Goal: Information Seeking & Learning: Check status

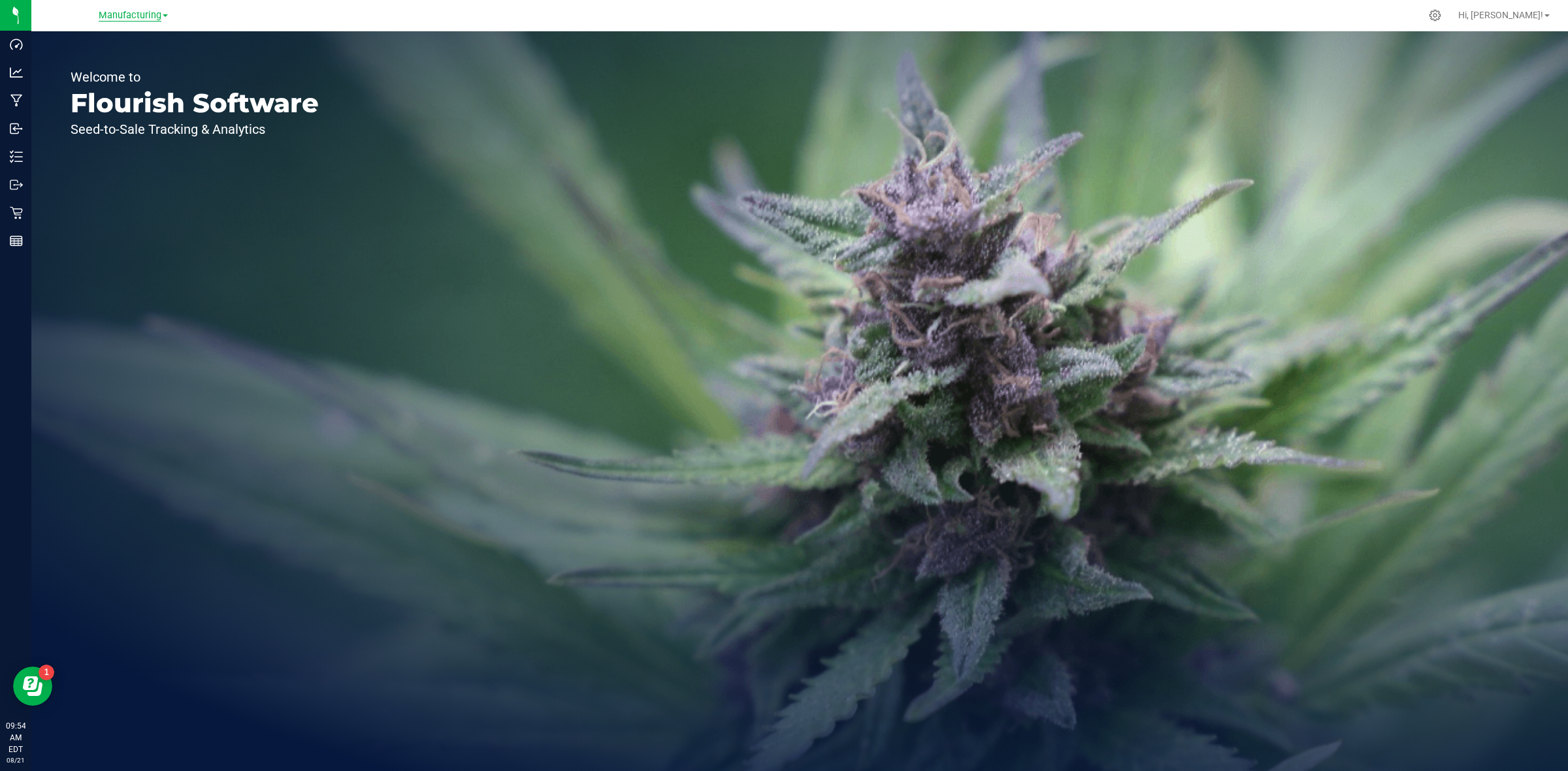
click at [155, 18] on span "Manufacturing" at bounding box center [130, 16] width 63 height 12
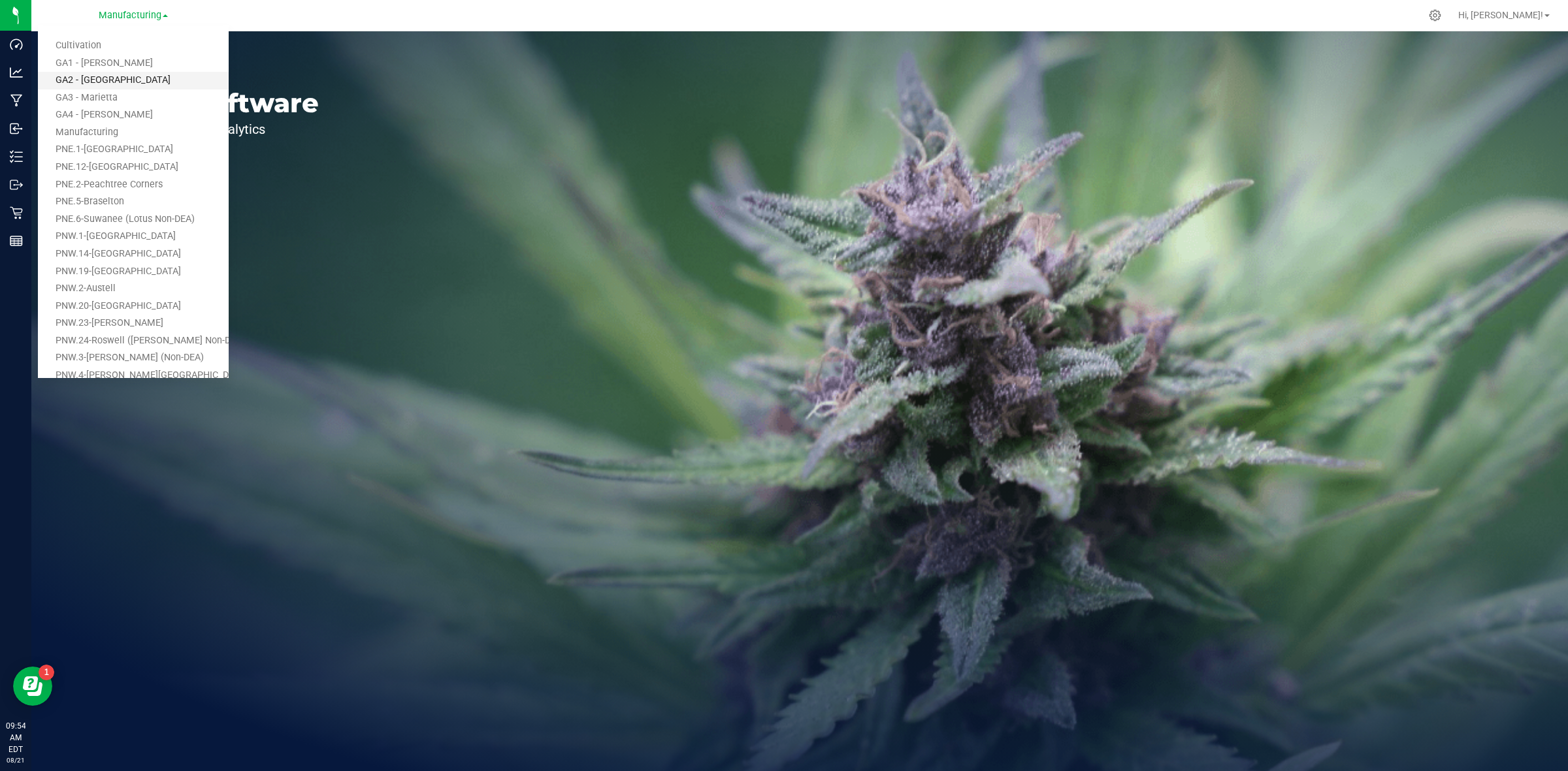
click at [86, 82] on link "GA2 - [GEOGRAPHIC_DATA]" at bounding box center [134, 80] width 191 height 18
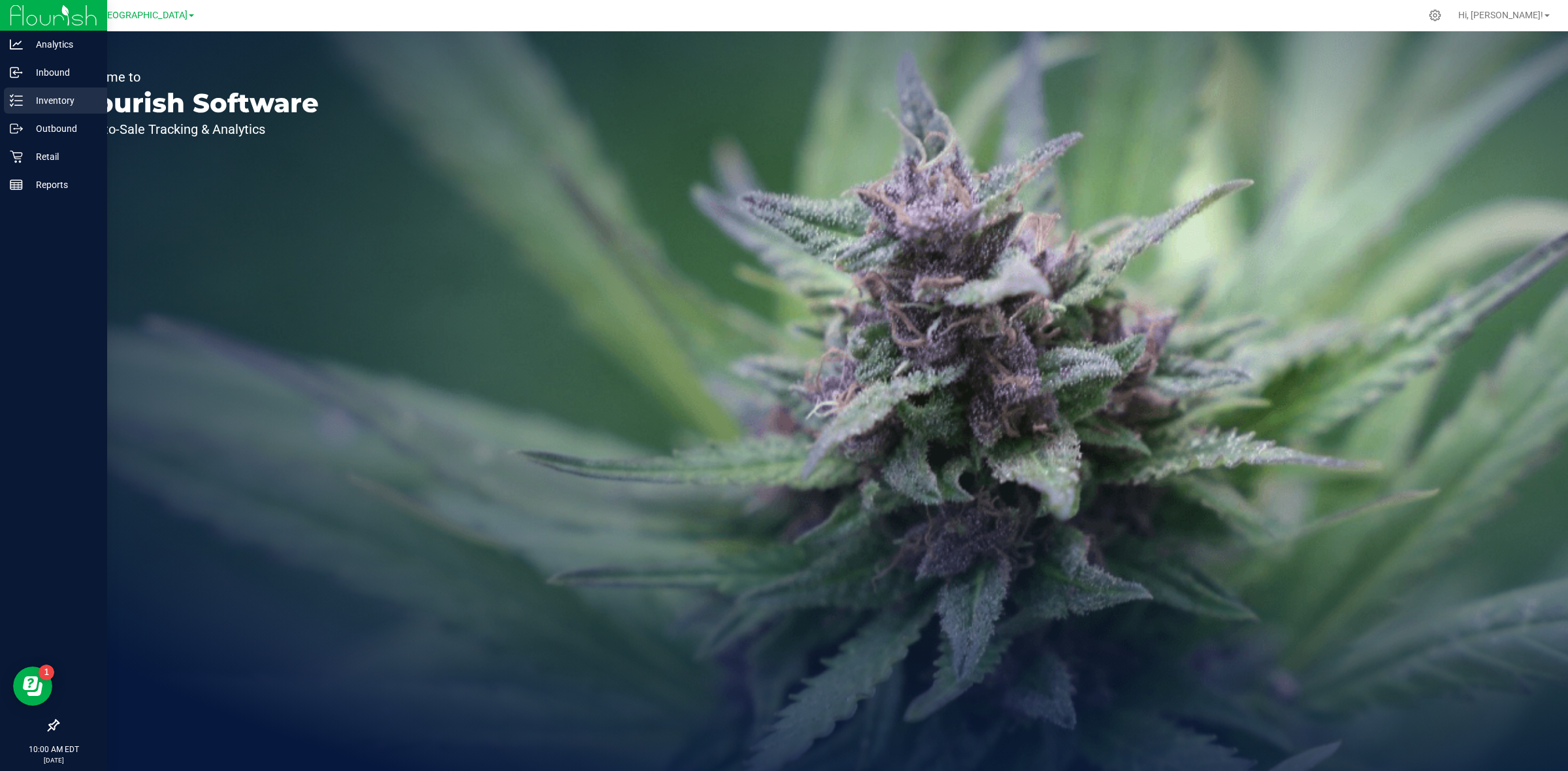
click at [44, 103] on p "Inventory" at bounding box center [62, 101] width 78 height 16
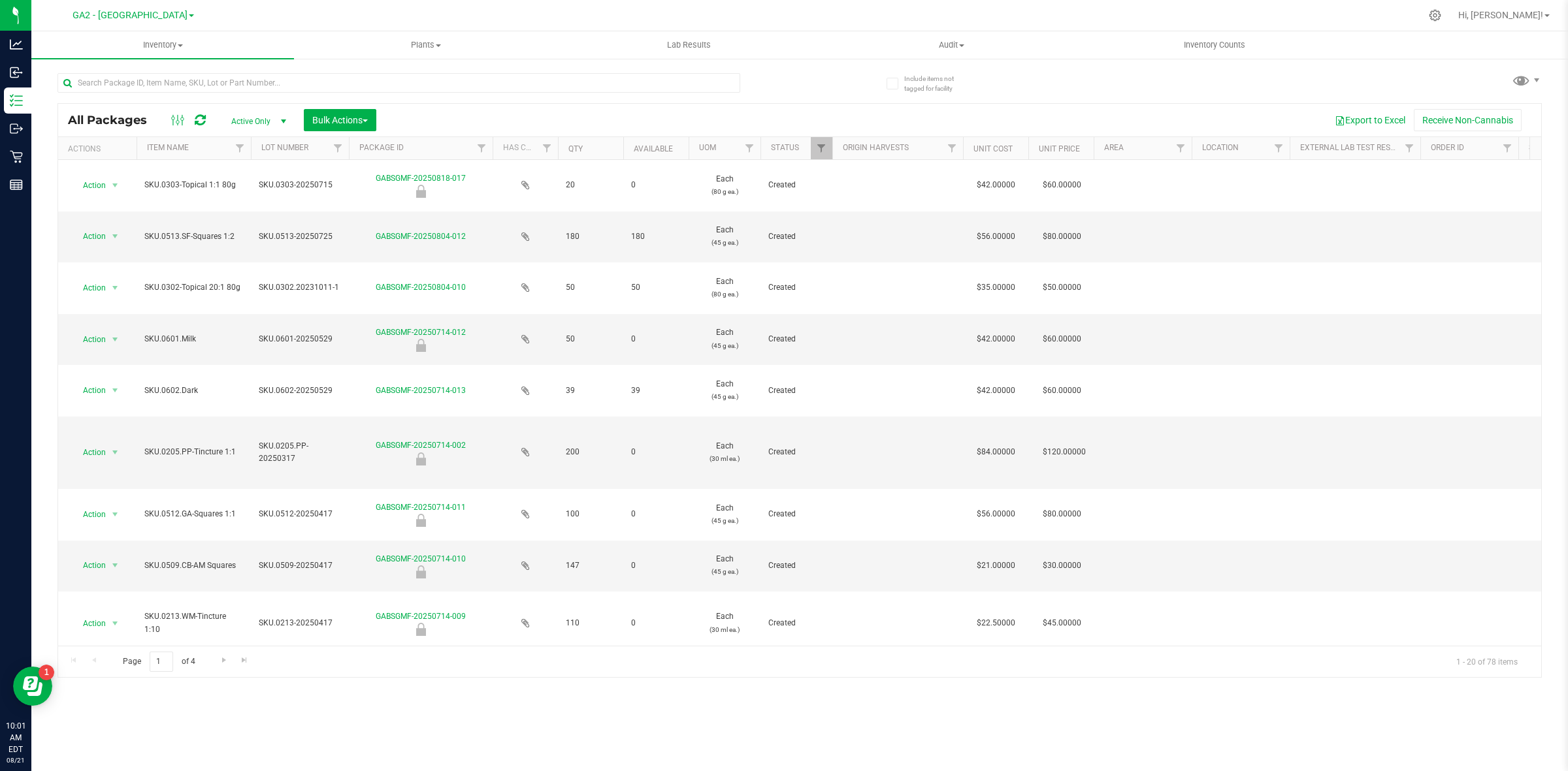
click at [537, 115] on div "Export to Excel Receive Non-Cannabis" at bounding box center [959, 120] width 1145 height 22
click at [195, 77] on input "text" at bounding box center [398, 83] width 683 height 20
click at [282, 80] on input "text" at bounding box center [398, 83] width 683 height 20
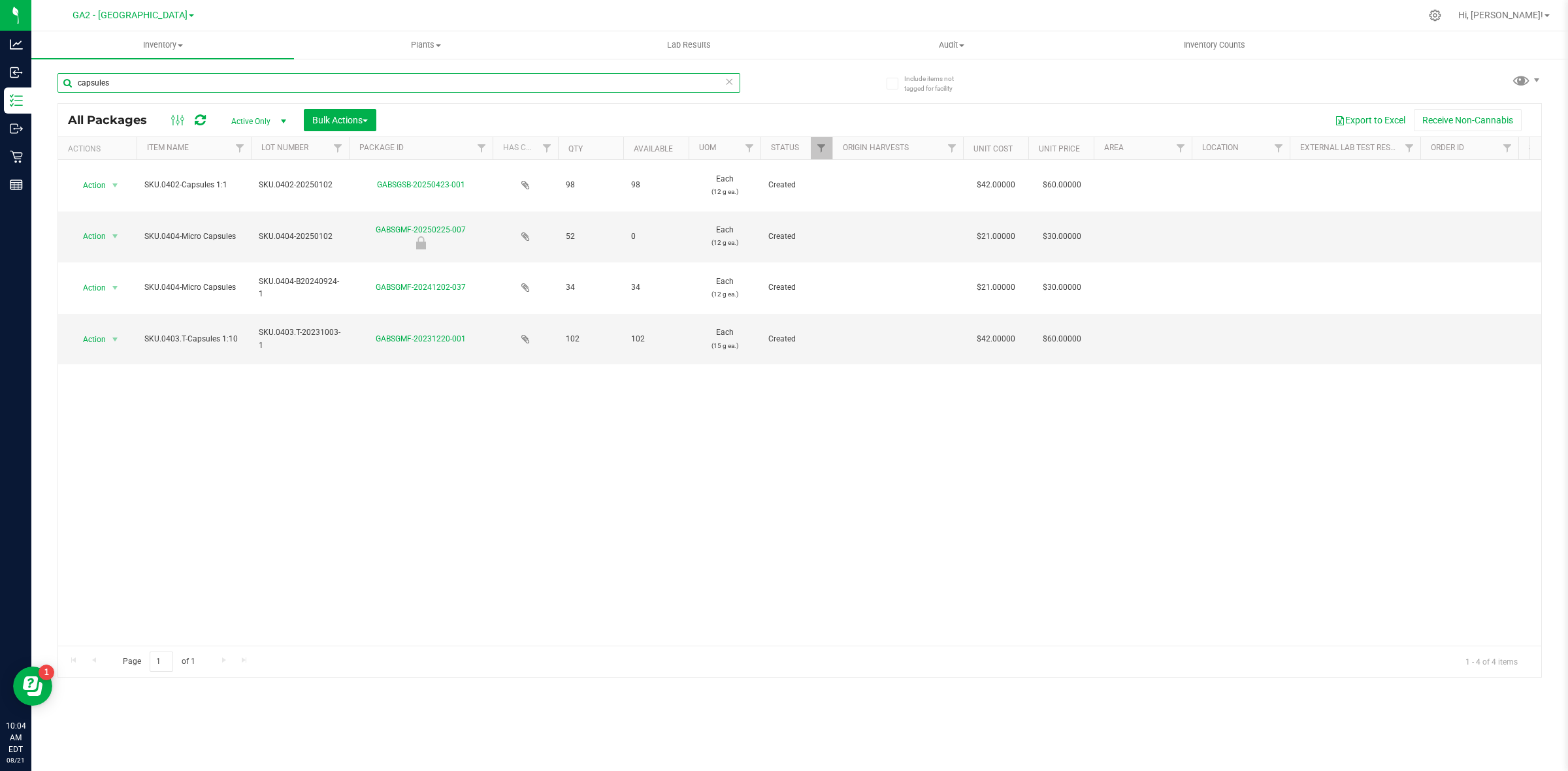
drag, startPoint x: 134, startPoint y: 88, endPoint x: 47, endPoint y: 76, distance: 87.8
click at [47, 76] on div "Include items not tagged for facility capsules All Packages Active Only Active …" at bounding box center [800, 257] width 1537 height 399
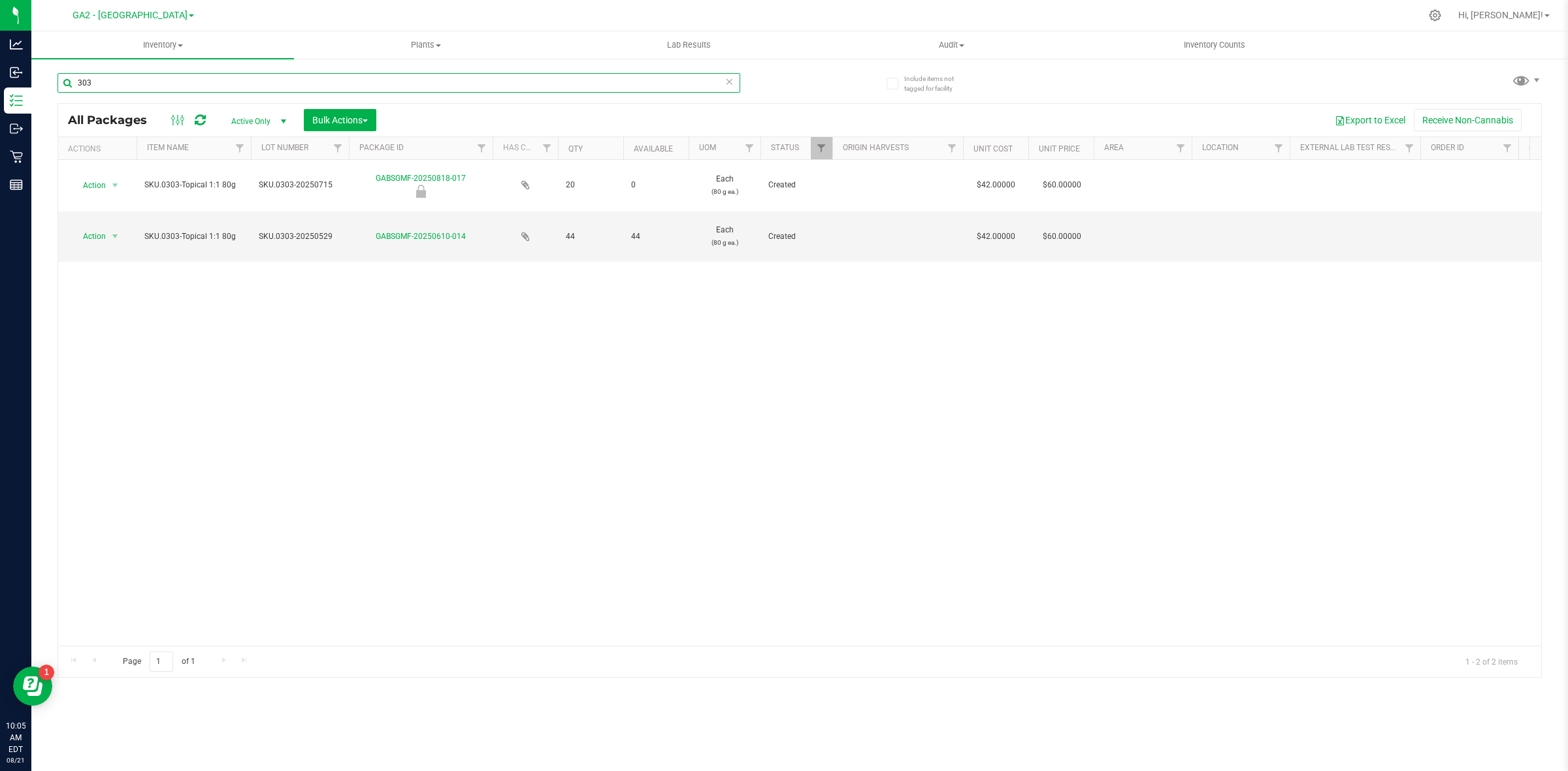
drag, startPoint x: 134, startPoint y: 86, endPoint x: 64, endPoint y: 72, distance: 71.4
click at [64, 74] on input "303" at bounding box center [398, 83] width 683 height 20
type input "topical"
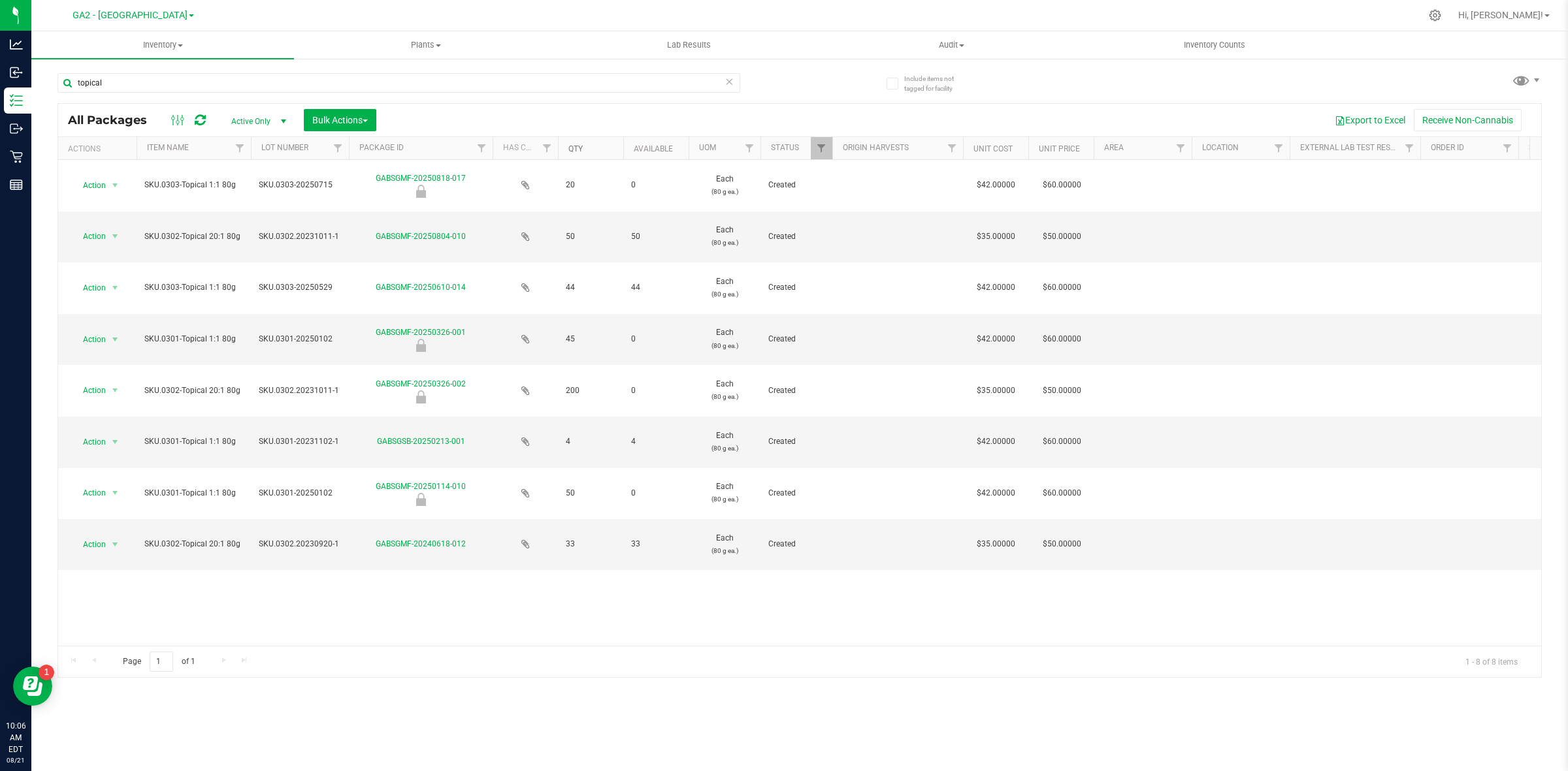
click at [577, 148] on link "Qty" at bounding box center [576, 149] width 14 height 9
type input "[DATE]"
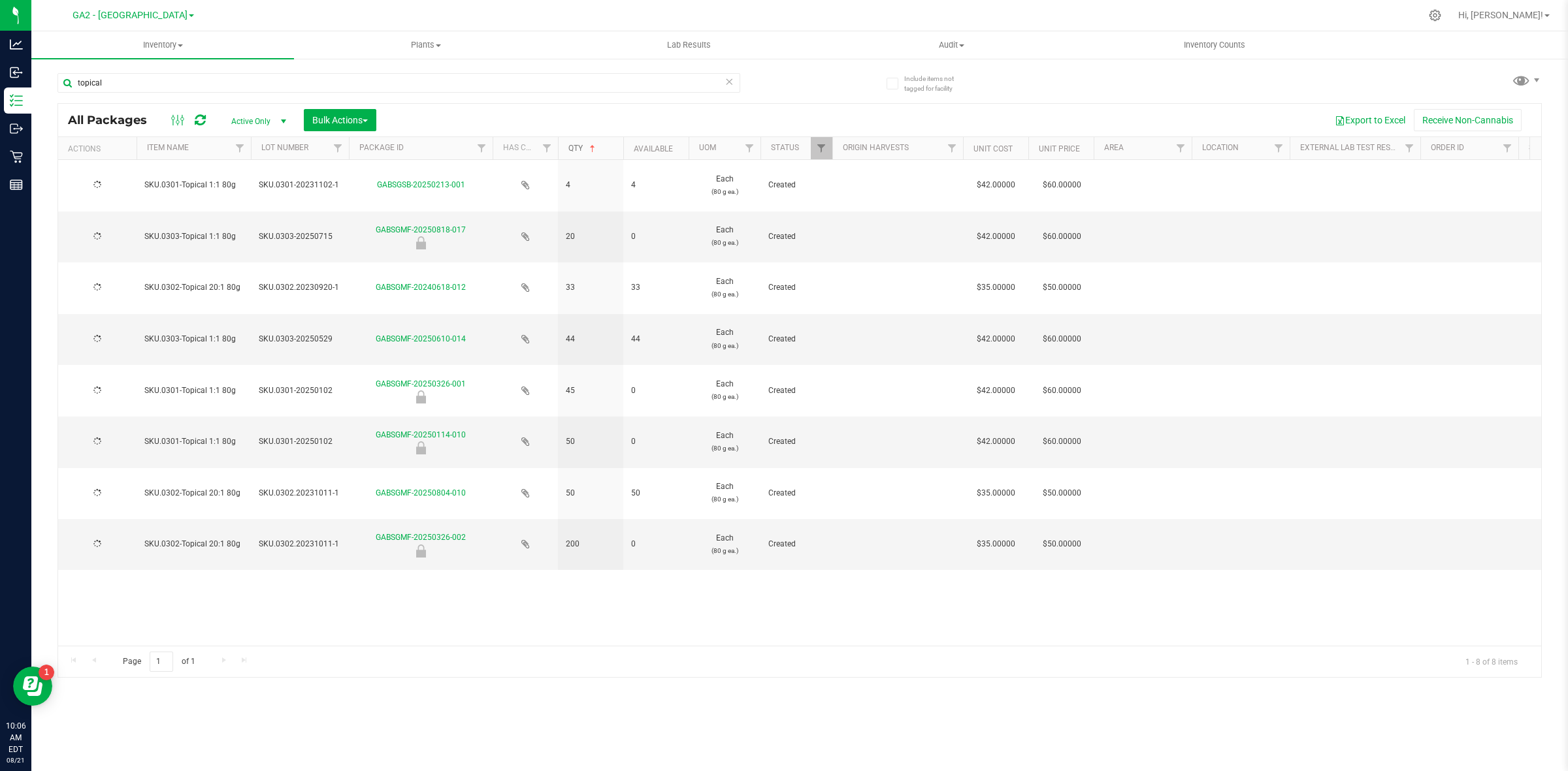
type input "[DATE]"
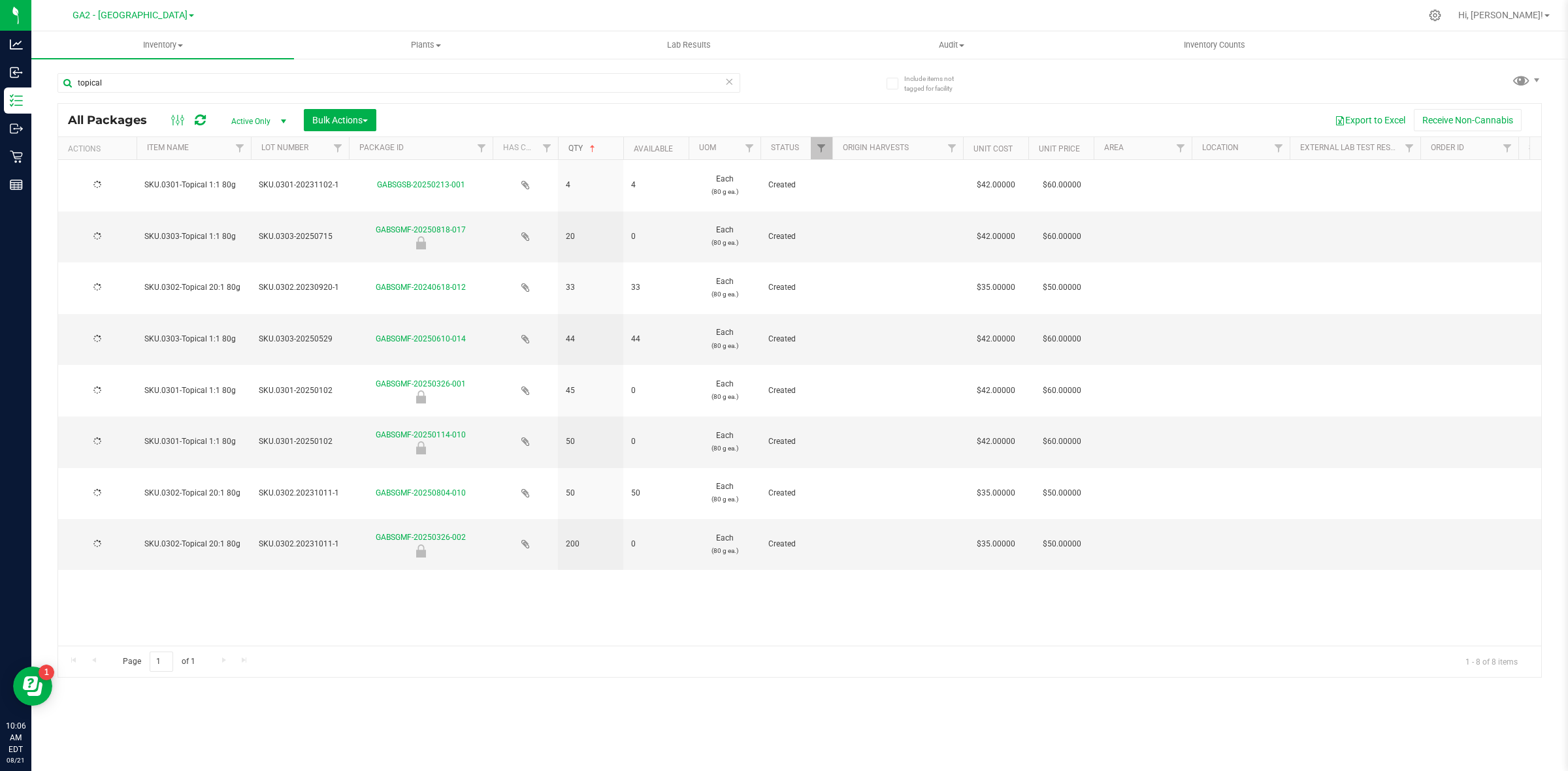
type input "[DATE]"
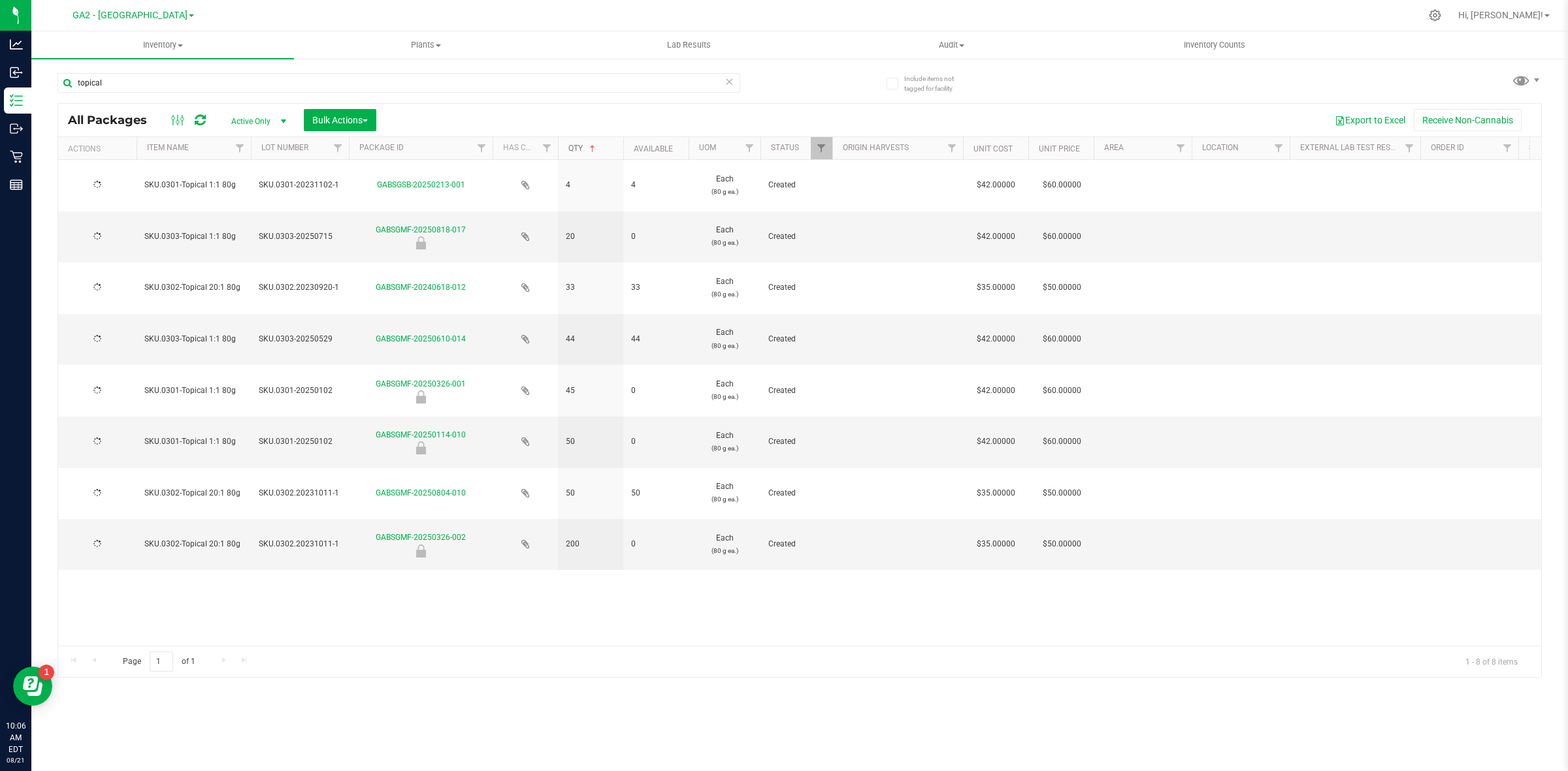
type input "[DATE]"
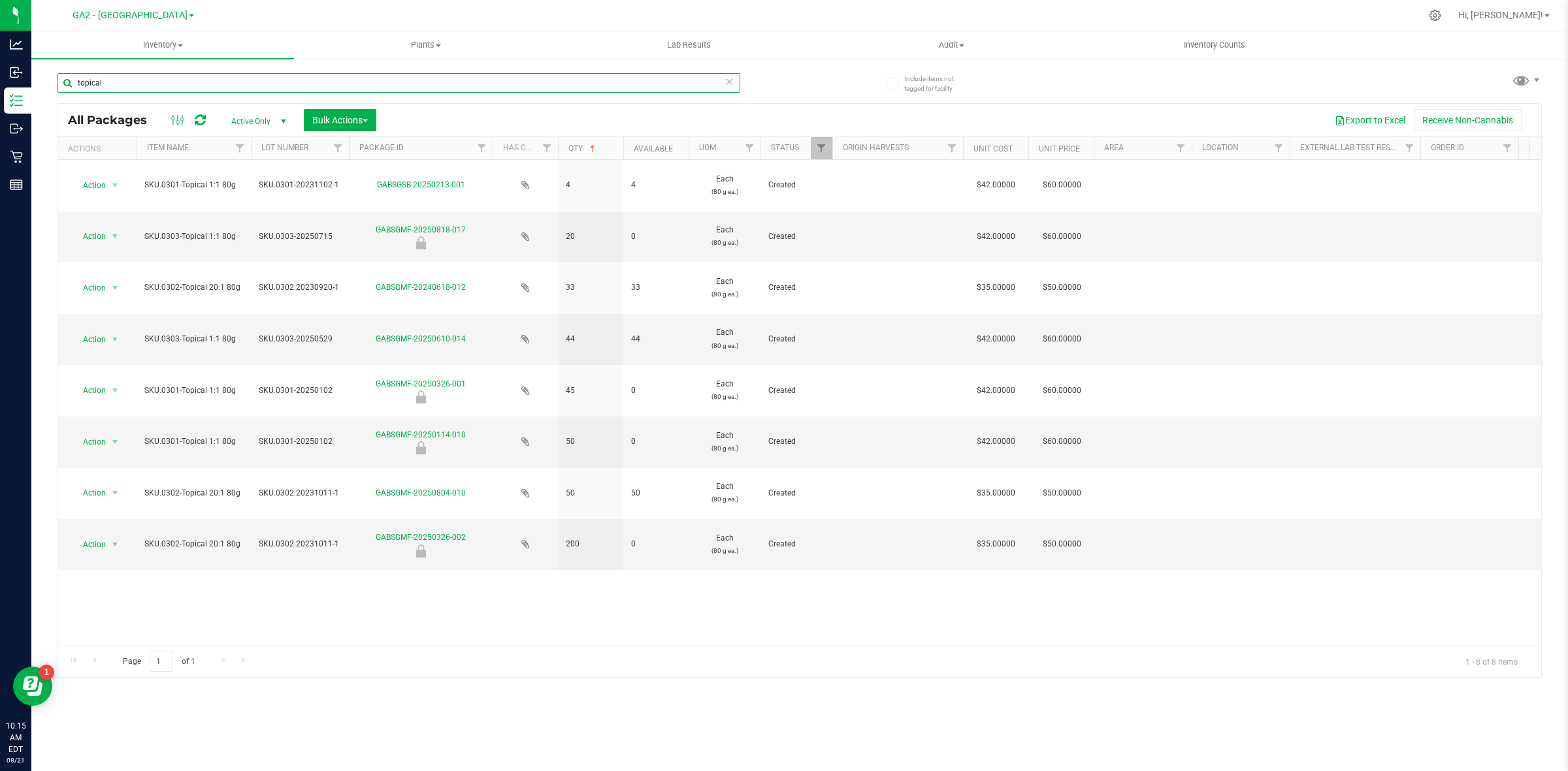
click at [155, 82] on input "topical" at bounding box center [398, 83] width 683 height 20
drag, startPoint x: 144, startPoint y: 82, endPoint x: -23, endPoint y: 70, distance: 167.4
click at [0, 70] on html "Analytics Inbound Inventory Outbound Retail Reports 10:15 AM EDT [DATE] 08/21 G…" at bounding box center [784, 386] width 1568 height 771
click at [109, 84] on input "topical" at bounding box center [398, 83] width 683 height 20
click at [111, 83] on input "topical" at bounding box center [398, 83] width 683 height 20
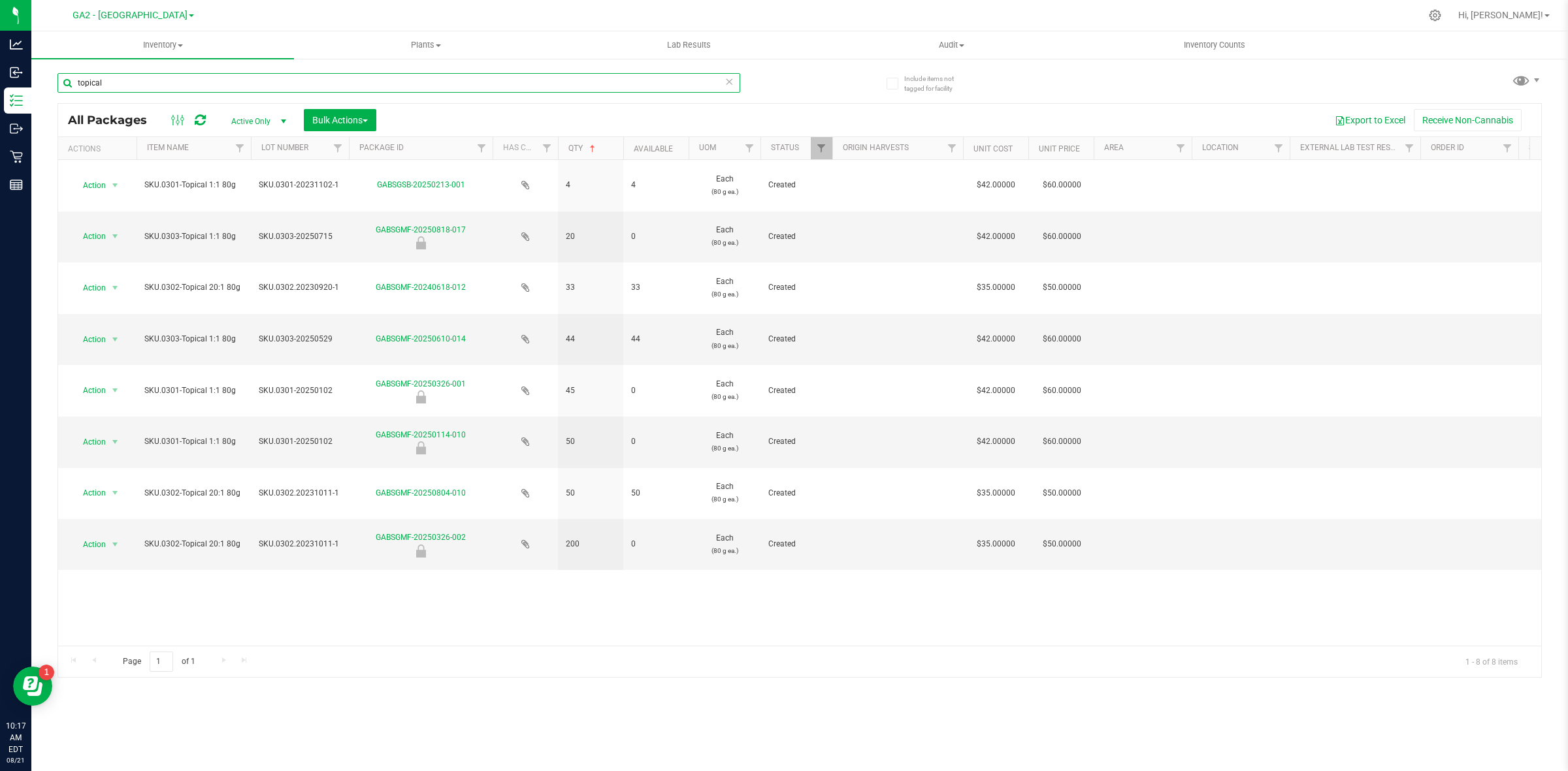
drag, startPoint x: 110, startPoint y: 84, endPoint x: -1, endPoint y: 47, distance: 117.0
click at [0, 47] on html "Analytics Inbound Inventory Outbound Retail Reports 10:17 AM EDT [DATE] 08/21 G…" at bounding box center [784, 386] width 1568 height 771
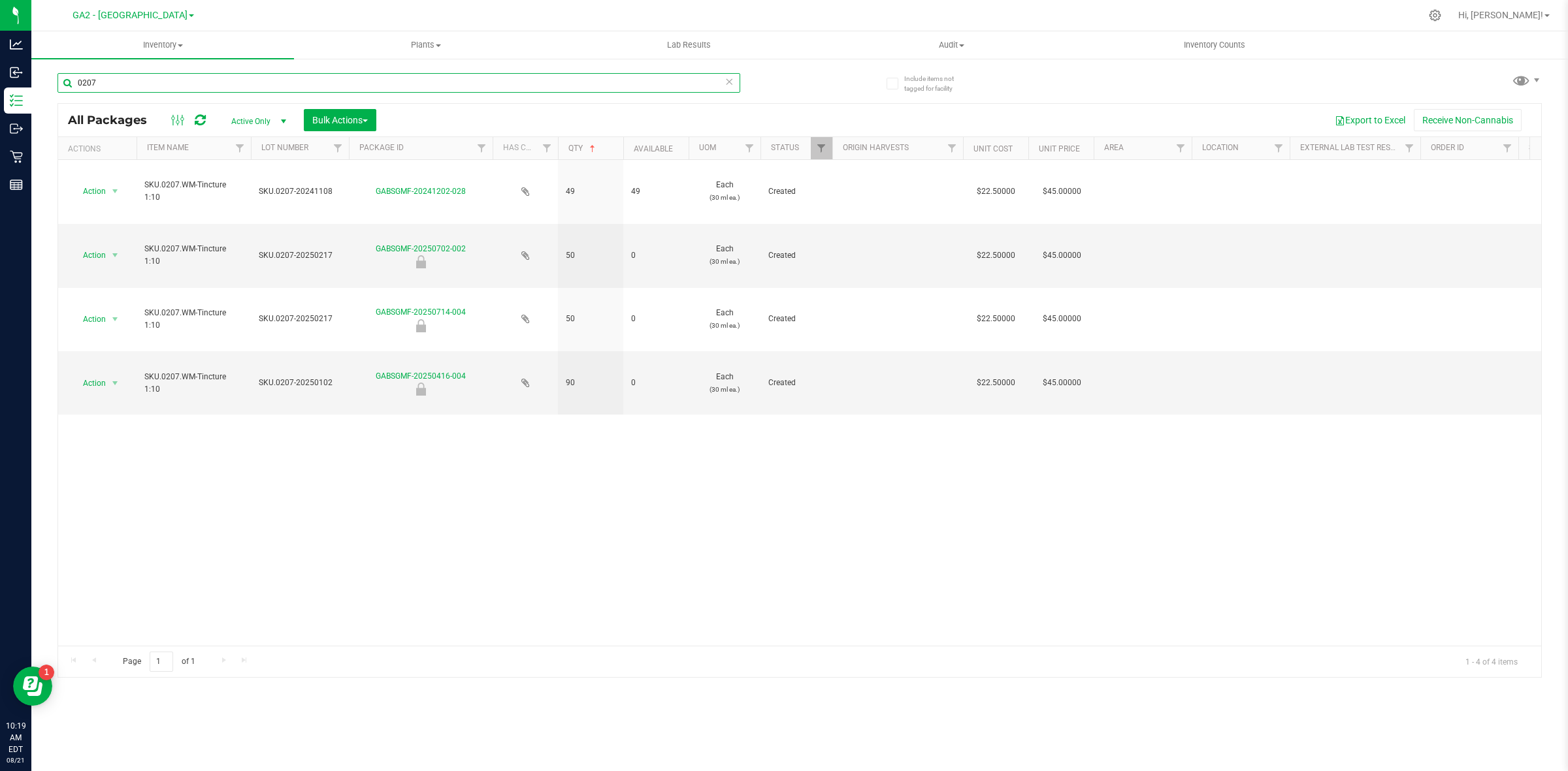
click at [126, 85] on input "0207" at bounding box center [398, 83] width 683 height 20
drag, startPoint x: 126, startPoint y: 85, endPoint x: 54, endPoint y: 53, distance: 78.8
click at [49, 57] on inventory "Inventory All packages All inventory Waste log Create inventory Plants All plan…" at bounding box center [800, 243] width 1537 height 424
type input "topical"
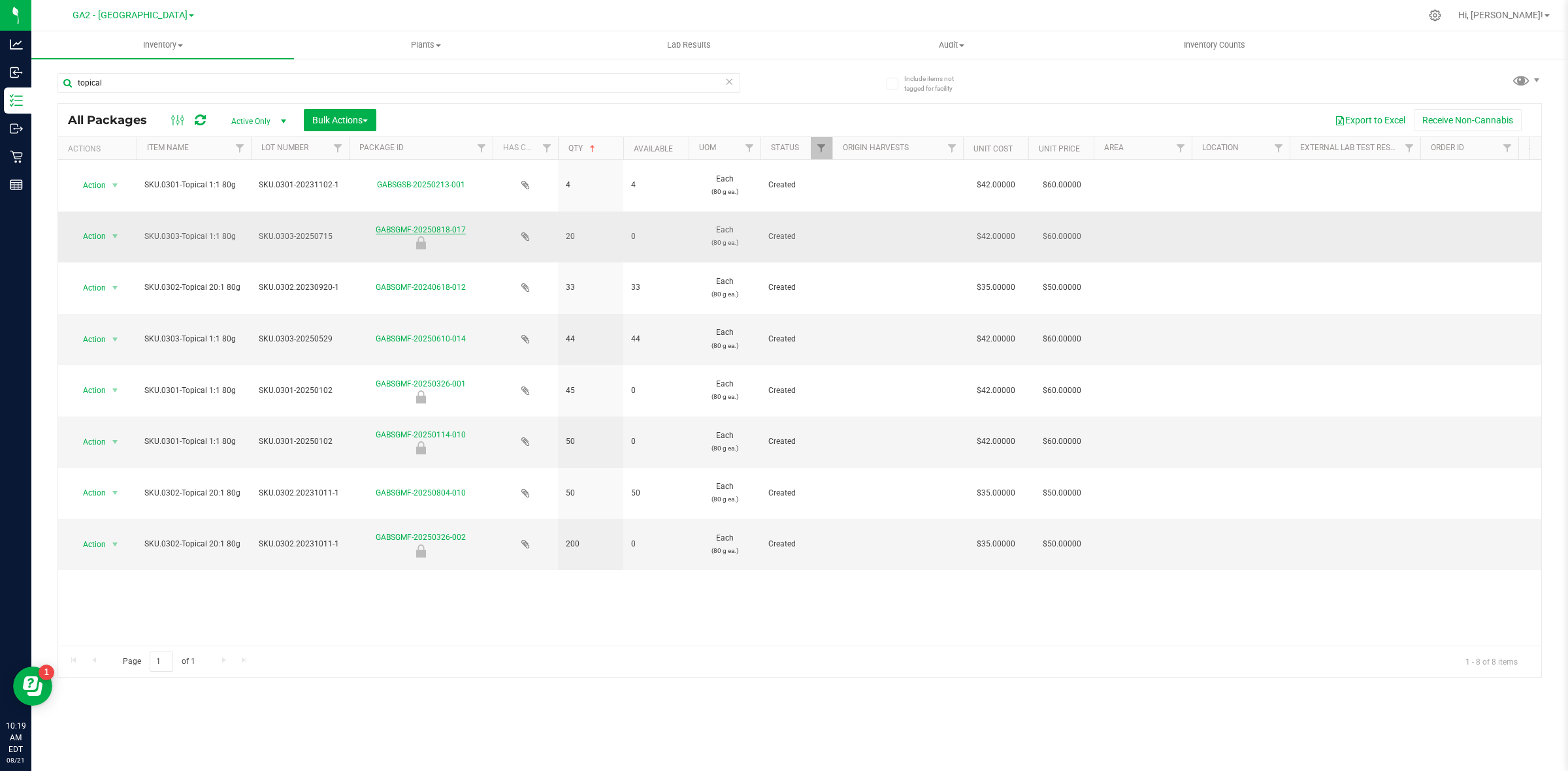
drag, startPoint x: 475, startPoint y: 227, endPoint x: 380, endPoint y: 229, distance: 95.0
click at [374, 230] on div "GABSGMF-20250818-017" at bounding box center [421, 236] width 147 height 26
copy link "GABSGMF-20250818-017"
click at [158, 13] on span "GA2 - [GEOGRAPHIC_DATA]" at bounding box center [130, 16] width 115 height 12
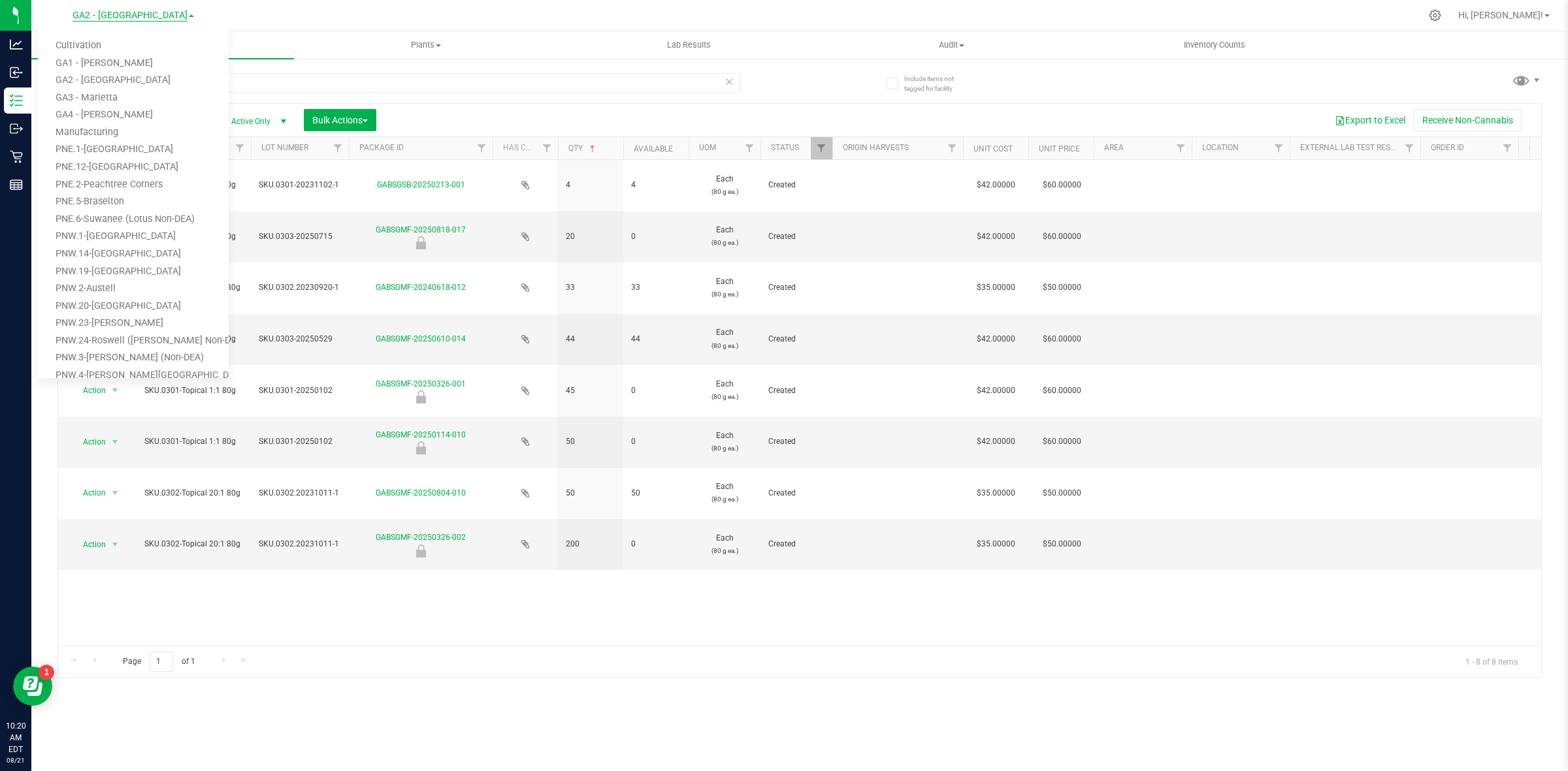
click at [158, 13] on span "GA2 - [GEOGRAPHIC_DATA]" at bounding box center [130, 16] width 115 height 12
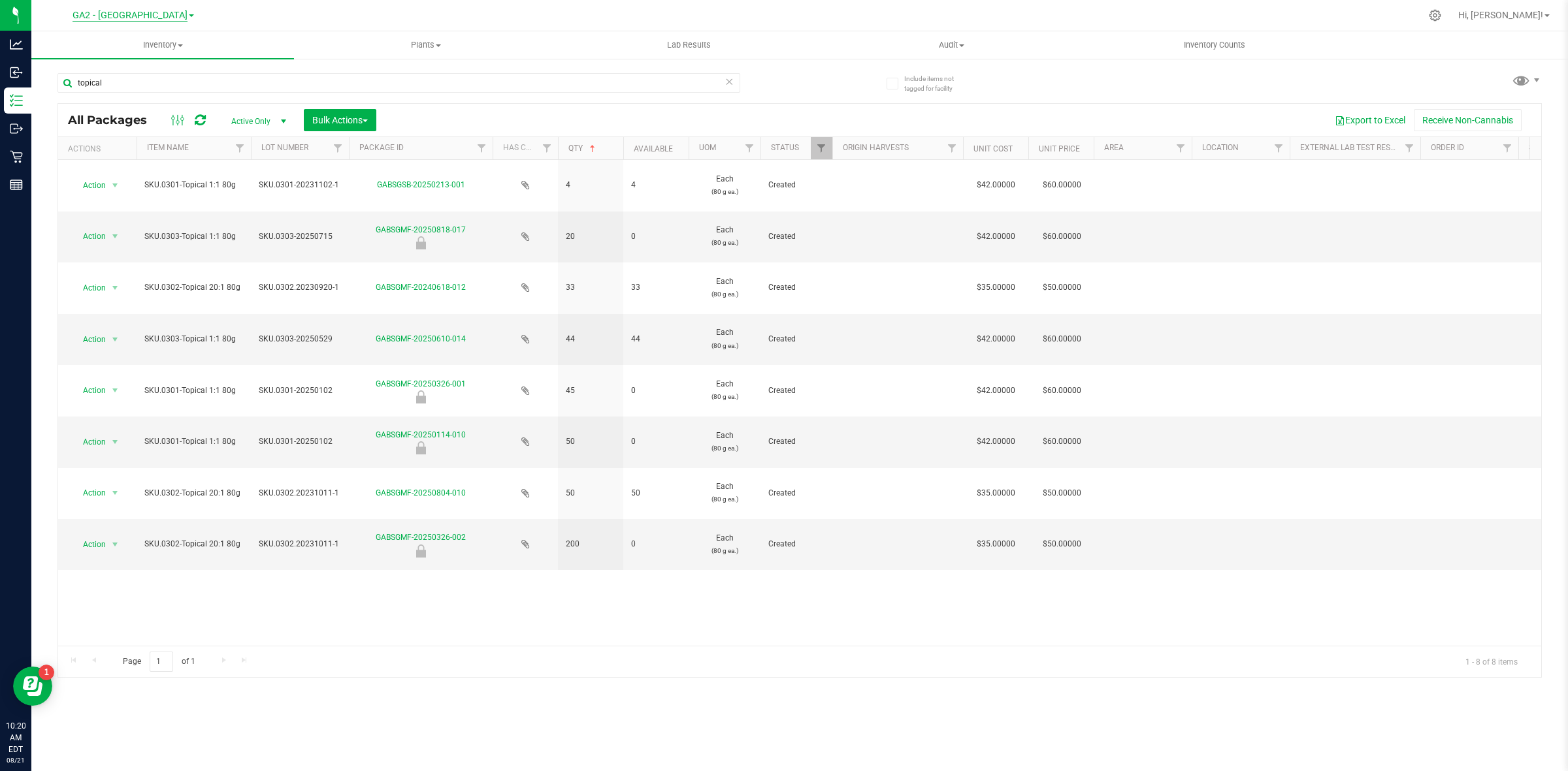
click at [160, 15] on span "GA2 - [GEOGRAPHIC_DATA]" at bounding box center [130, 16] width 115 height 12
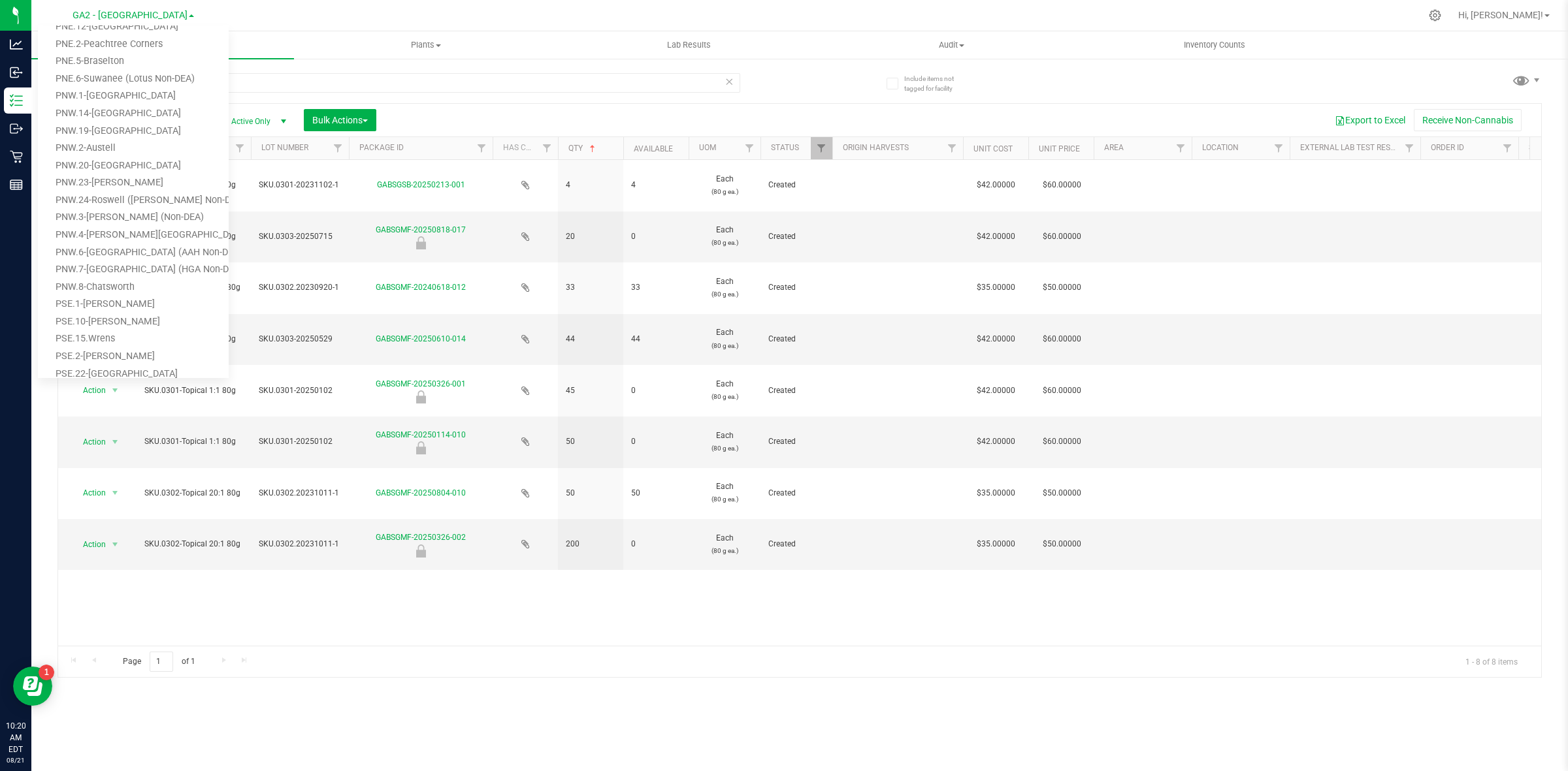
scroll to position [147, 0]
click at [140, 265] on link "PNW.7-[GEOGRAPHIC_DATA] (HGA Non-DEA)" at bounding box center [134, 263] width 191 height 18
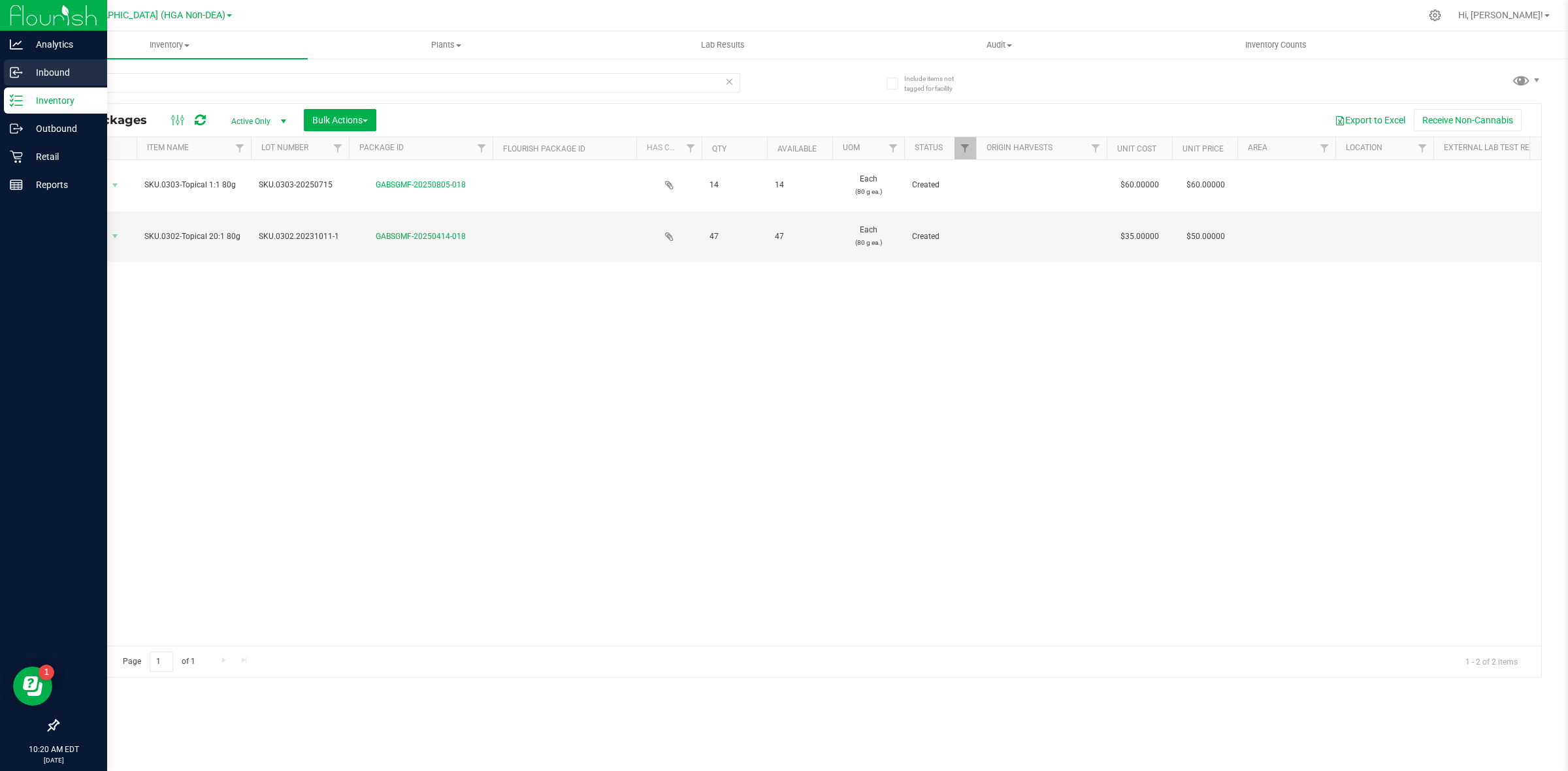
click at [20, 74] on icon at bounding box center [16, 72] width 13 height 13
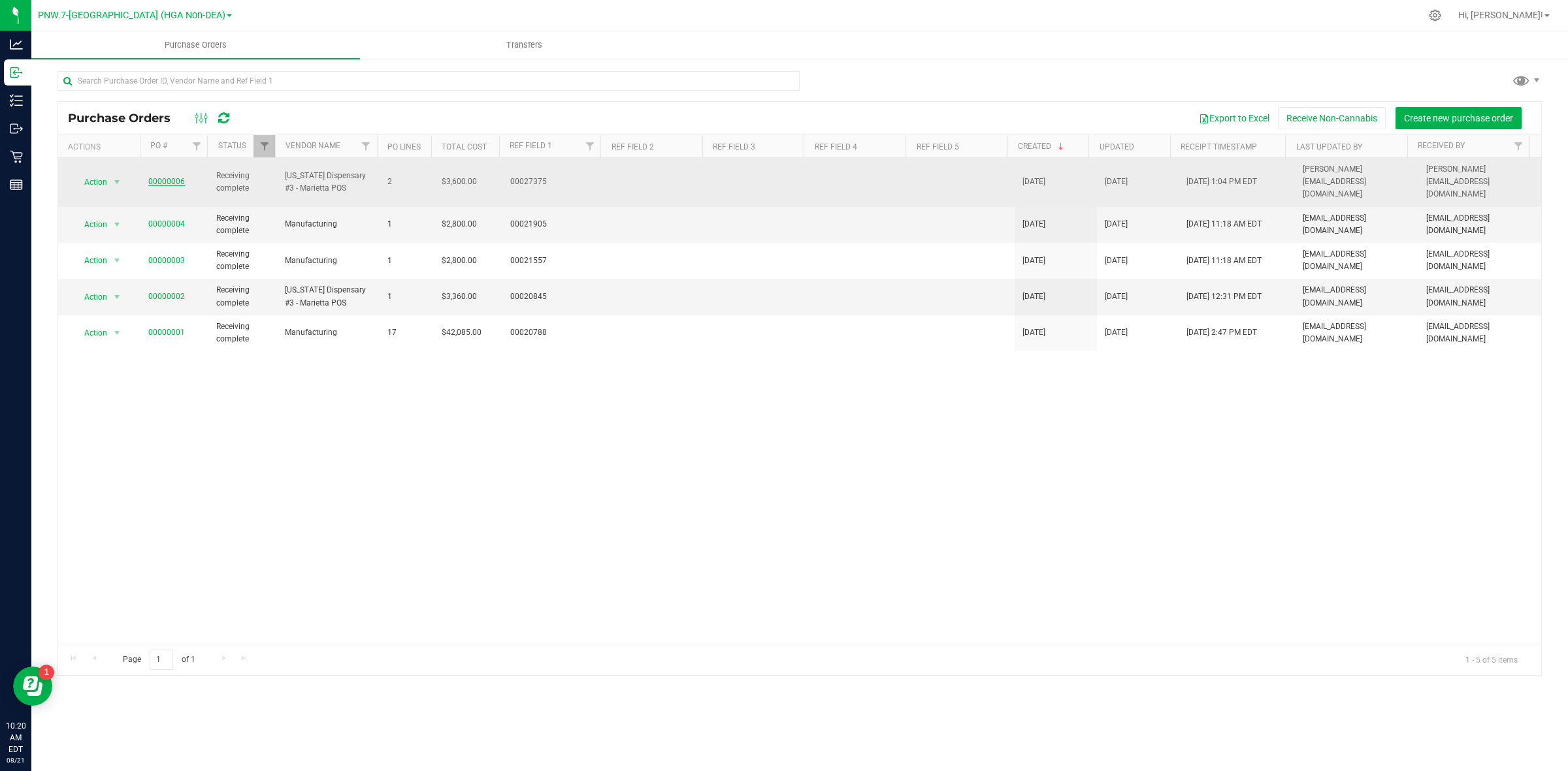
click at [162, 177] on link "00000006" at bounding box center [167, 182] width 37 height 9
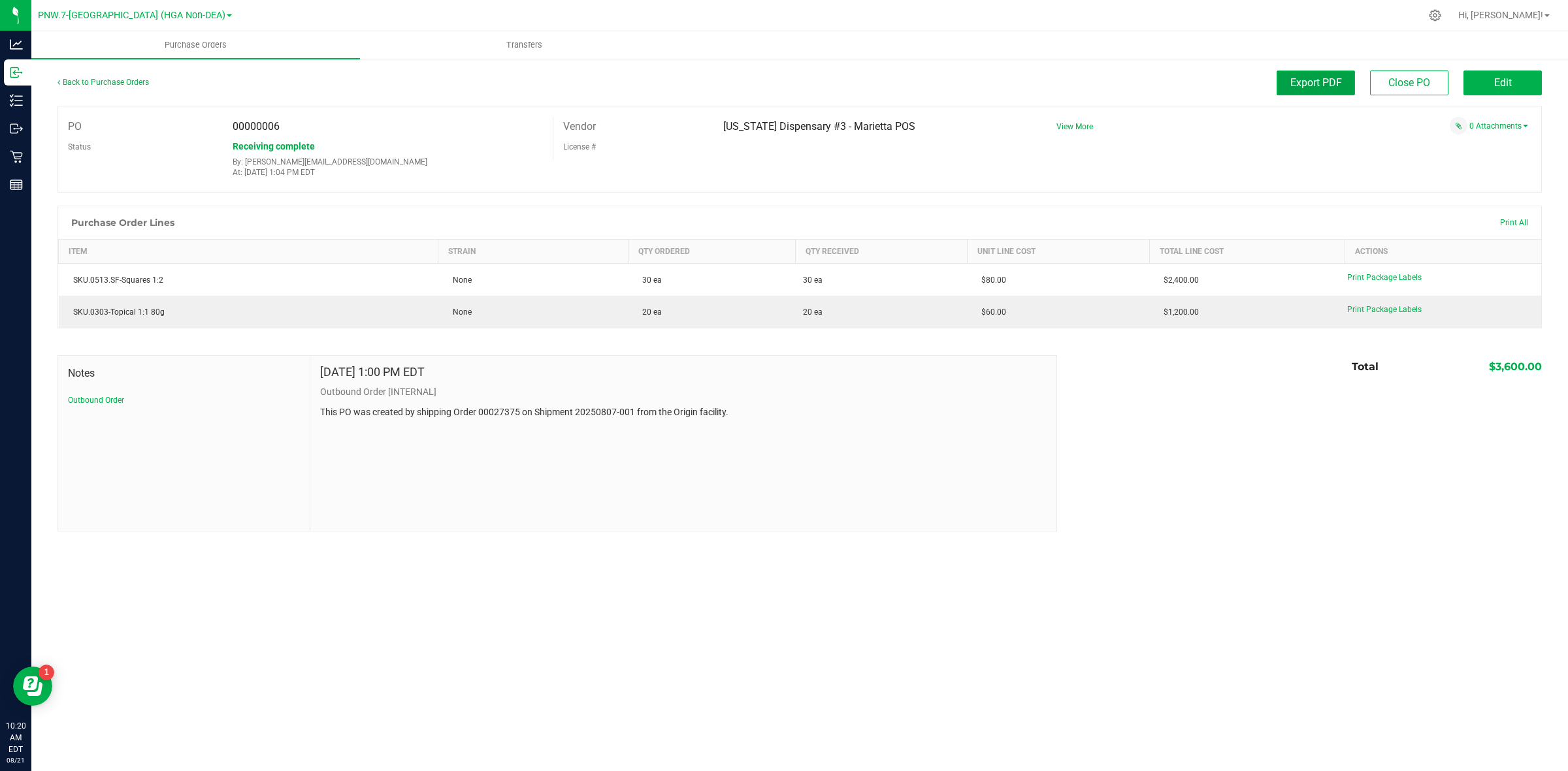
click at [1289, 87] on button "Export PDF" at bounding box center [1316, 83] width 78 height 25
click at [103, 80] on link "Back to Purchase Orders" at bounding box center [103, 82] width 91 height 9
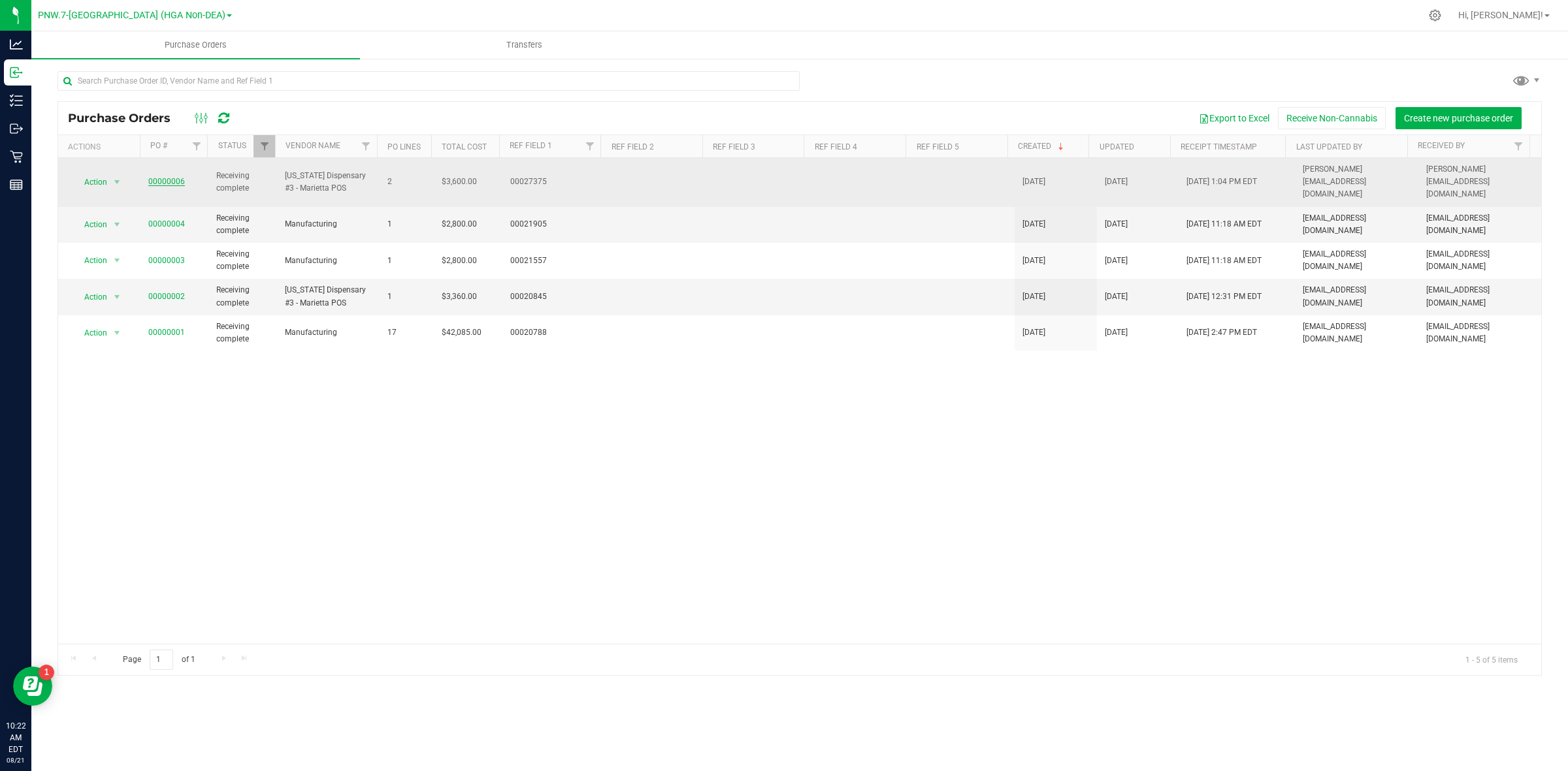
click at [167, 177] on link "00000006" at bounding box center [167, 182] width 37 height 9
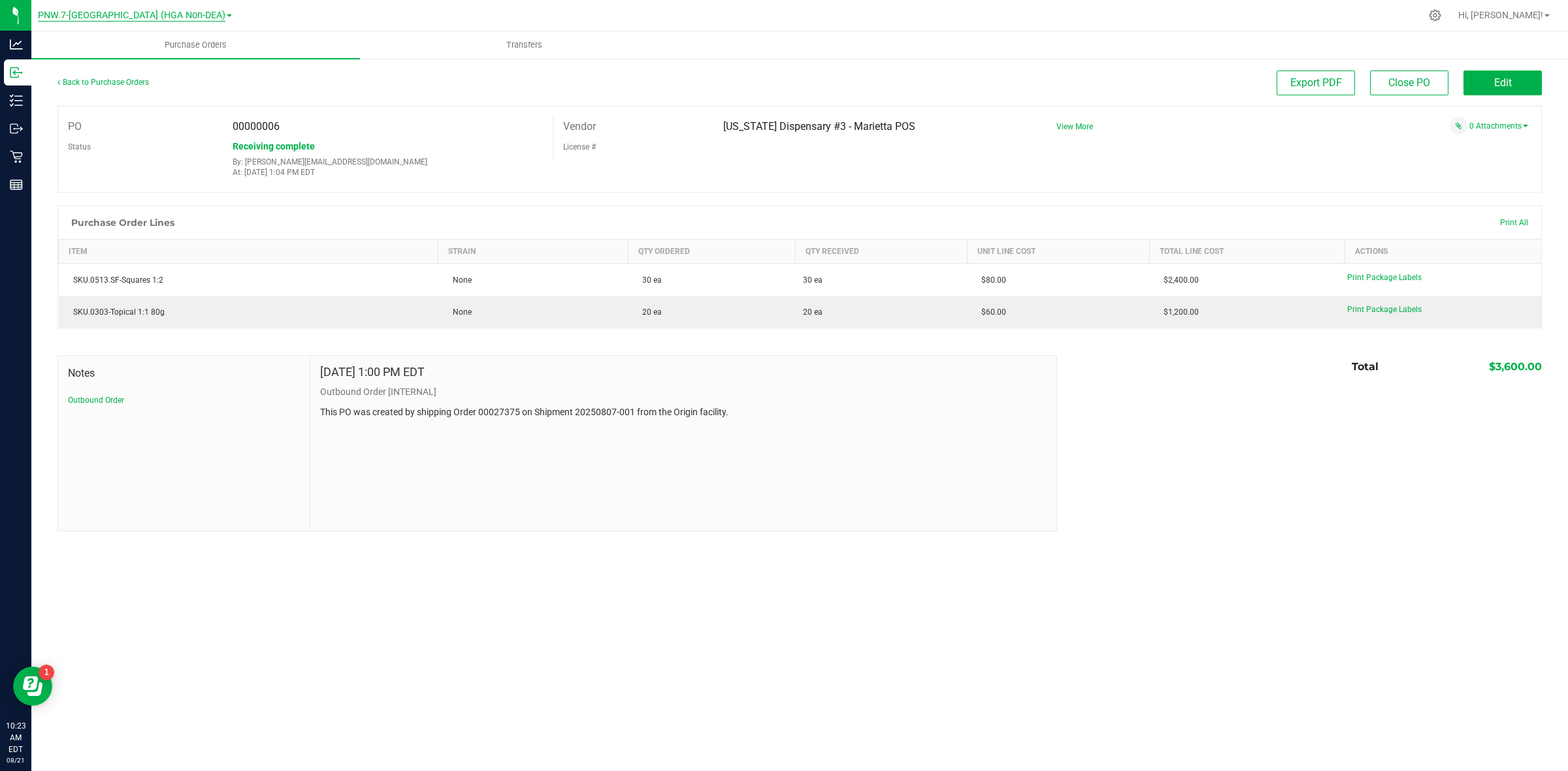
click at [142, 17] on span "PNW.7-[GEOGRAPHIC_DATA] (HGA Non-DEA)" at bounding box center [132, 16] width 188 height 12
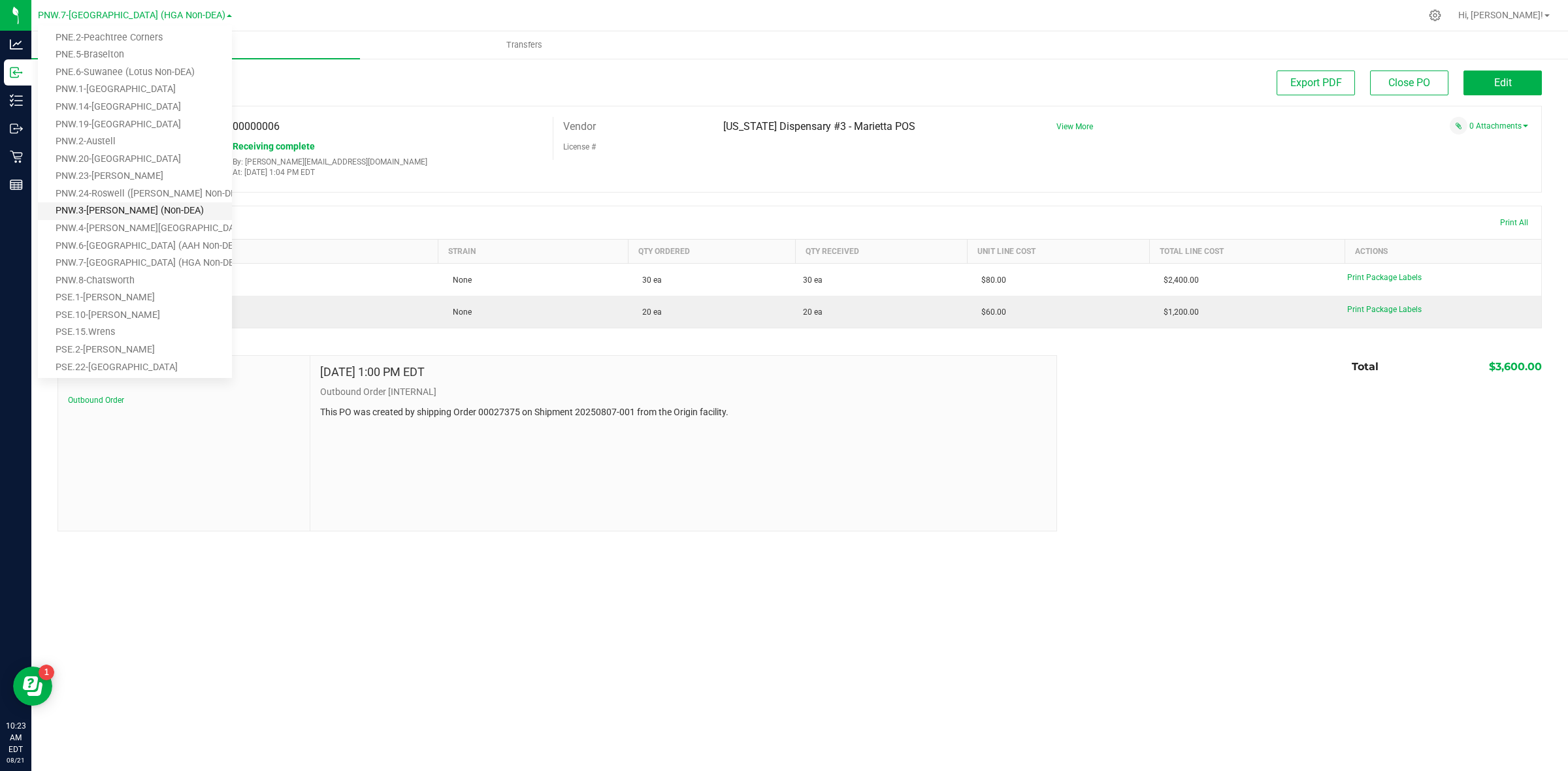
click at [149, 208] on link "PNW.3-[PERSON_NAME] (Non-DEA)" at bounding box center [135, 211] width 194 height 18
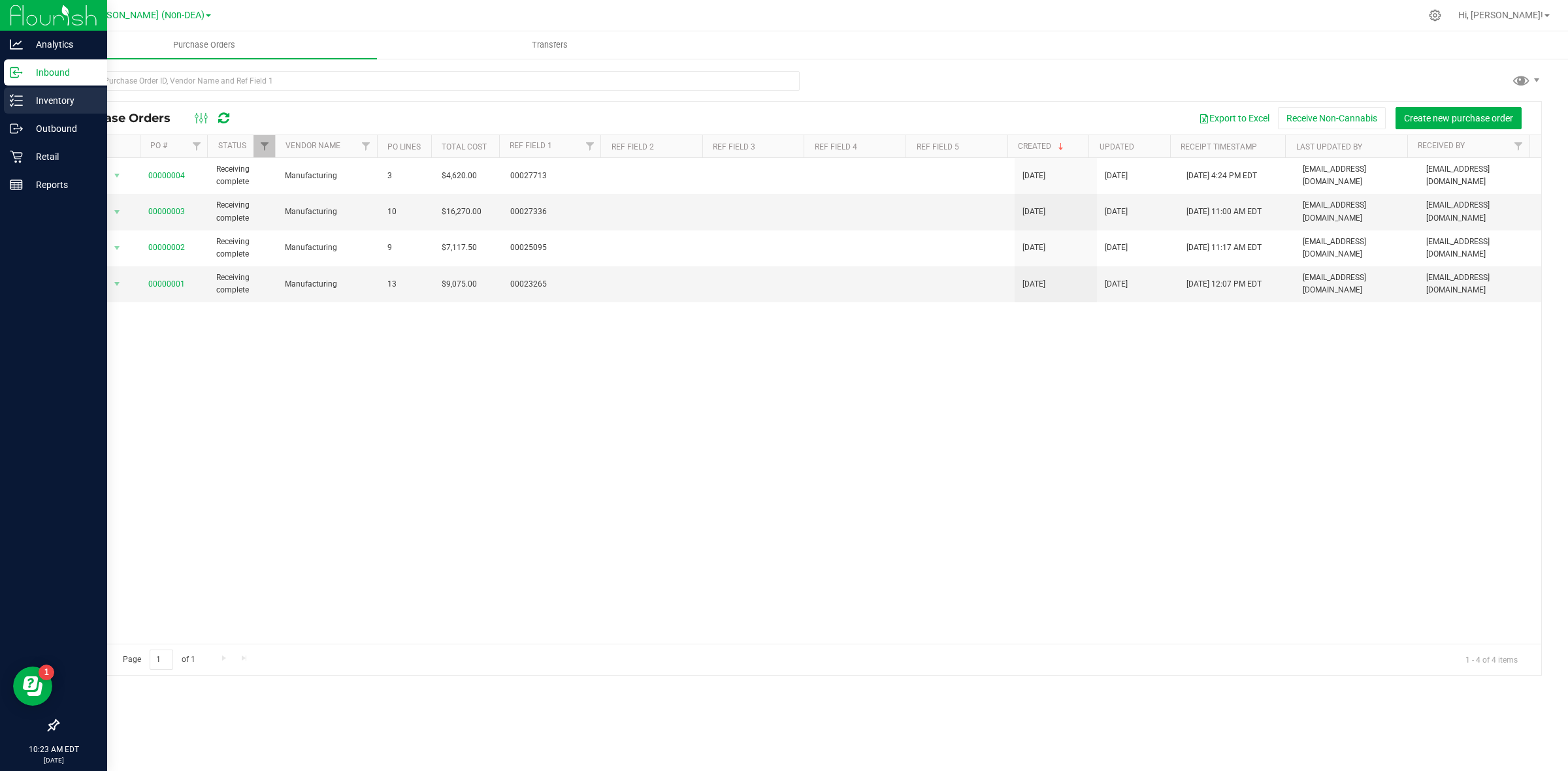
click at [53, 99] on p "Inventory" at bounding box center [62, 101] width 78 height 16
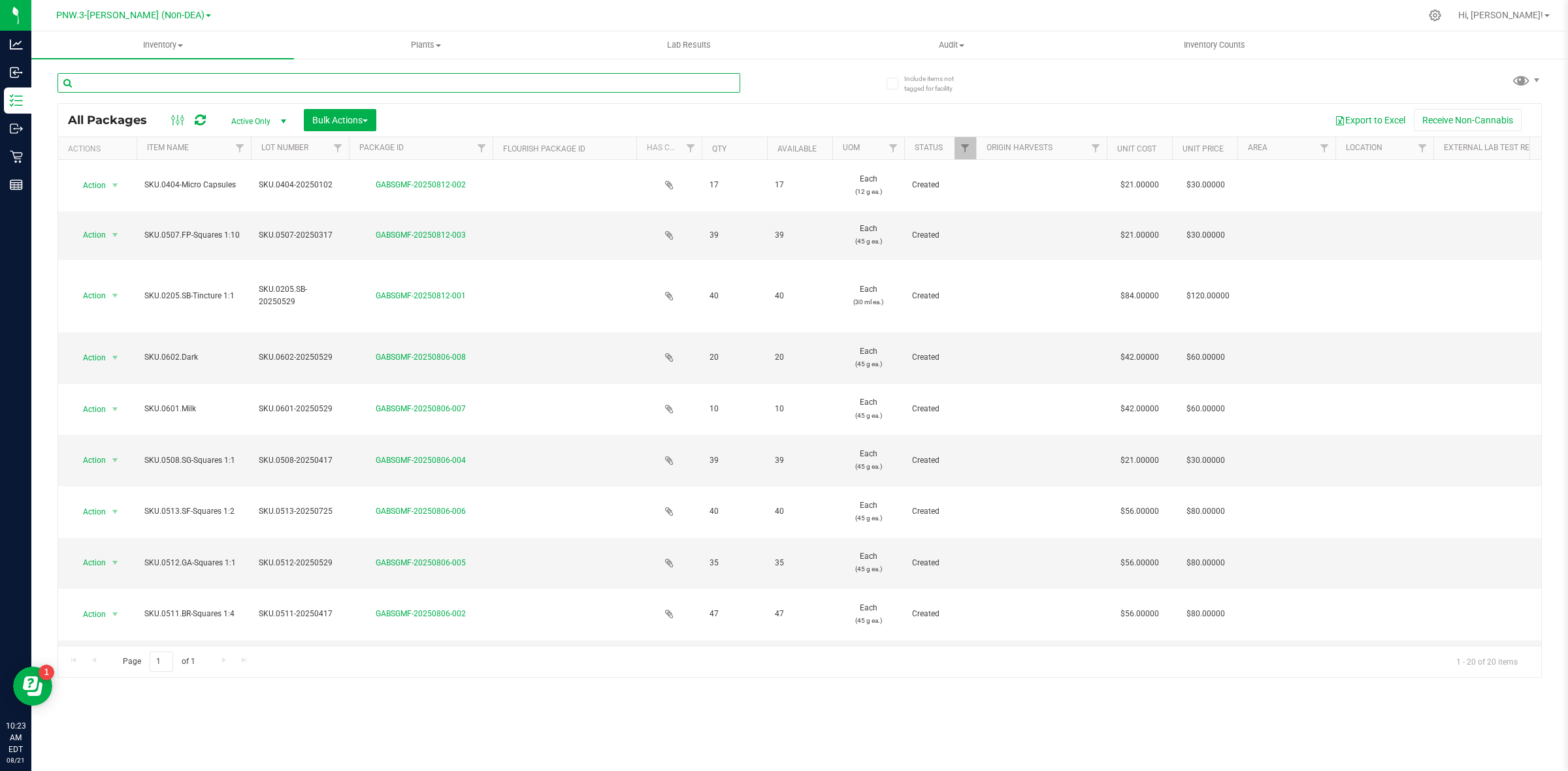
click at [188, 86] on input "text" at bounding box center [398, 83] width 683 height 20
type input "relief"
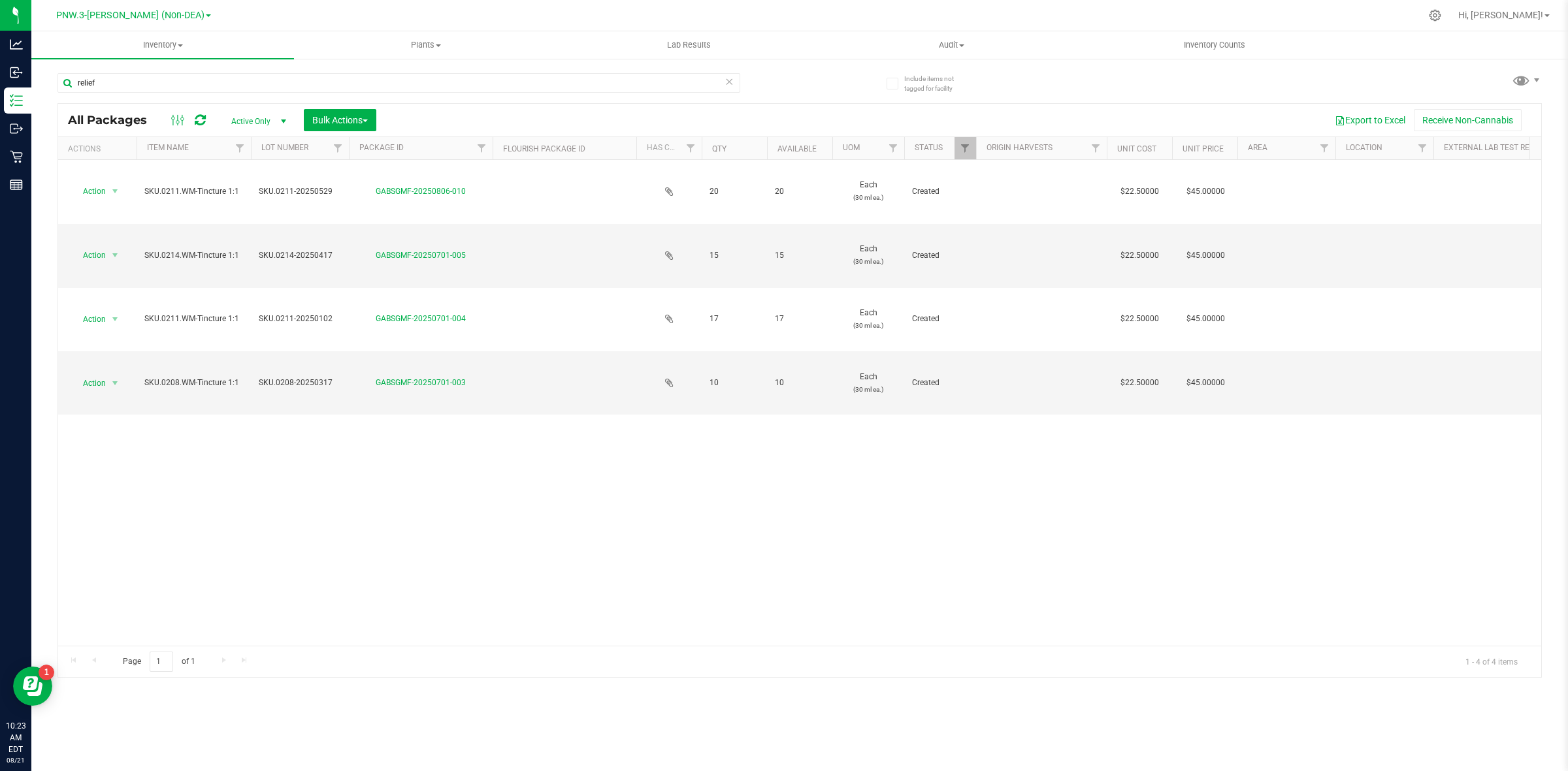
click at [263, 123] on span "Active Only" at bounding box center [256, 122] width 72 height 18
click at [251, 203] on li "All" at bounding box center [256, 202] width 70 height 20
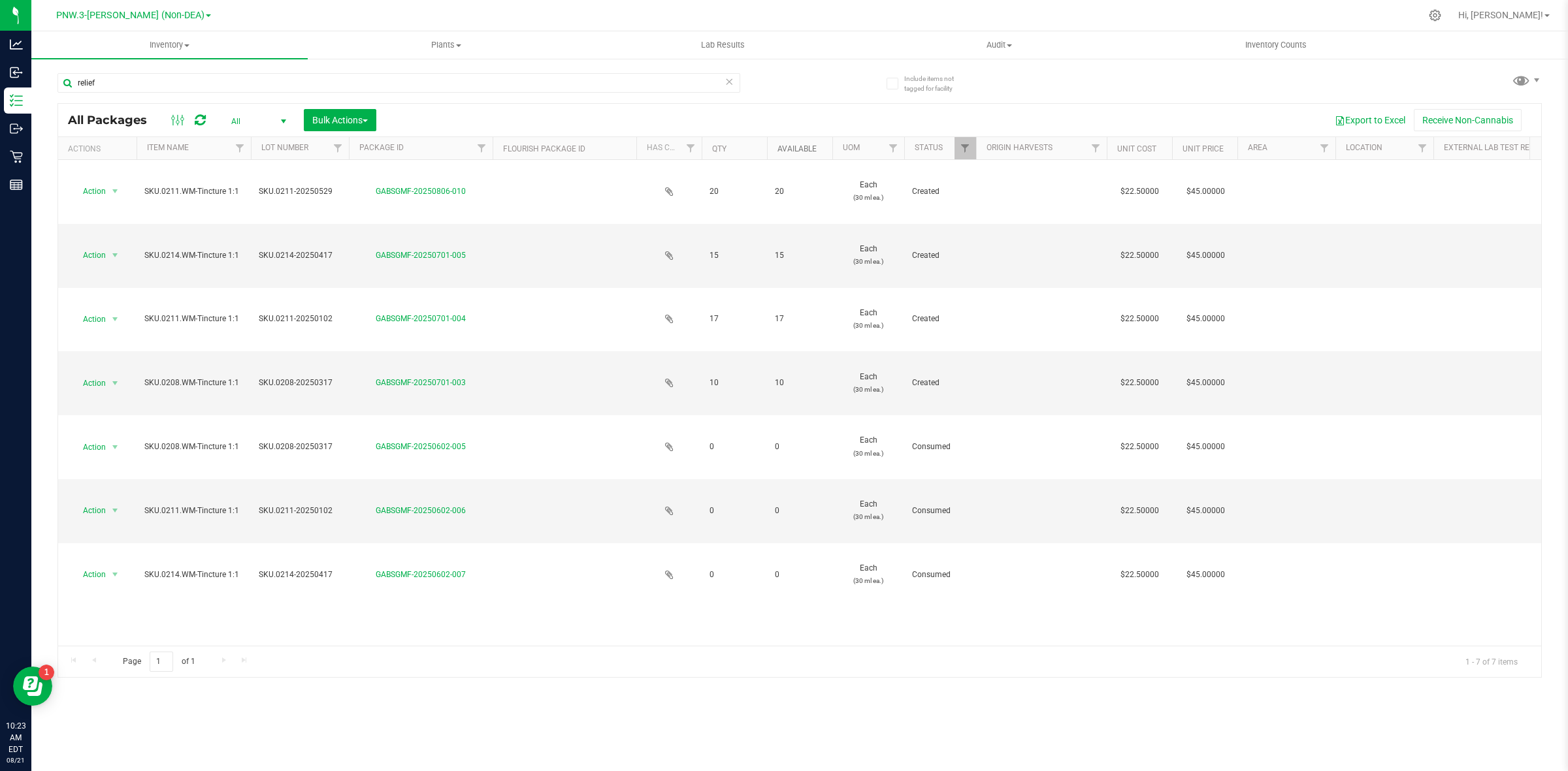
click at [789, 144] on link "Available" at bounding box center [797, 149] width 39 height 9
click at [791, 144] on link "Available" at bounding box center [804, 148] width 54 height 9
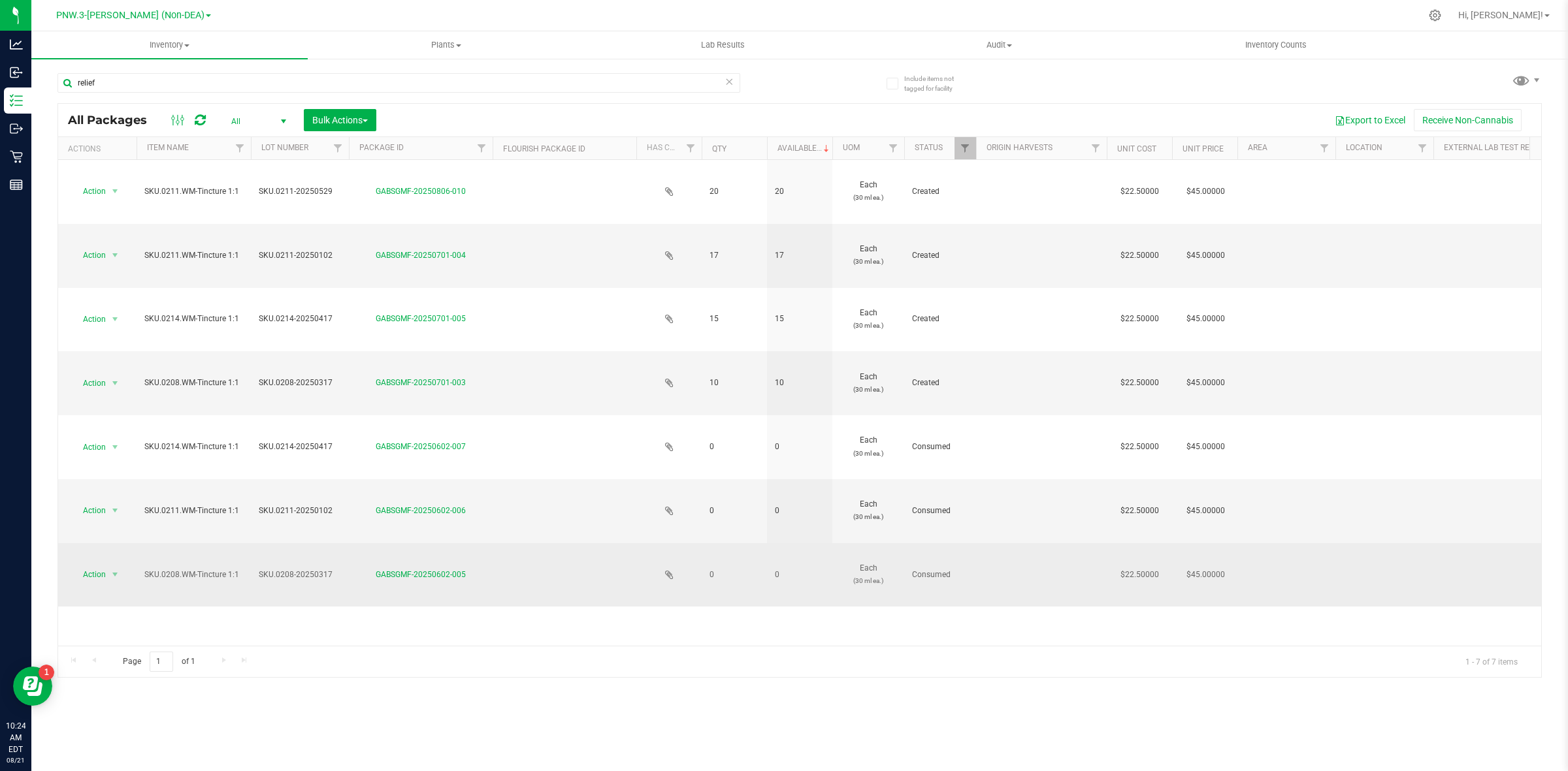
click at [418, 570] on div "GABSGMF-20250602-005" at bounding box center [421, 575] width 147 height 12
click at [418, 577] on link "GABSGMF-20250602-005" at bounding box center [421, 575] width 90 height 9
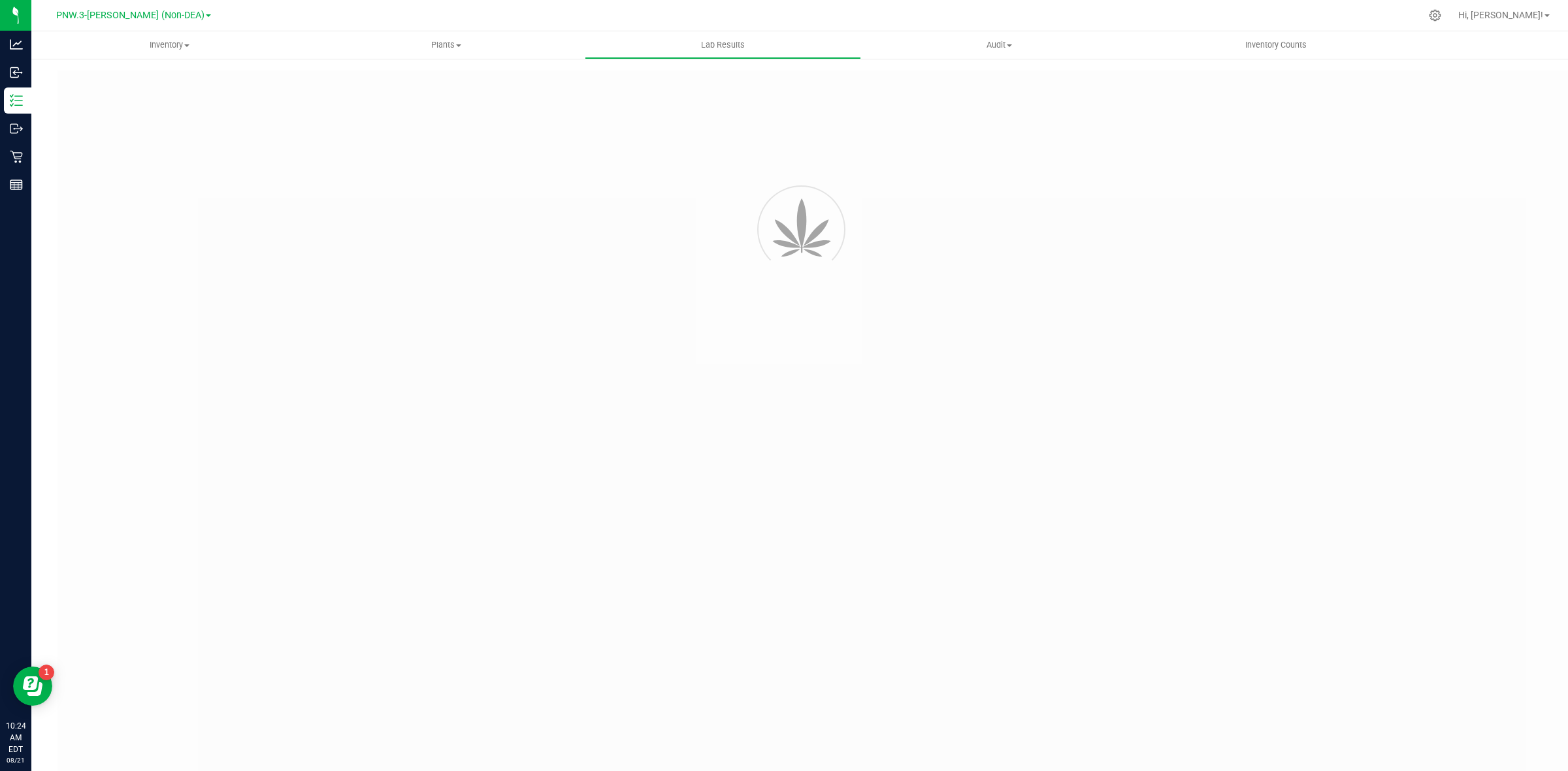
type input "GABSGMF-20250317-001"
type input "[PERSON_NAME]-031725-8187"
type input "GABSGMF-20250317-001"
type input "[DATE] 4:00 AM"
type input "[DATE]"
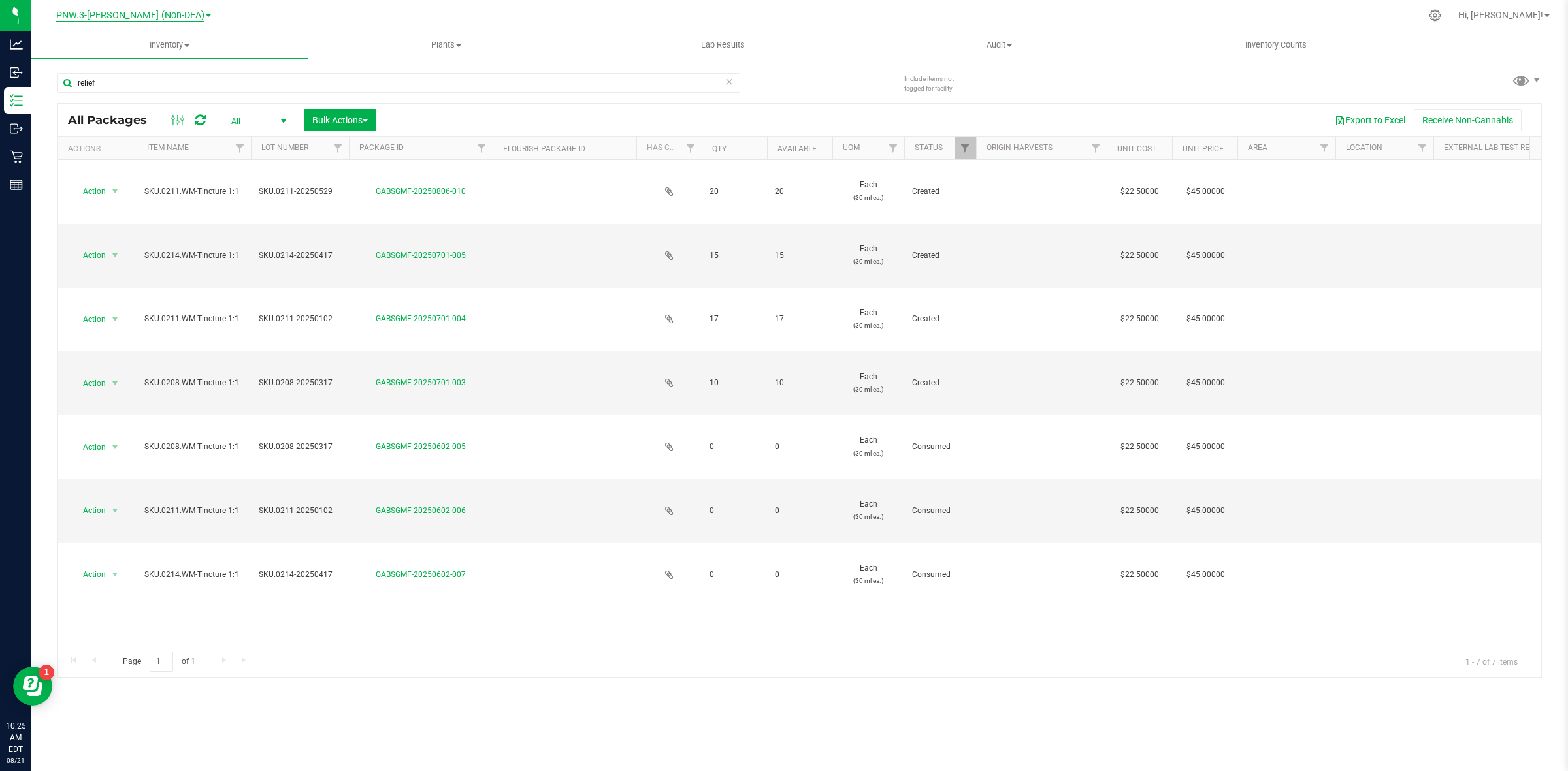
click at [180, 18] on span "PNW.3-[PERSON_NAME] (Non-DEA)" at bounding box center [130, 16] width 148 height 12
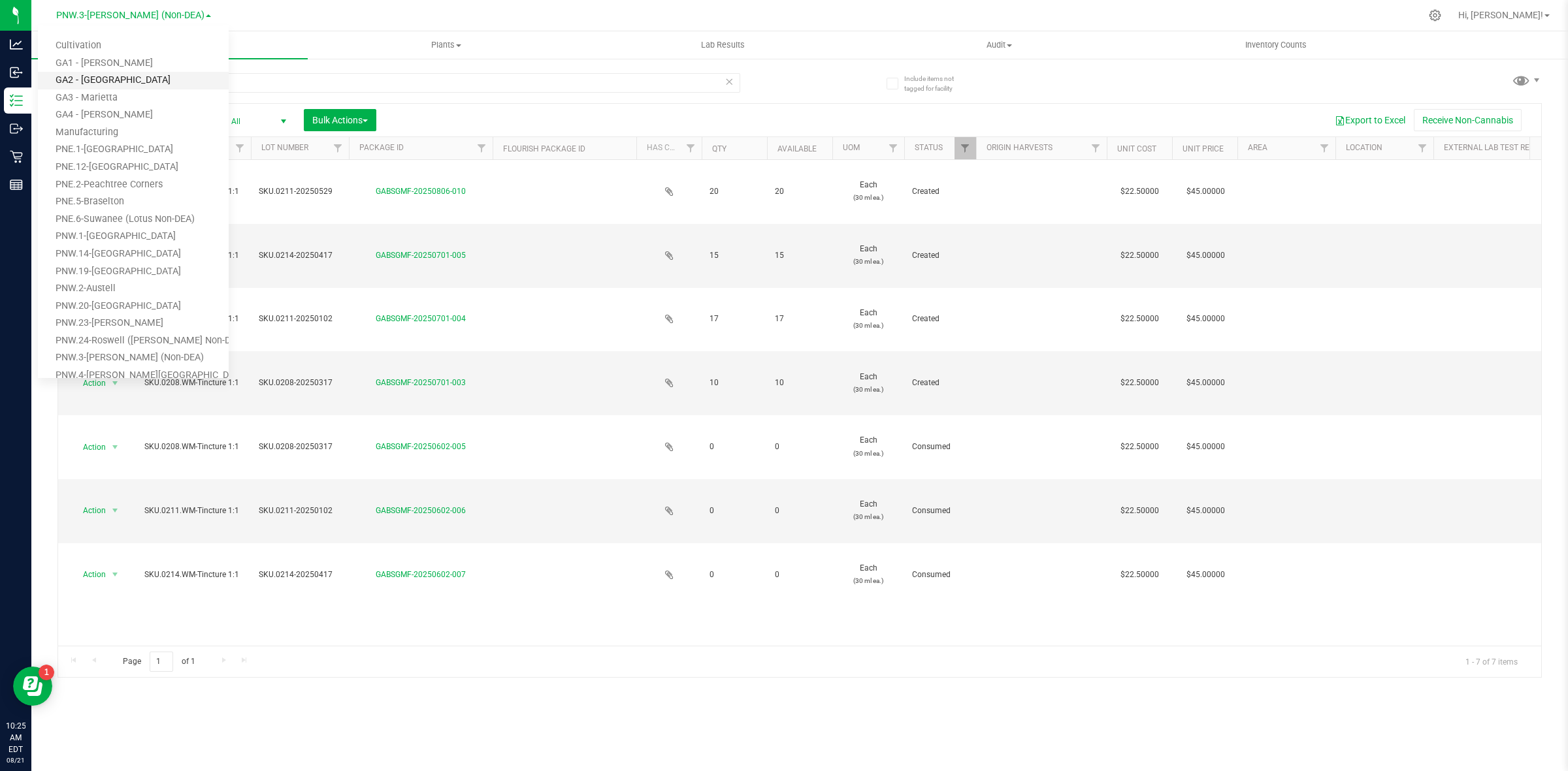
click at [136, 76] on link "GA2 - [GEOGRAPHIC_DATA]" at bounding box center [134, 80] width 191 height 18
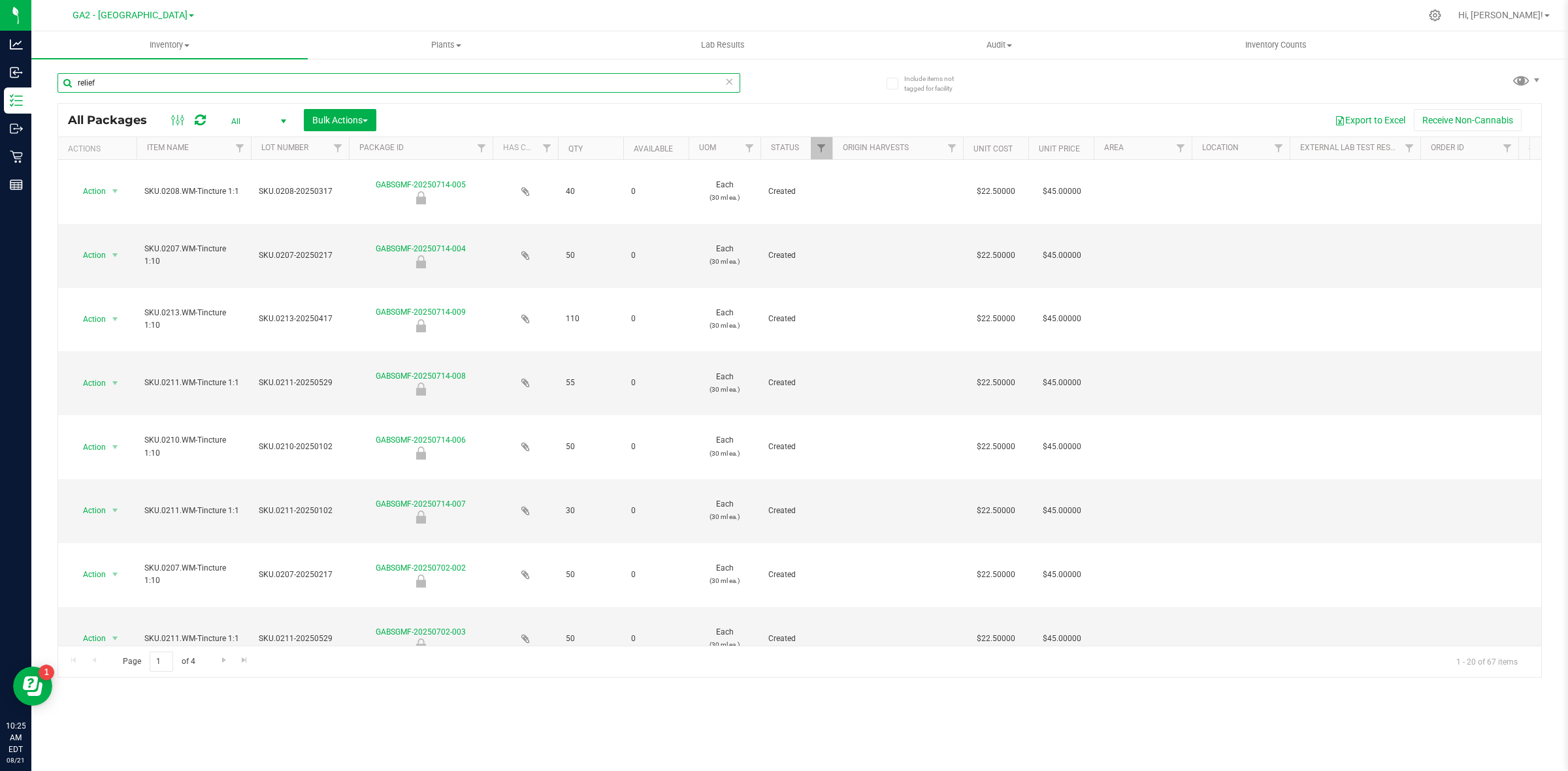
click at [140, 90] on input "relief" at bounding box center [398, 83] width 683 height 20
drag, startPoint x: 126, startPoint y: 83, endPoint x: 75, endPoint y: 69, distance: 52.9
click at [75, 69] on div "relief" at bounding box center [429, 82] width 743 height 42
type input "0208"
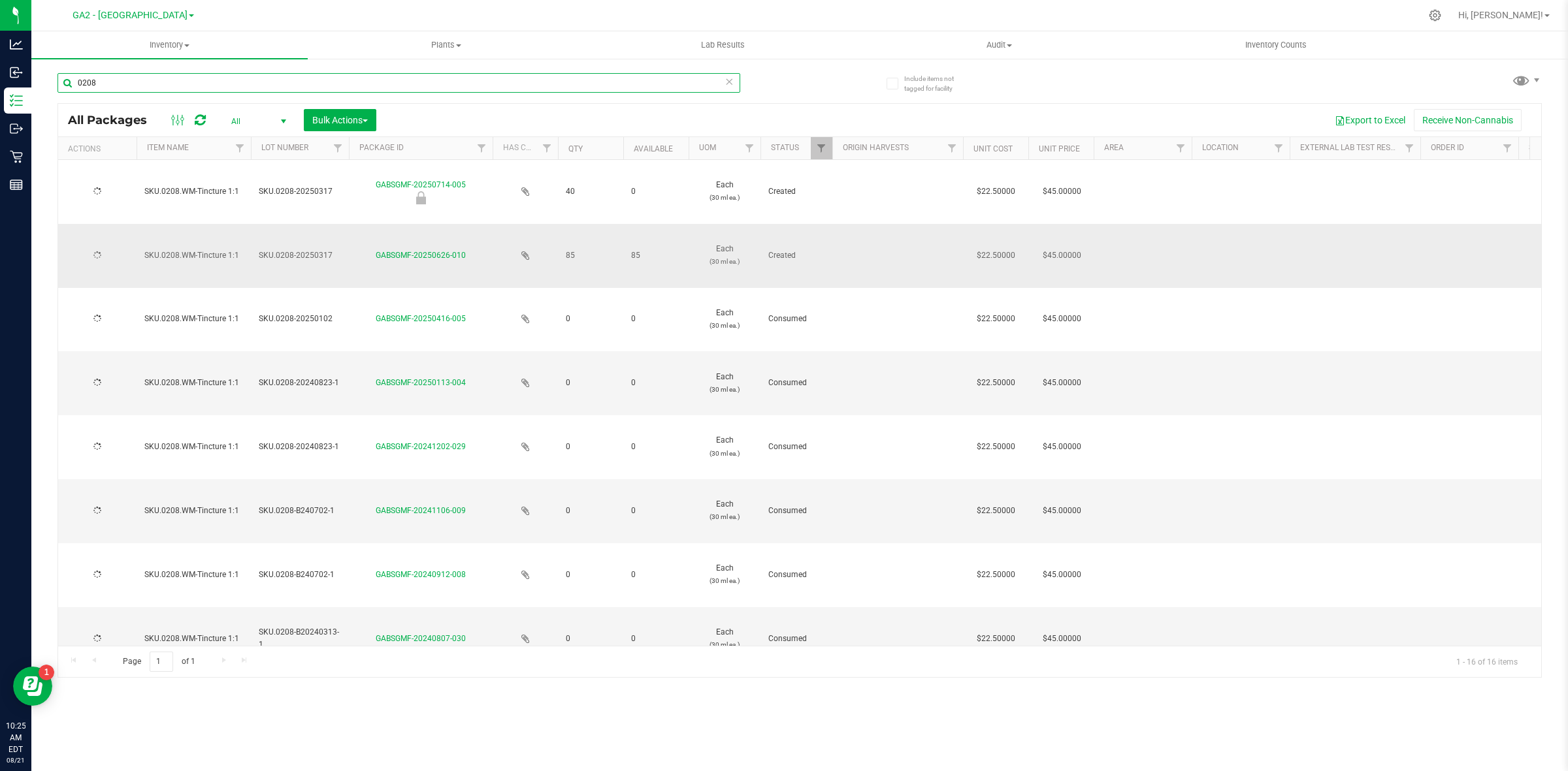
type input "[DATE]"
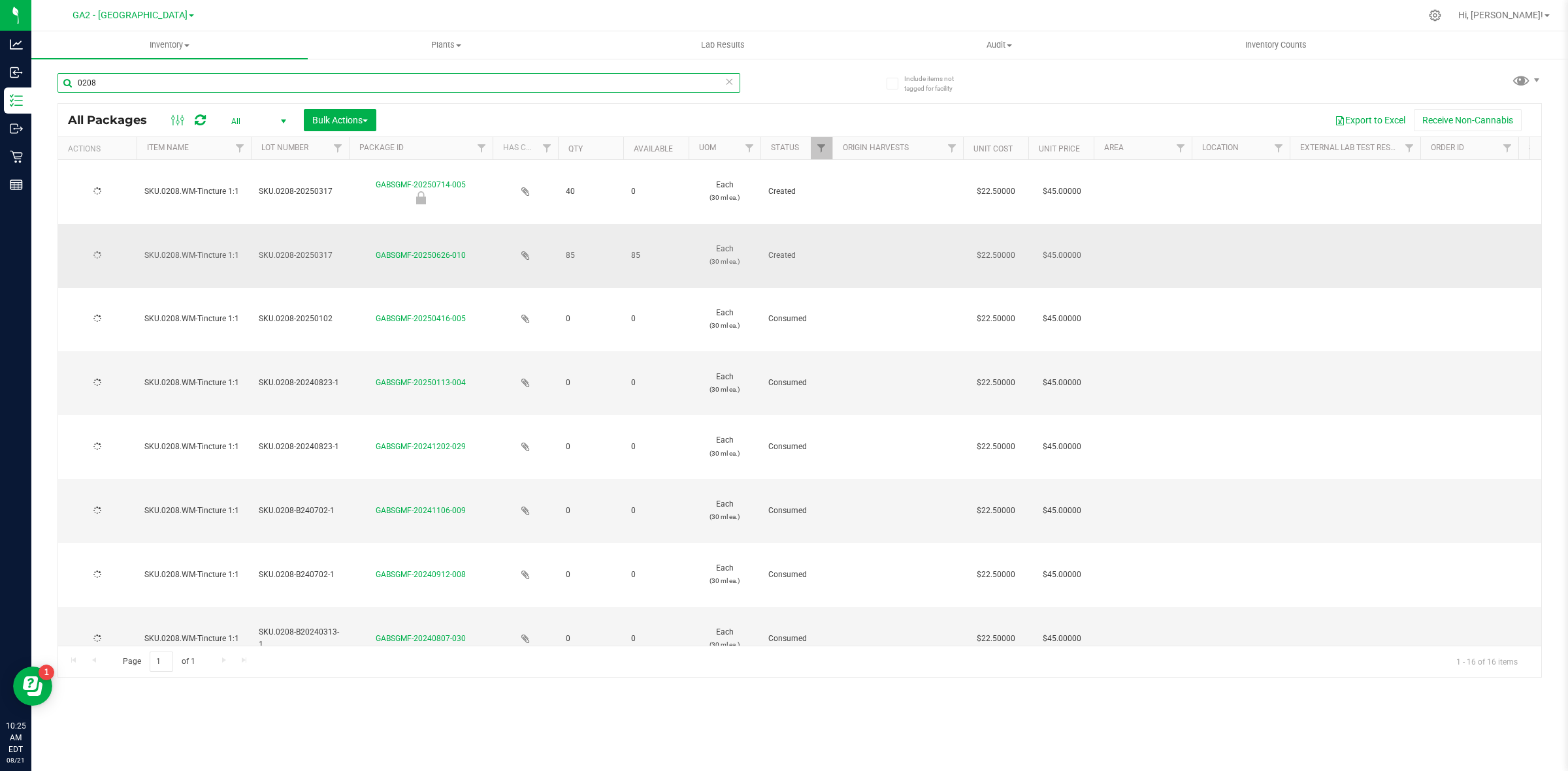
type input "[DATE]"
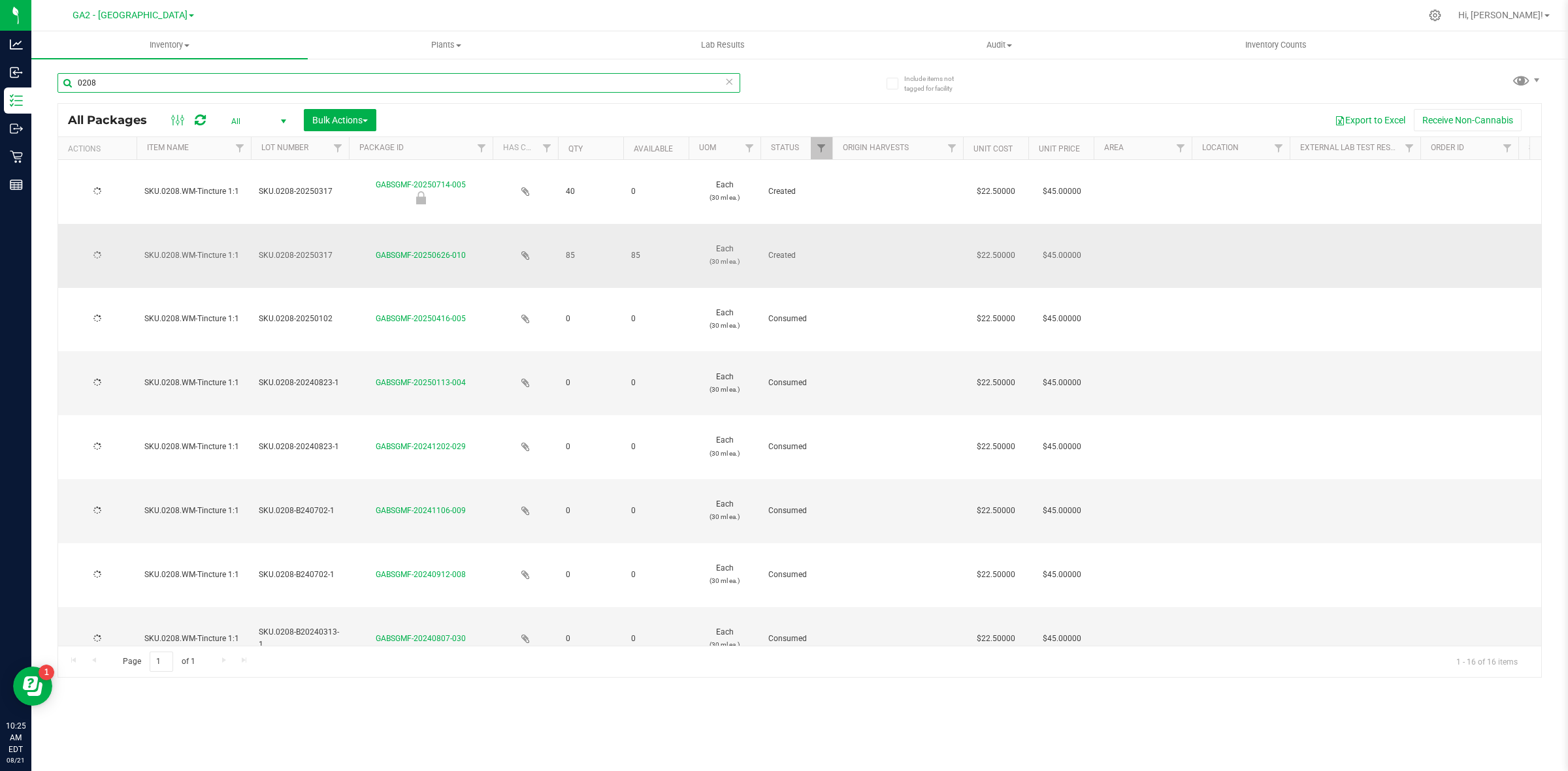
type input "[DATE]"
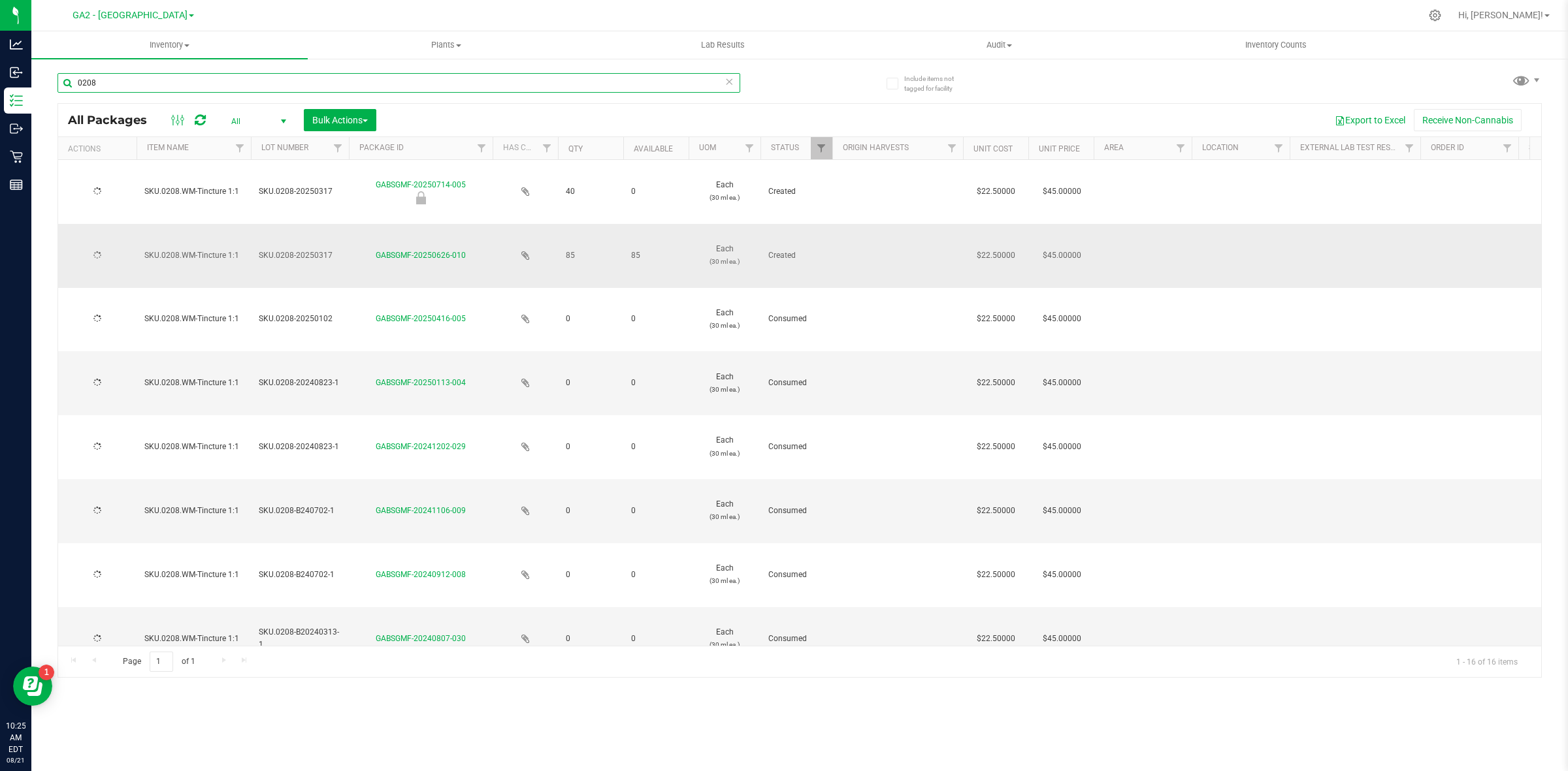
type input "[DATE]"
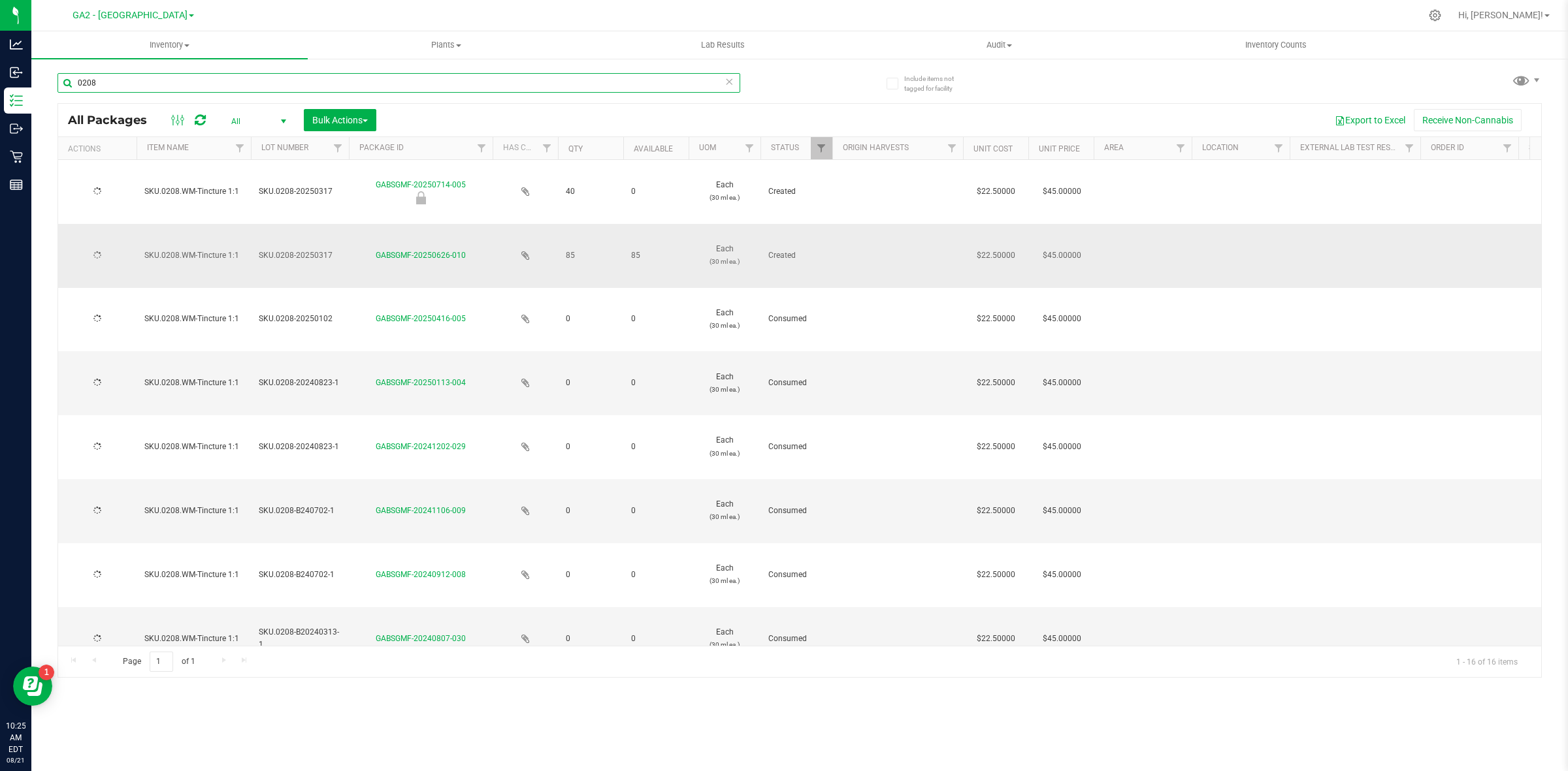
type input "[DATE]"
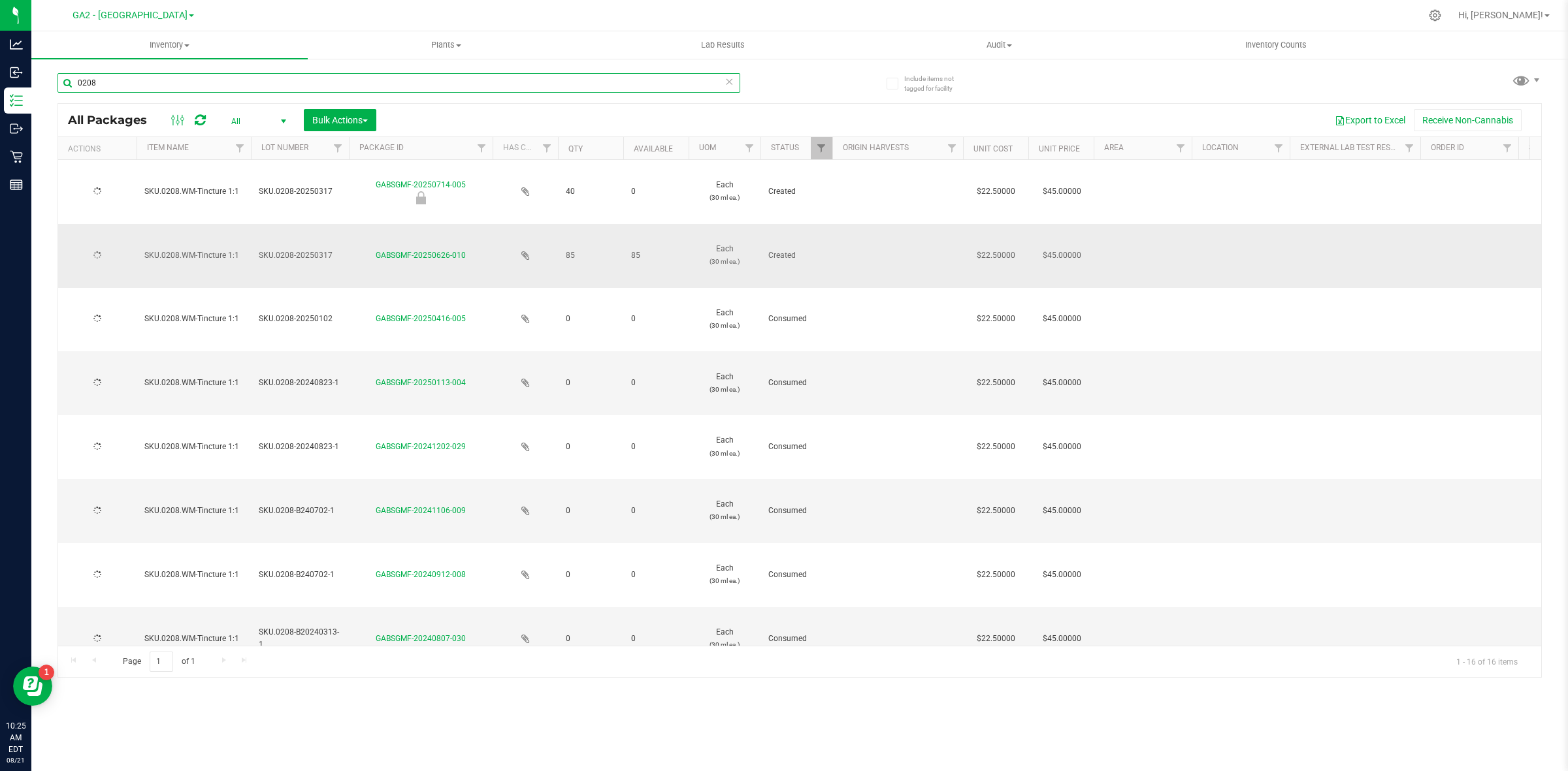
type input "[DATE]"
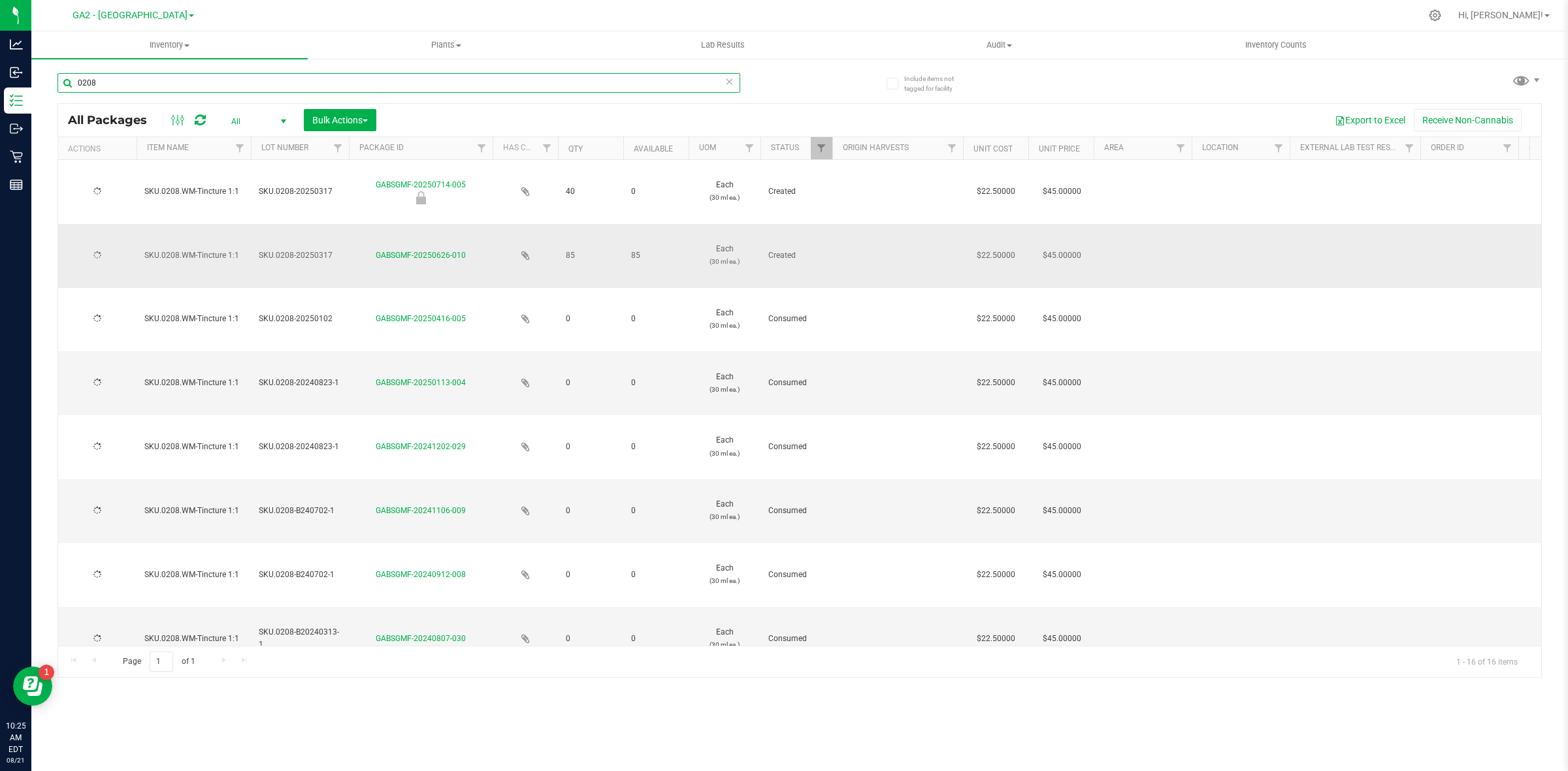
type input "[DATE]"
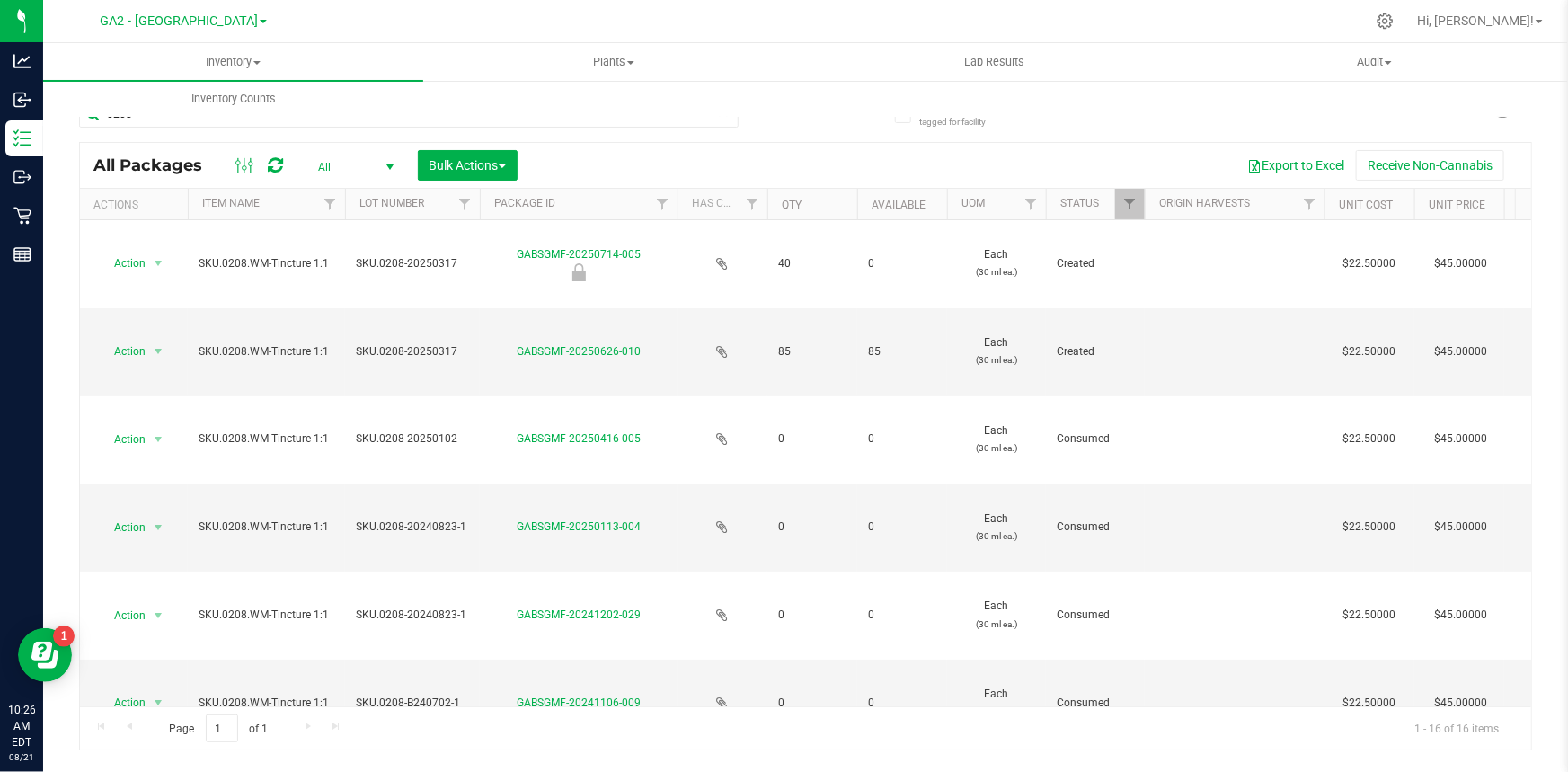
drag, startPoint x: 285, startPoint y: 3, endPoint x: 888, endPoint y: 153, distance: 621.4
click at [888, 153] on div "Export to Excel Receive Non-Cannabis" at bounding box center [1025, 166] width 987 height 31
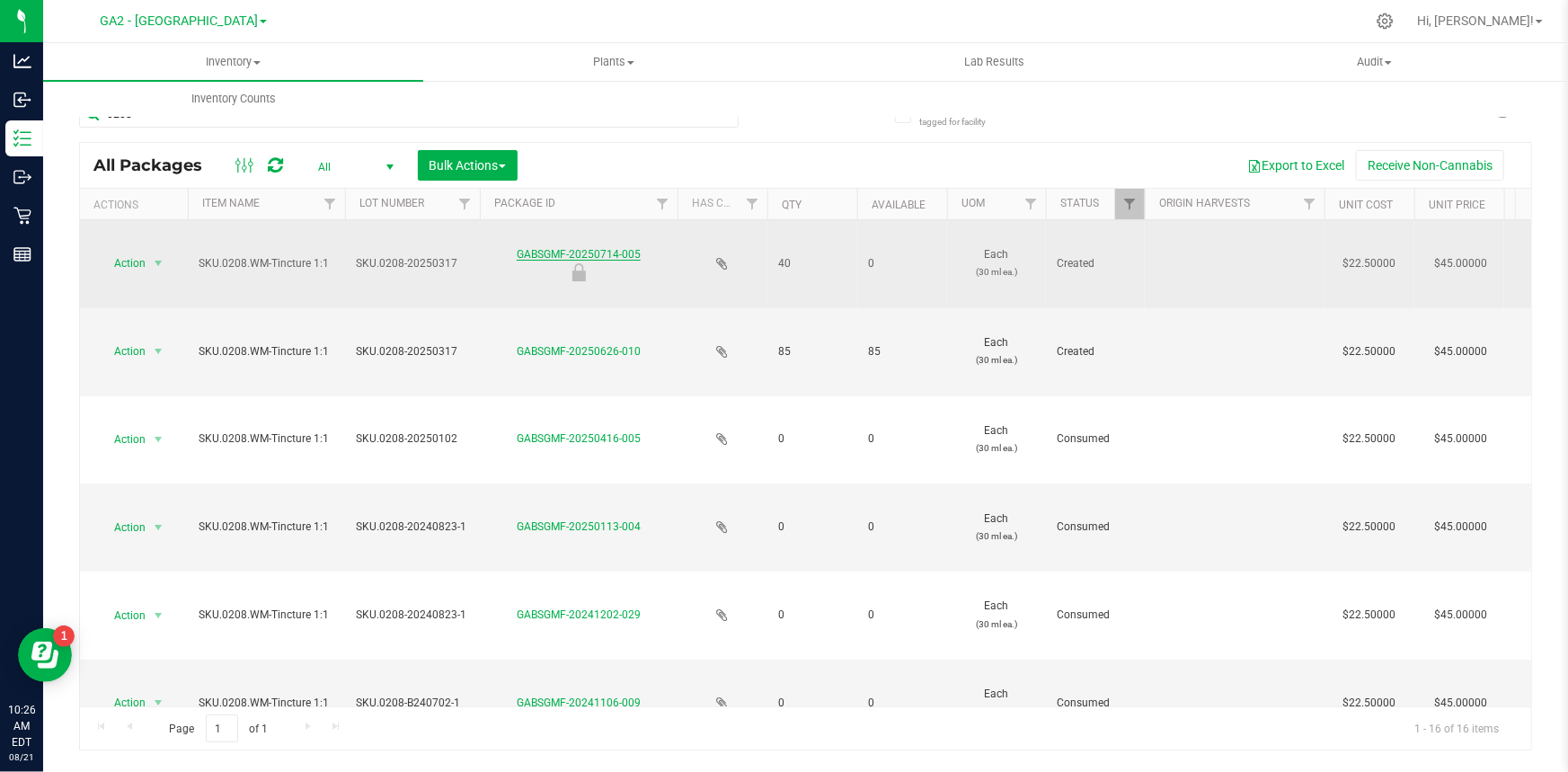
drag, startPoint x: 655, startPoint y: 250, endPoint x: 528, endPoint y: 253, distance: 127.0
click at [512, 253] on div "GABSGMF-20250714-005" at bounding box center [578, 263] width 203 height 35
copy link "GABSGMF-20250714-005"
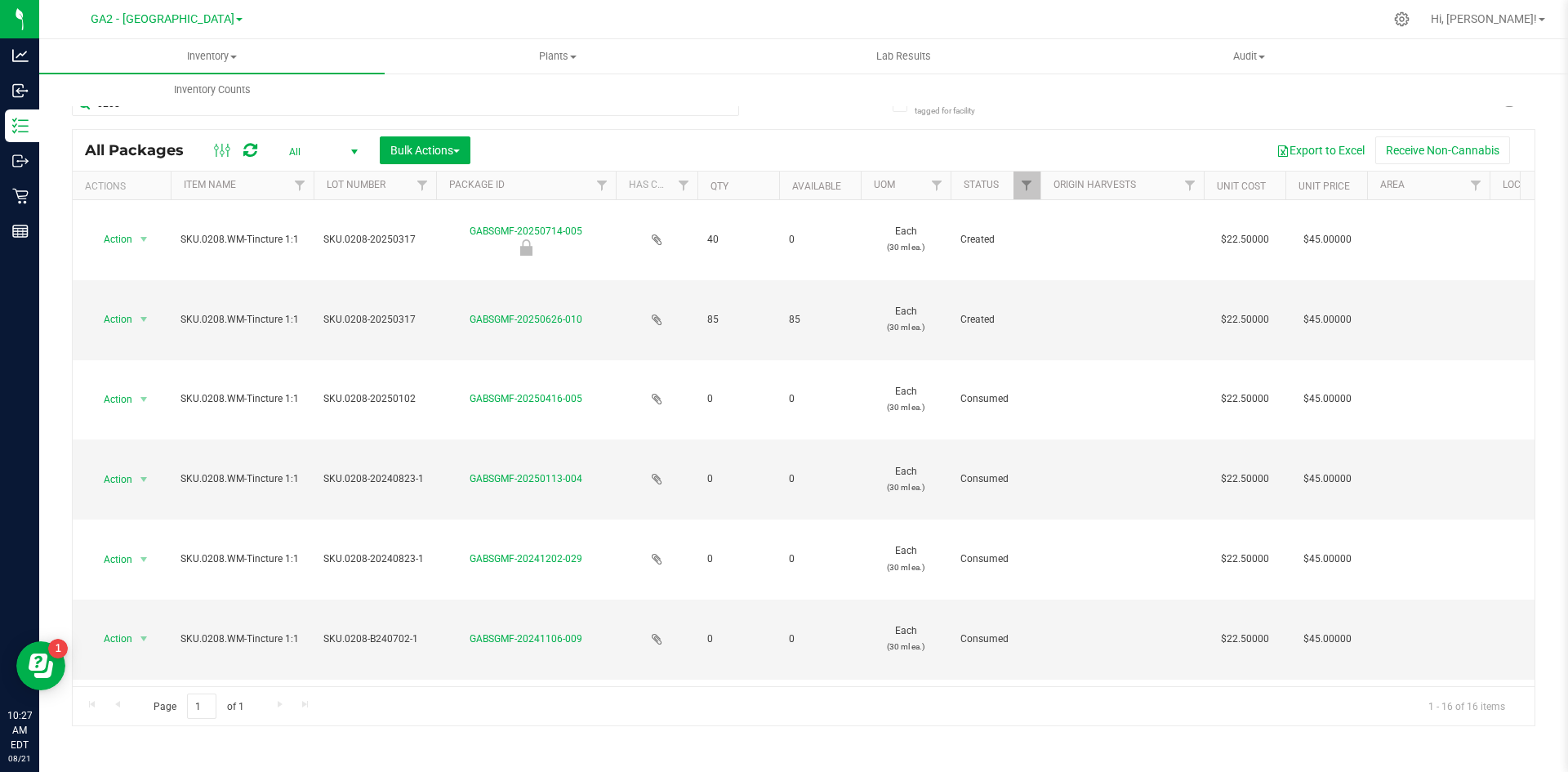
drag, startPoint x: 1424, startPoint y: 14, endPoint x: 790, endPoint y: 154, distance: 649.3
click at [790, 154] on div "Export to Excel Receive Non-Cannabis" at bounding box center [1003, 151] width 1040 height 28
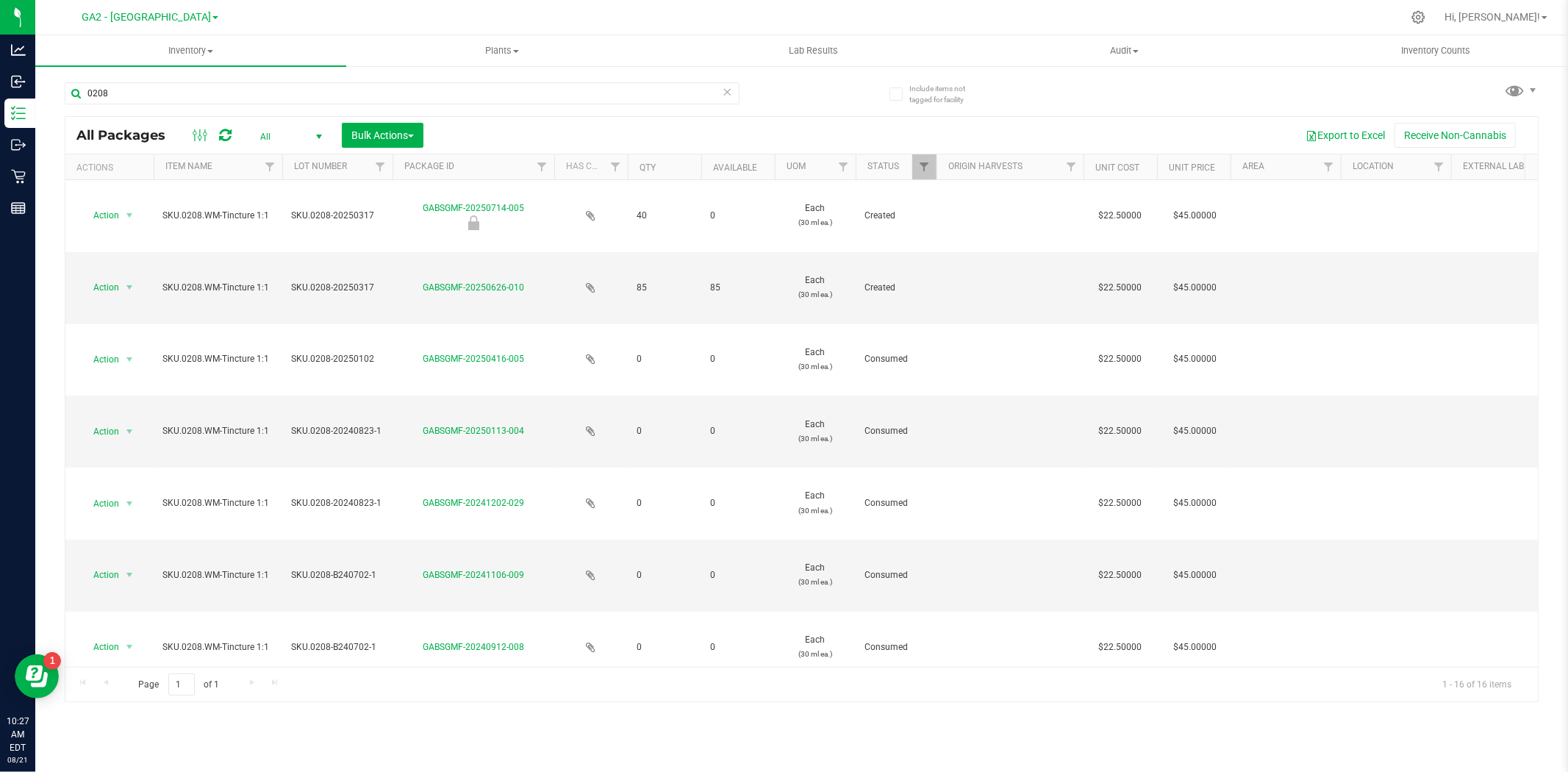
drag, startPoint x: 1395, startPoint y: 1, endPoint x: 53, endPoint y: 125, distance: 1347.7
click at [53, 126] on div "Include items not tagged for facility 0208 All Packages All Active Only Lab Sam…" at bounding box center [802, 289] width 1533 height 449
drag, startPoint x: 143, startPoint y: 90, endPoint x: 85, endPoint y: 61, distance: 64.8
click at [59, 84] on div "Include items not tagged for facility 0208 All Packages All Active Only Lab Sam…" at bounding box center [802, 289] width 1533 height 449
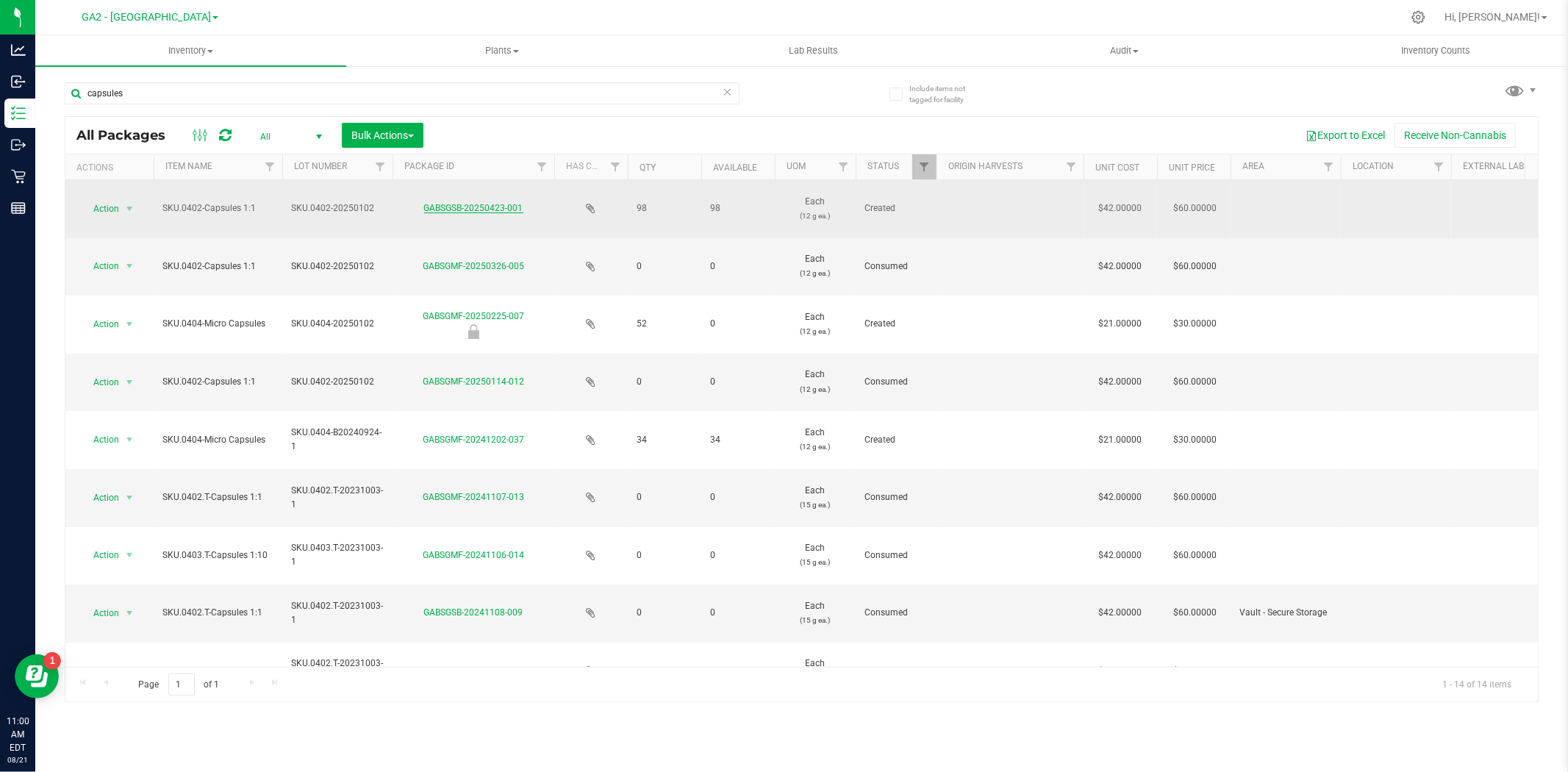
drag, startPoint x: 530, startPoint y: 207, endPoint x: 424, endPoint y: 210, distance: 106.0
click at [424, 210] on div "GABSGSB-20250423-001" at bounding box center [473, 208] width 166 height 14
copy link "GABSGSB-20250423-001"
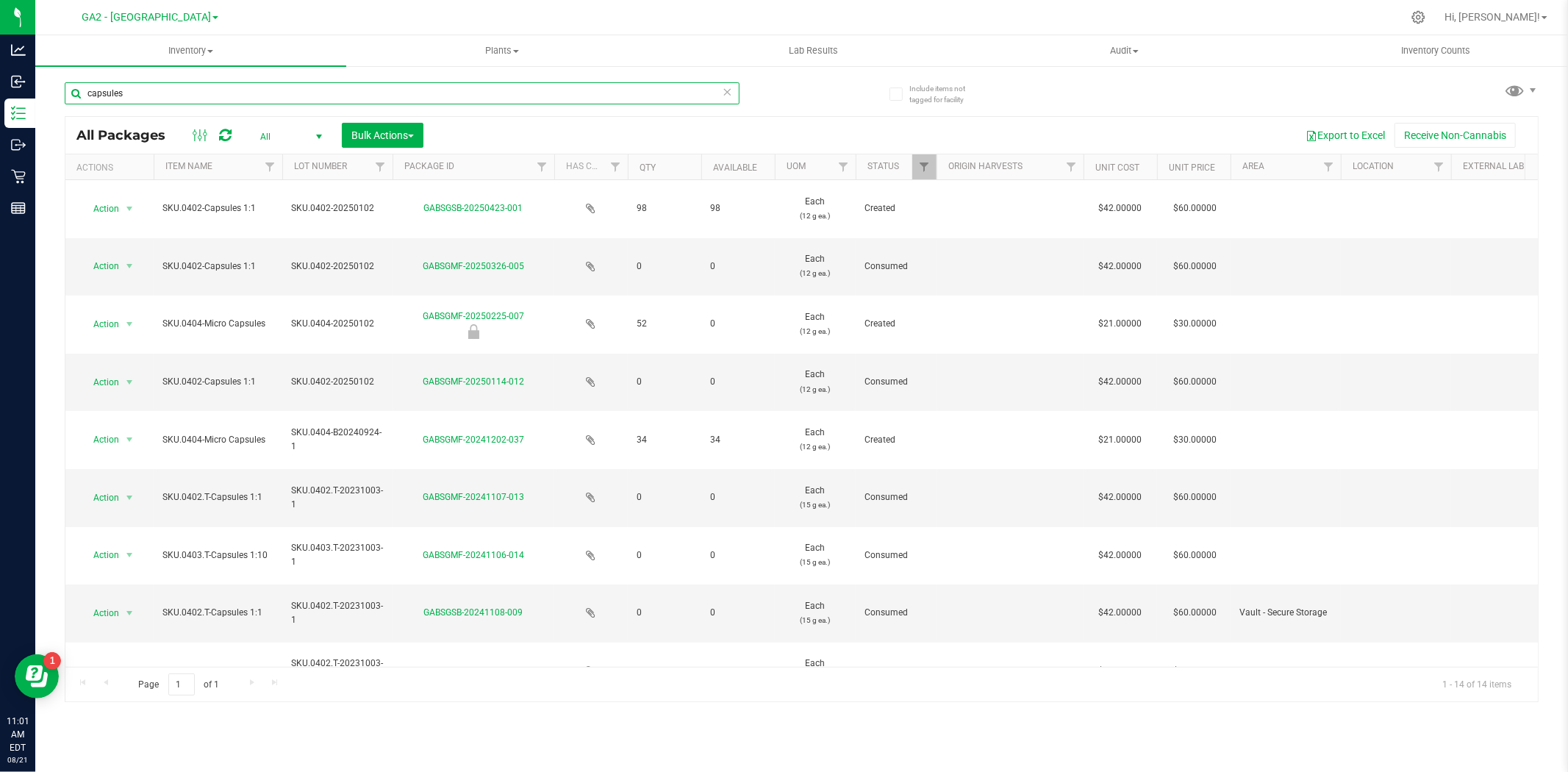
click at [140, 91] on input "capsules" at bounding box center [401, 93] width 675 height 22
drag, startPoint x: 133, startPoint y: 92, endPoint x: -159, endPoint y: 6, distance: 304.4
click at [0, 6] on html "Analytics Inbound Inventory Outbound Retail Reports 11:01 AM EDT [DATE] 08/21 G…" at bounding box center [784, 386] width 1568 height 772
drag, startPoint x: 90, startPoint y: 75, endPoint x: 61, endPoint y: 33, distance: 51.0
click at [60, 60] on inventory "Inventory All packages All inventory Waste log Create inventory Plants All plan…" at bounding box center [802, 274] width 1533 height 478
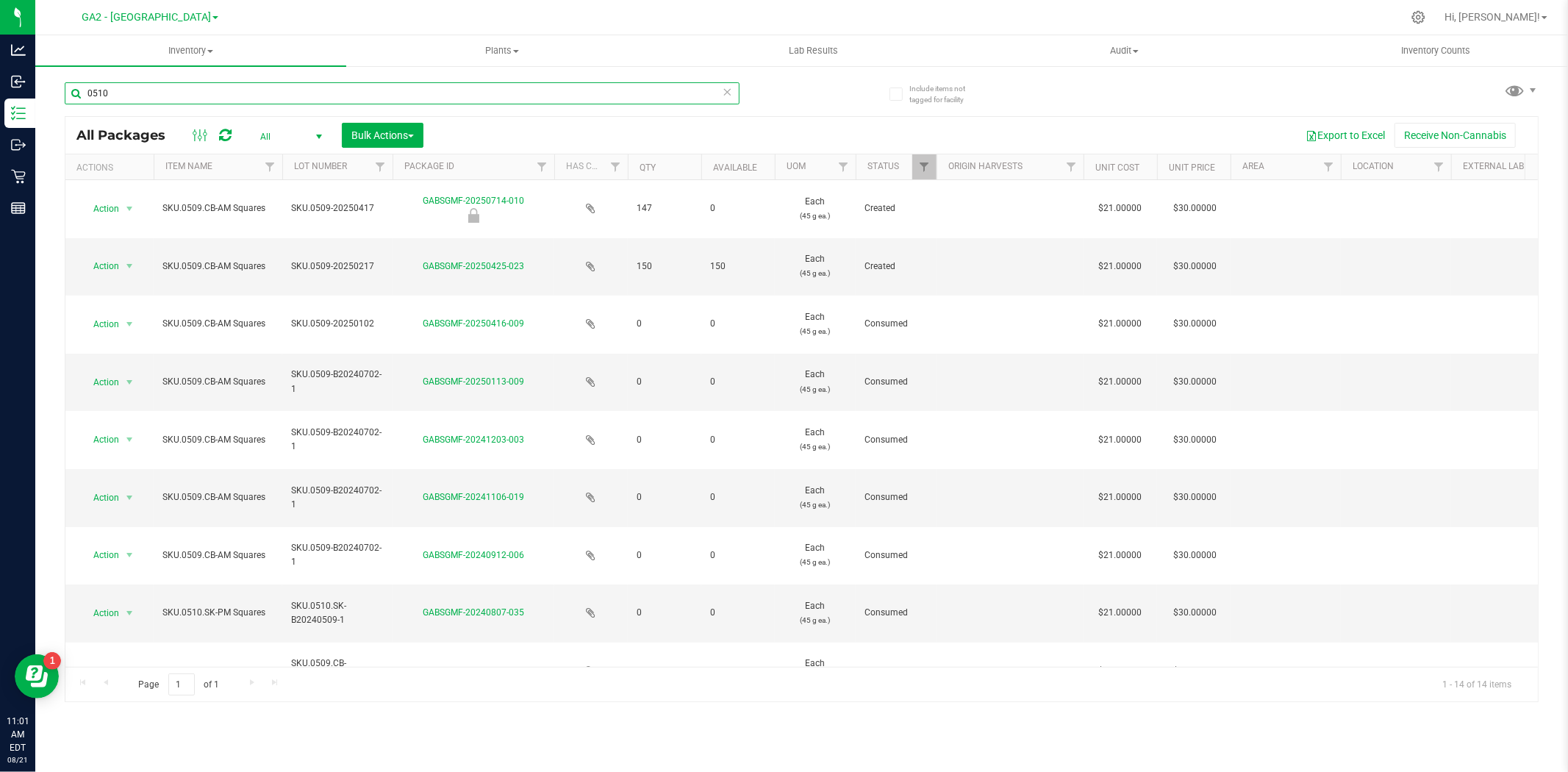
type input "0510"
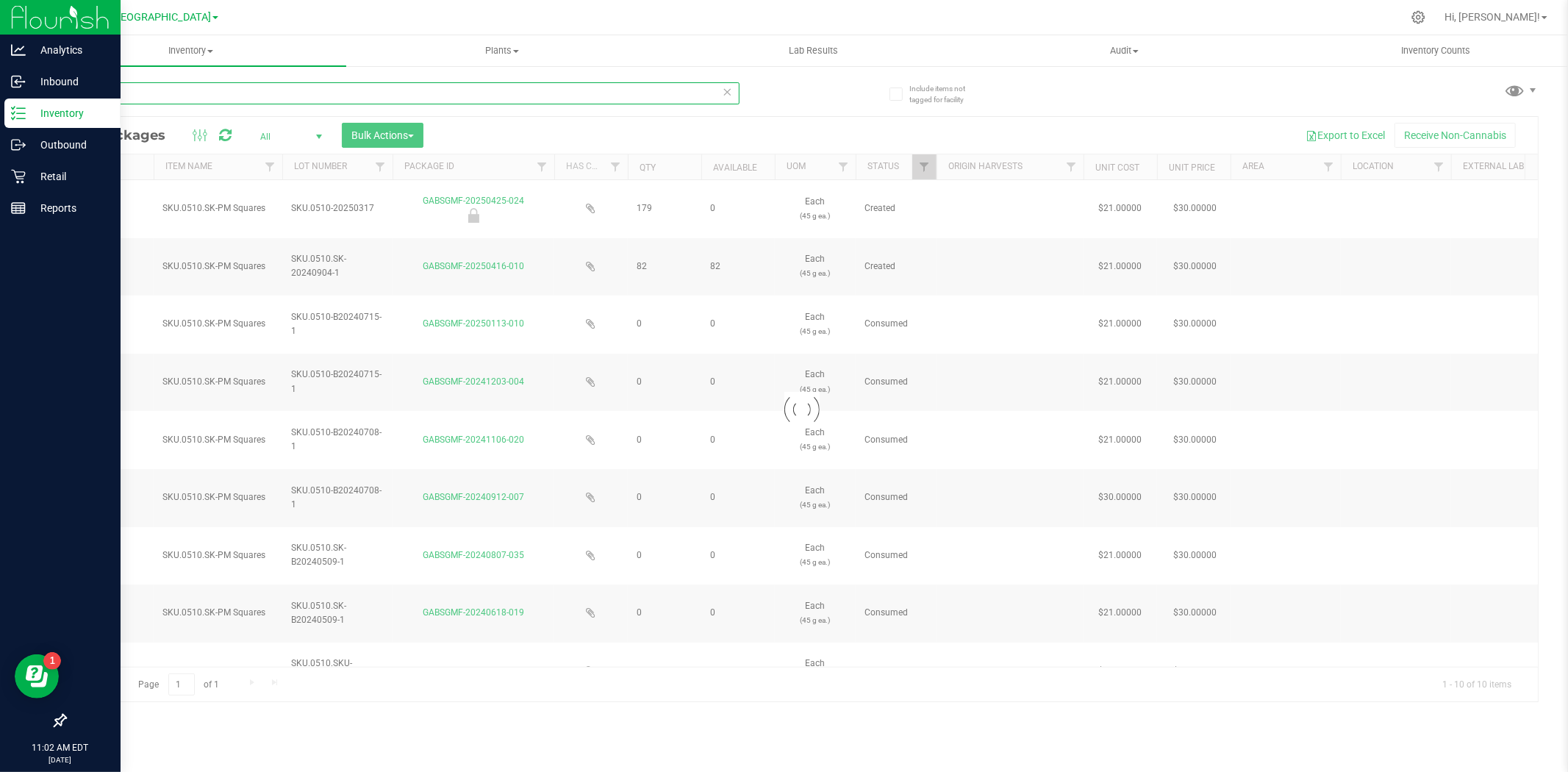
type input "[DATE]"
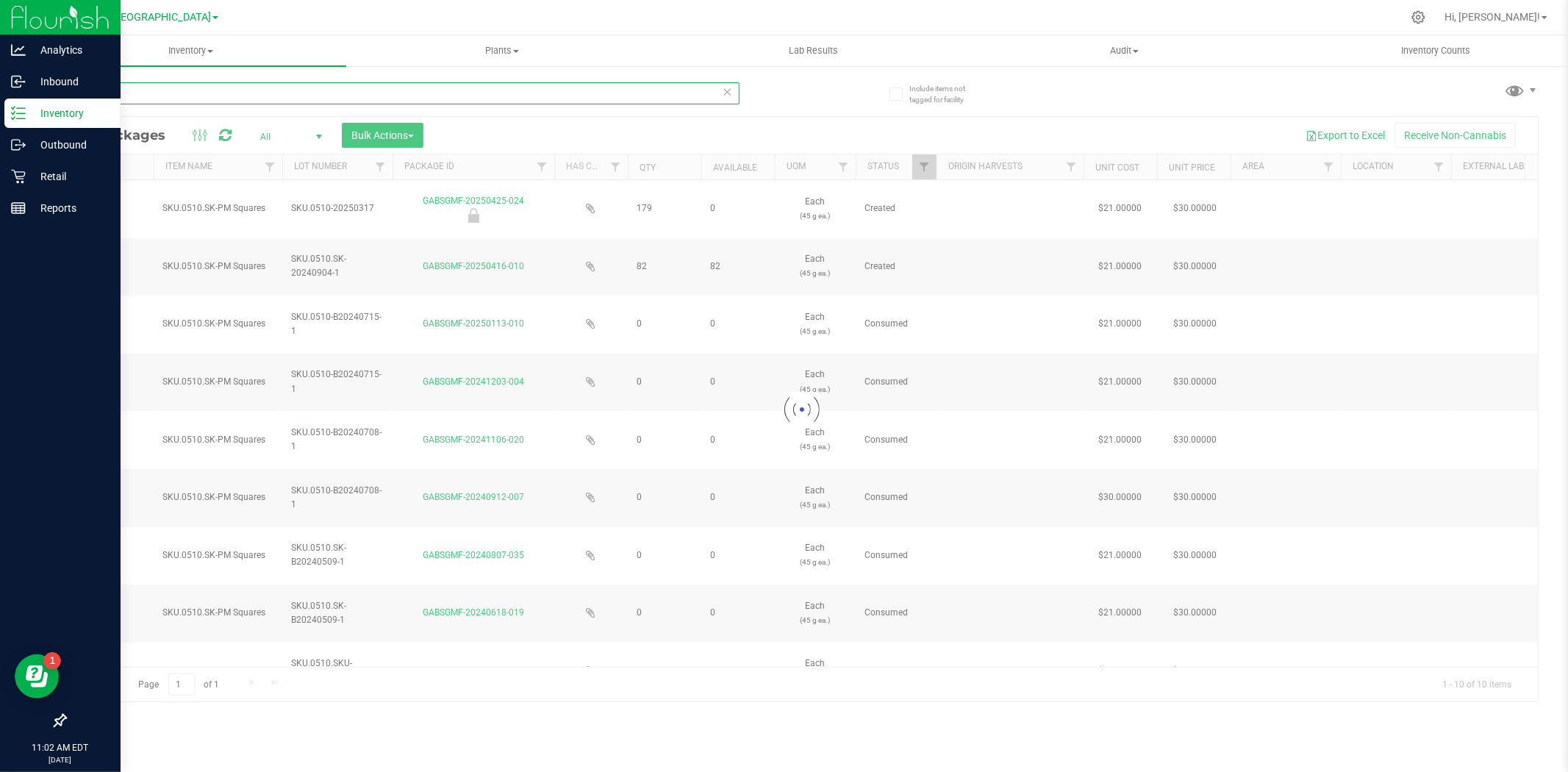
type input "[DATE]"
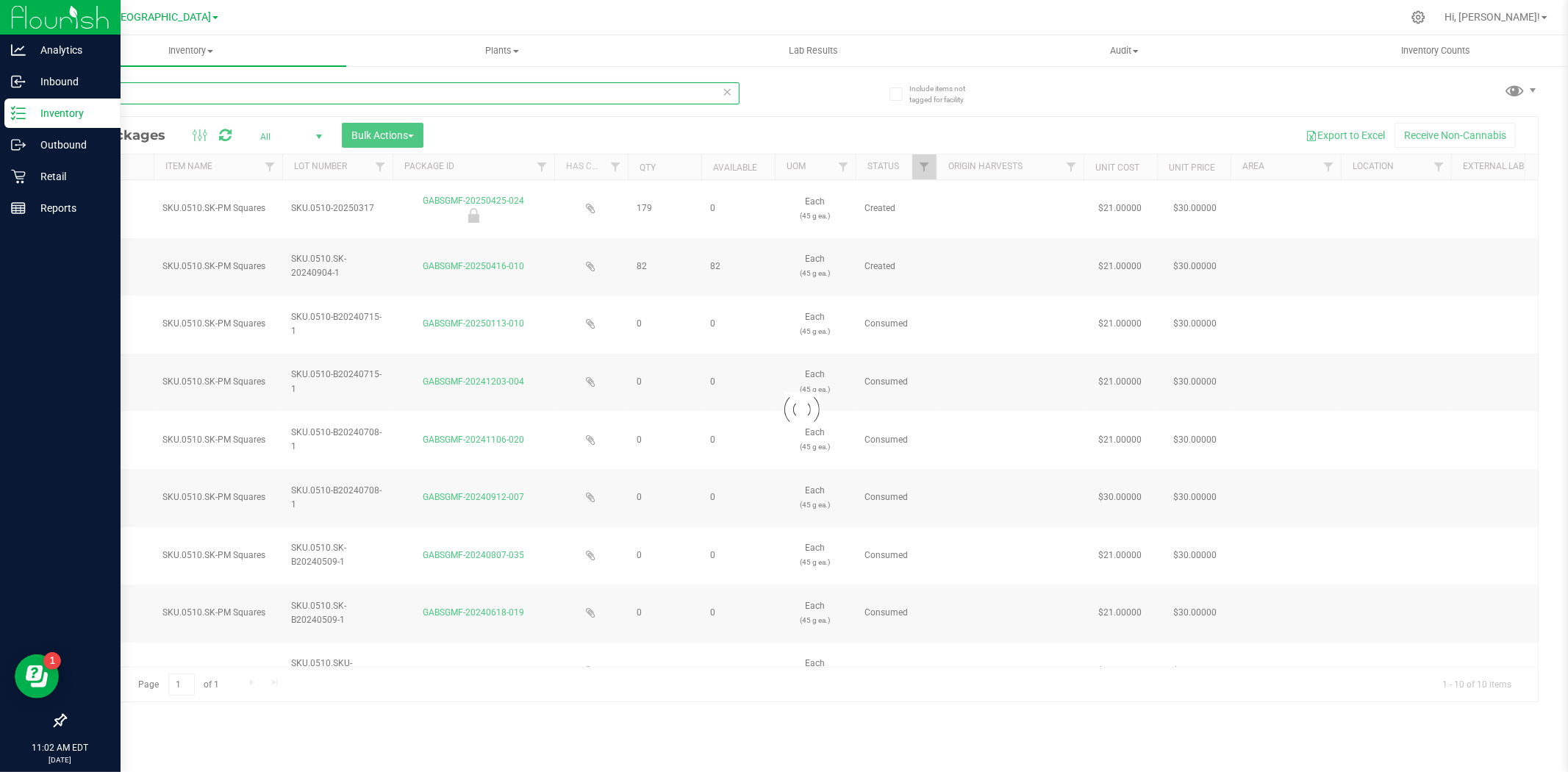
type input "[DATE]"
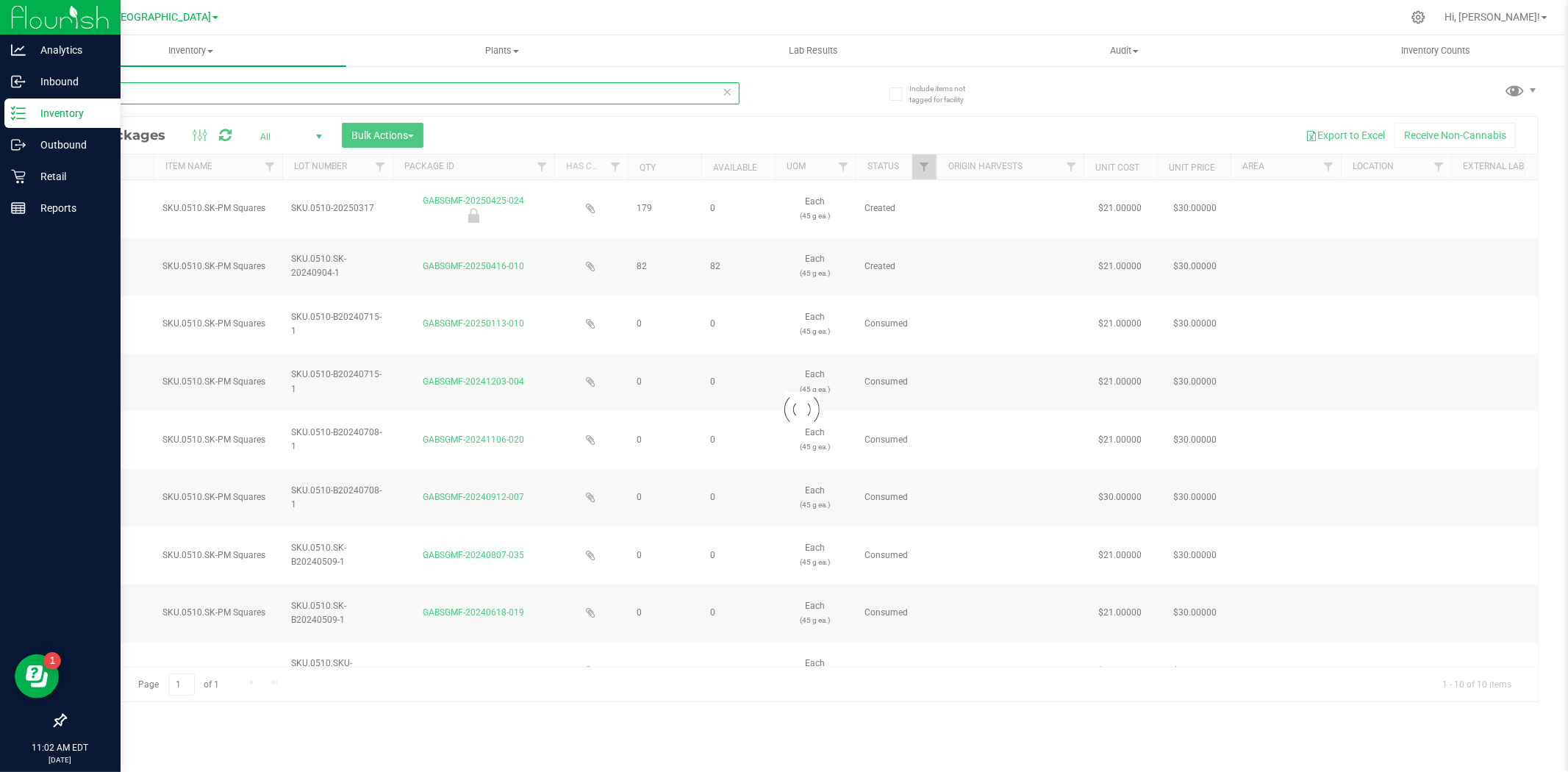
type input "[DATE]"
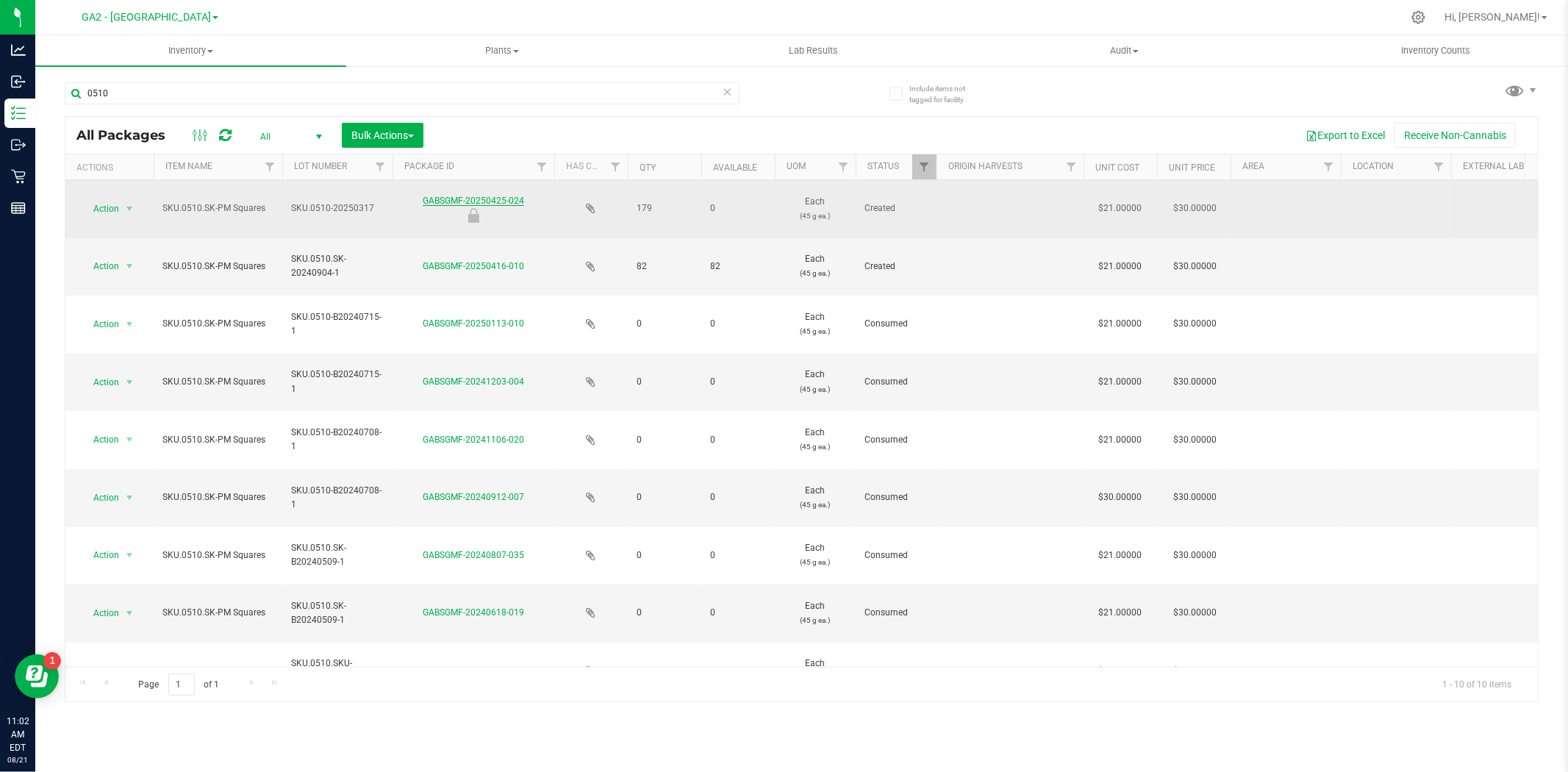
drag, startPoint x: 534, startPoint y: 201, endPoint x: 424, endPoint y: 204, distance: 110.0
click at [424, 204] on div "GABSGMF-20250425-024" at bounding box center [473, 208] width 166 height 29
copy link "GABSGMF-20250425-024"
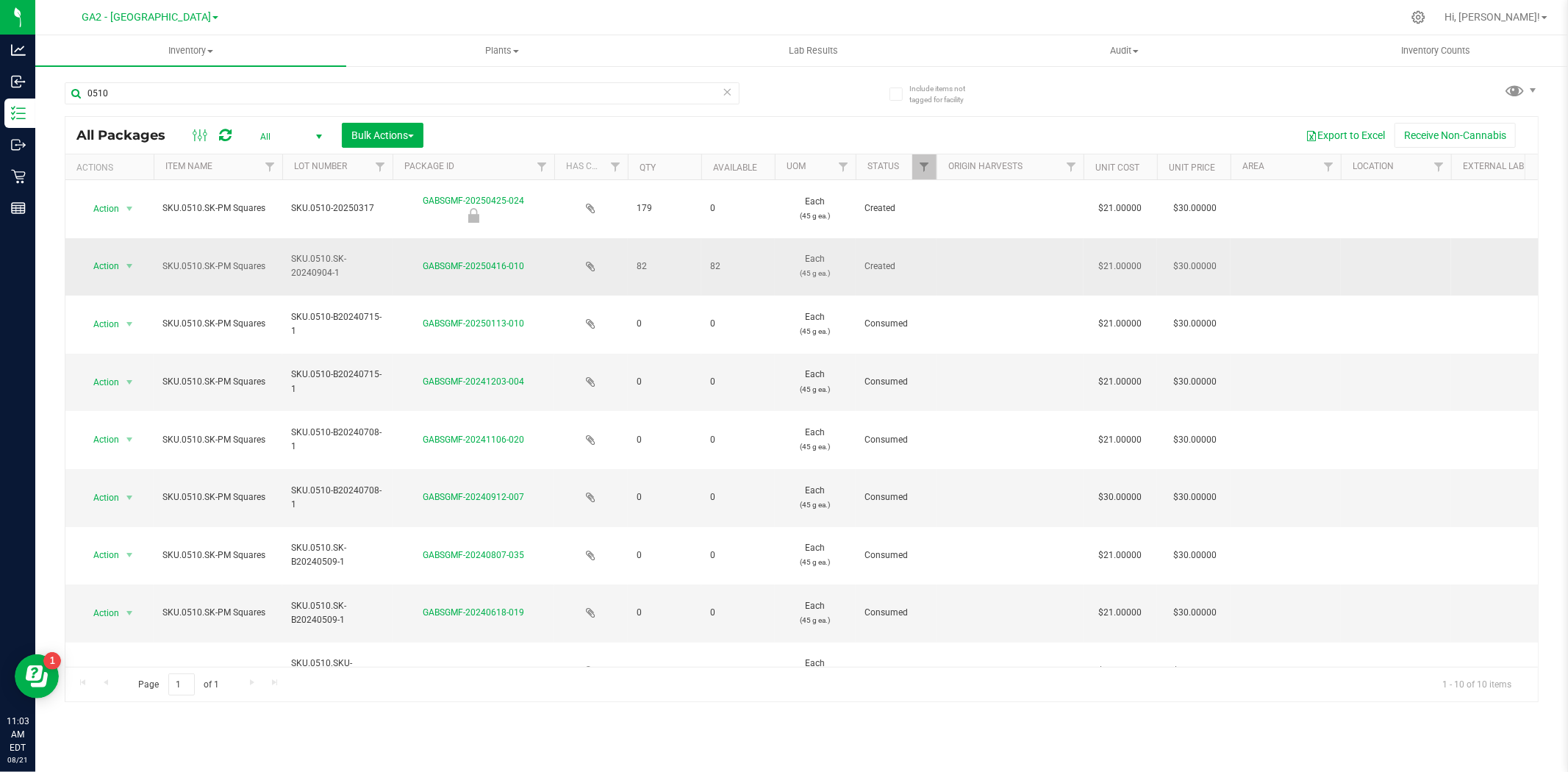
click at [445, 256] on td "GABSGMF-20250416-010" at bounding box center [473, 267] width 161 height 58
click at [444, 264] on link "GABSGMF-20250416-010" at bounding box center [473, 266] width 101 height 10
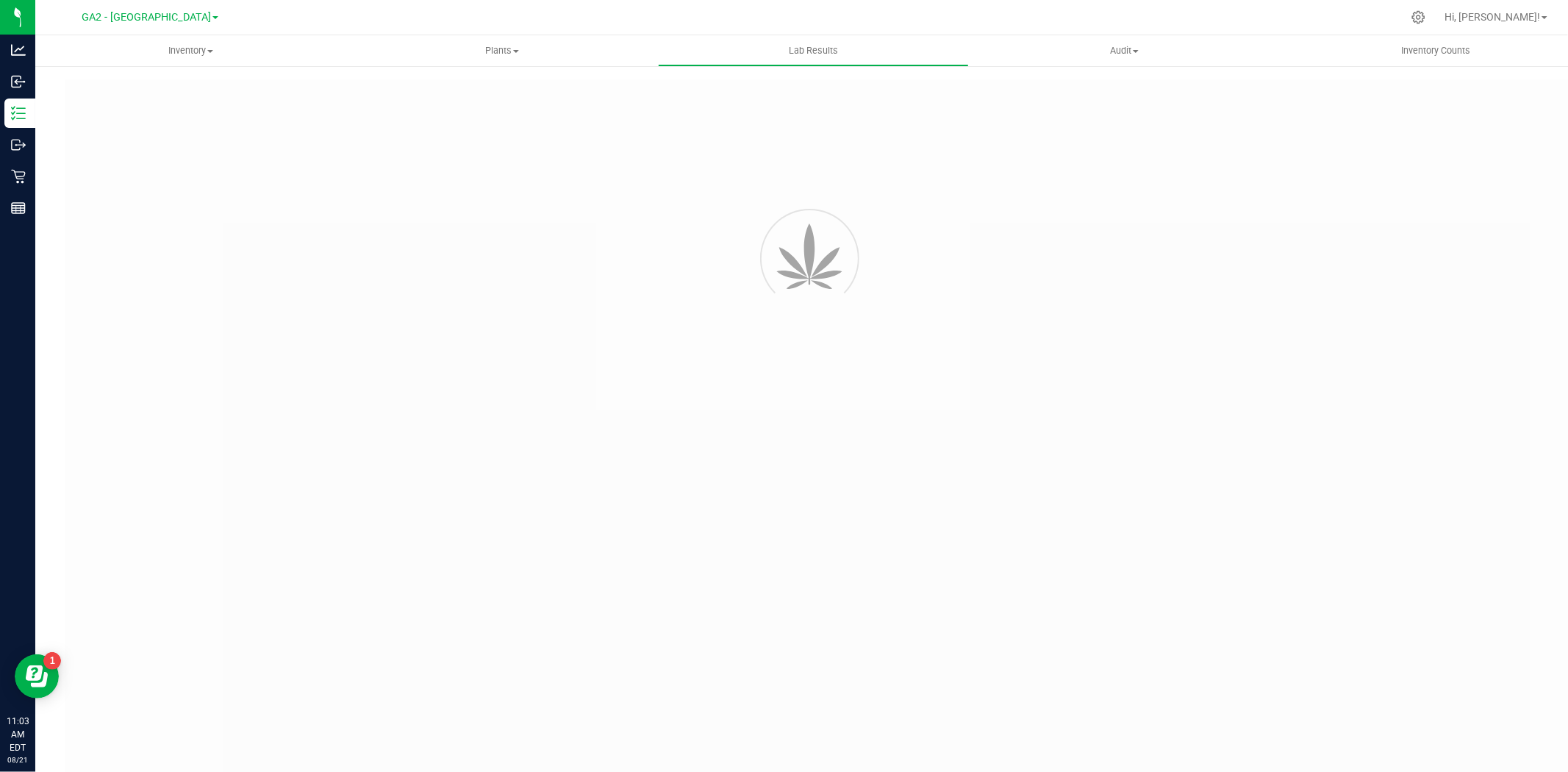
type input "GABSGMF-20240916-018"
type input "[PERSON_NAME]-091624-6704"
type input "GABSGMF-20240916-018"
type input "[DATE] 9:43 AM"
type input "[DATE]"
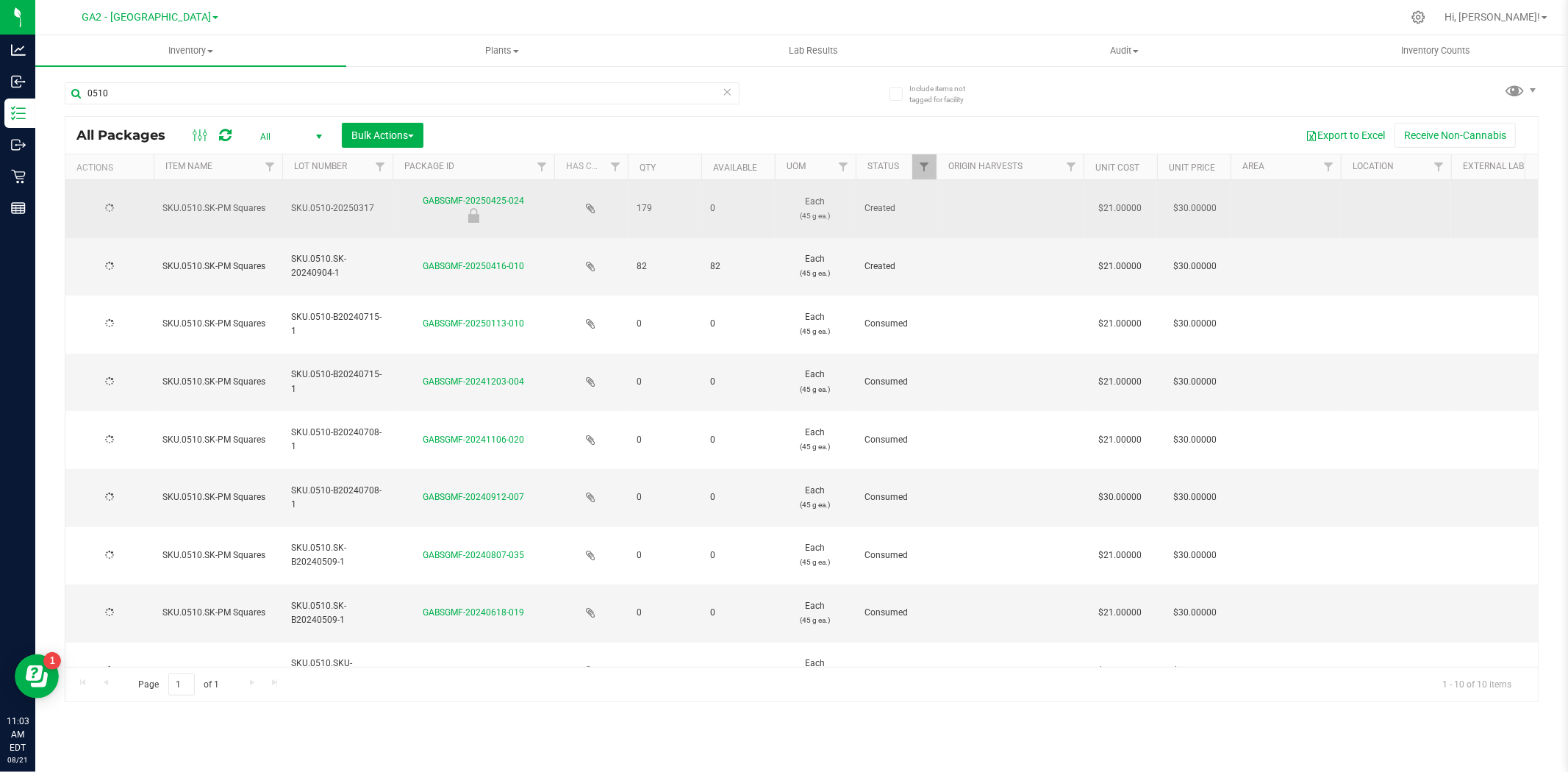
type input "[DATE]"
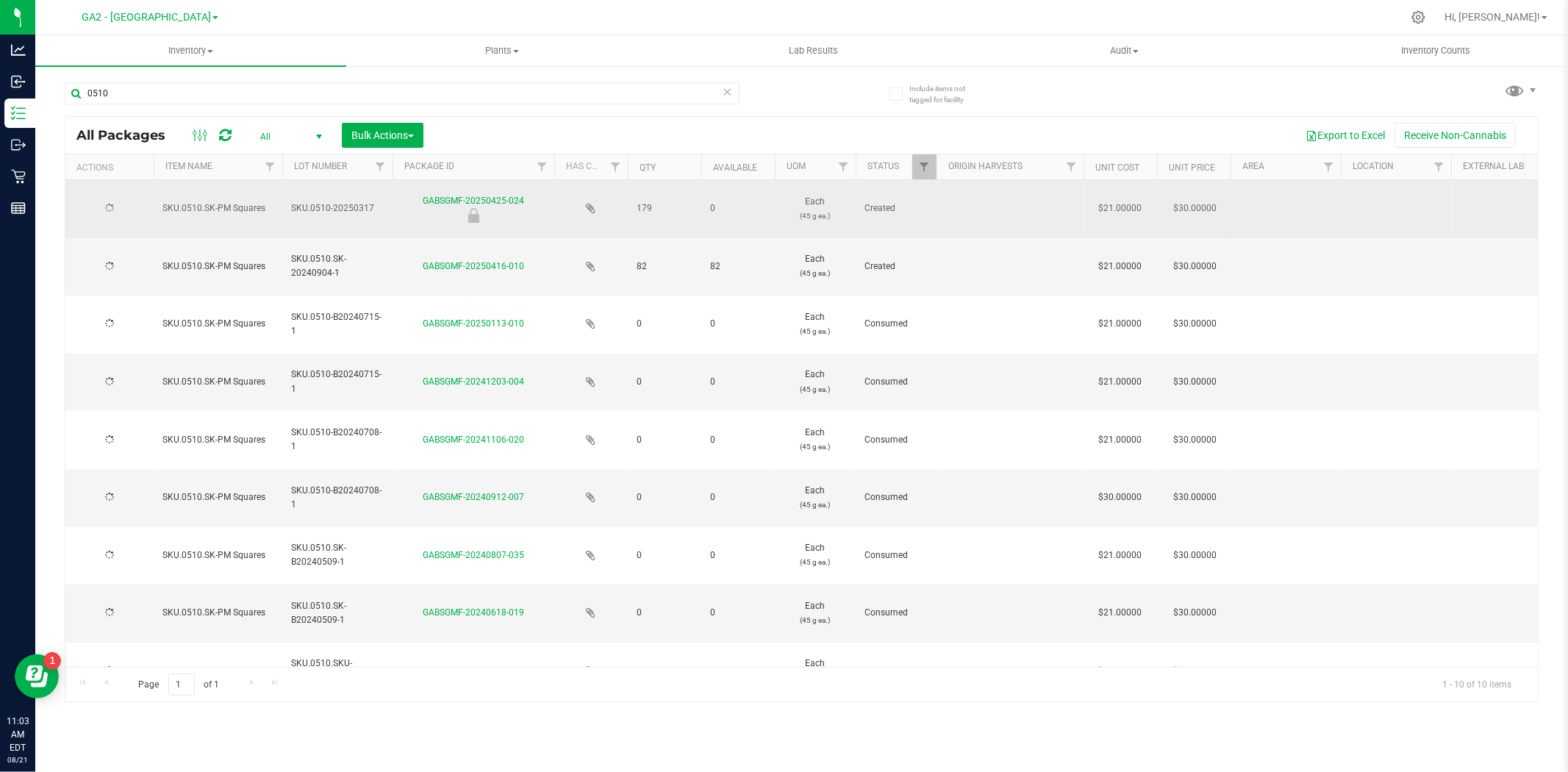
type input "[DATE]"
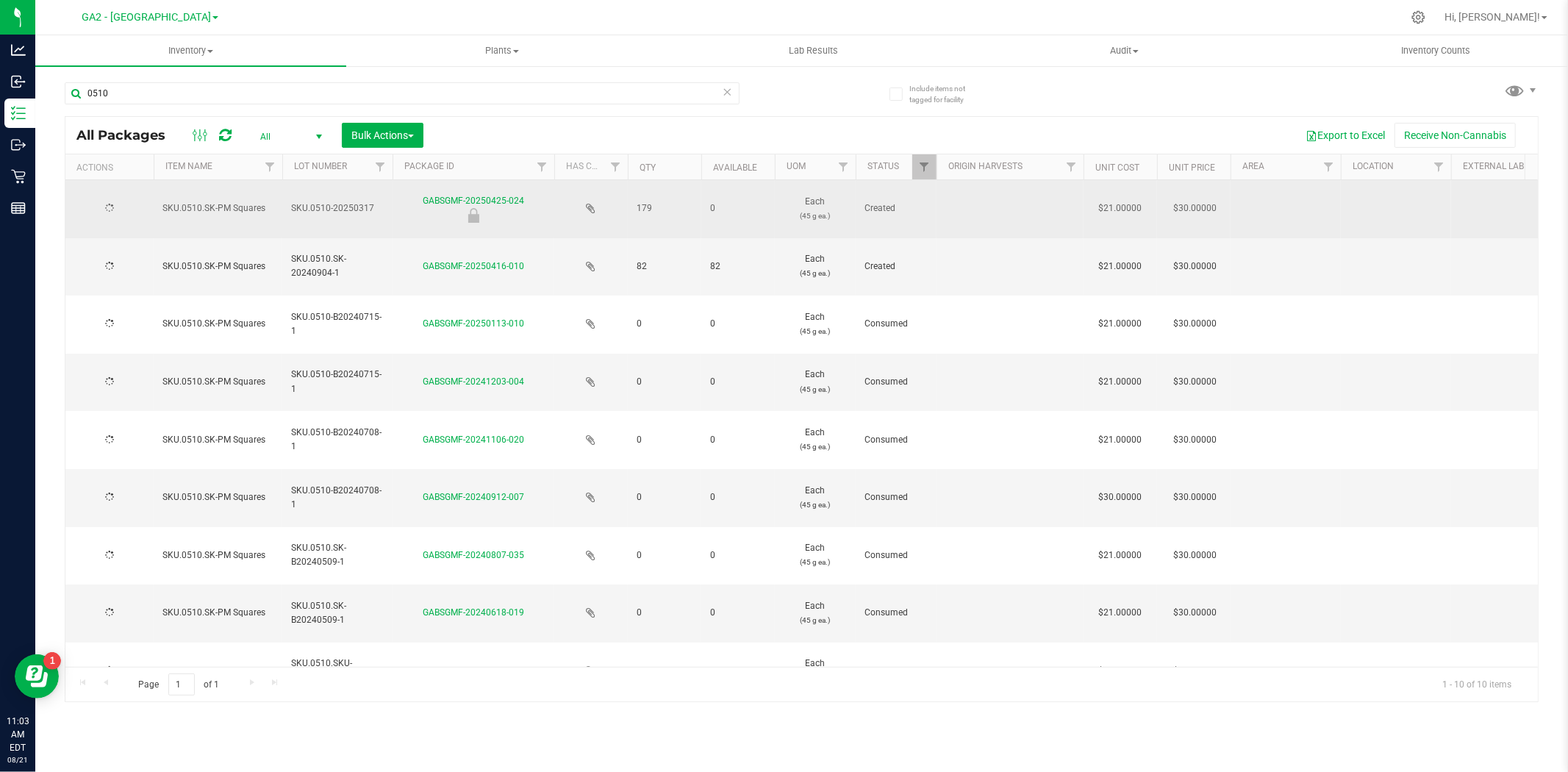
type input "[DATE]"
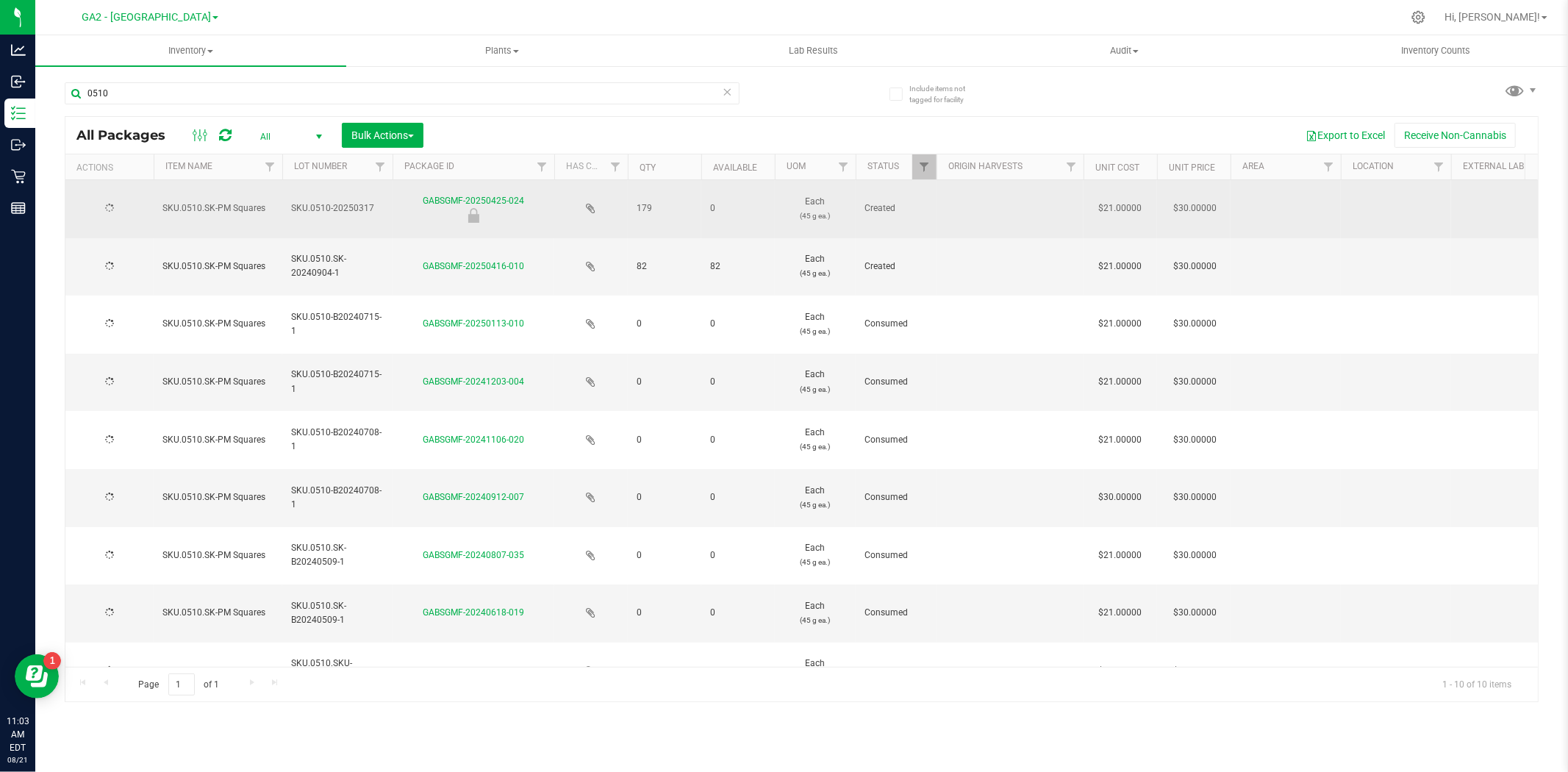
type input "[DATE]"
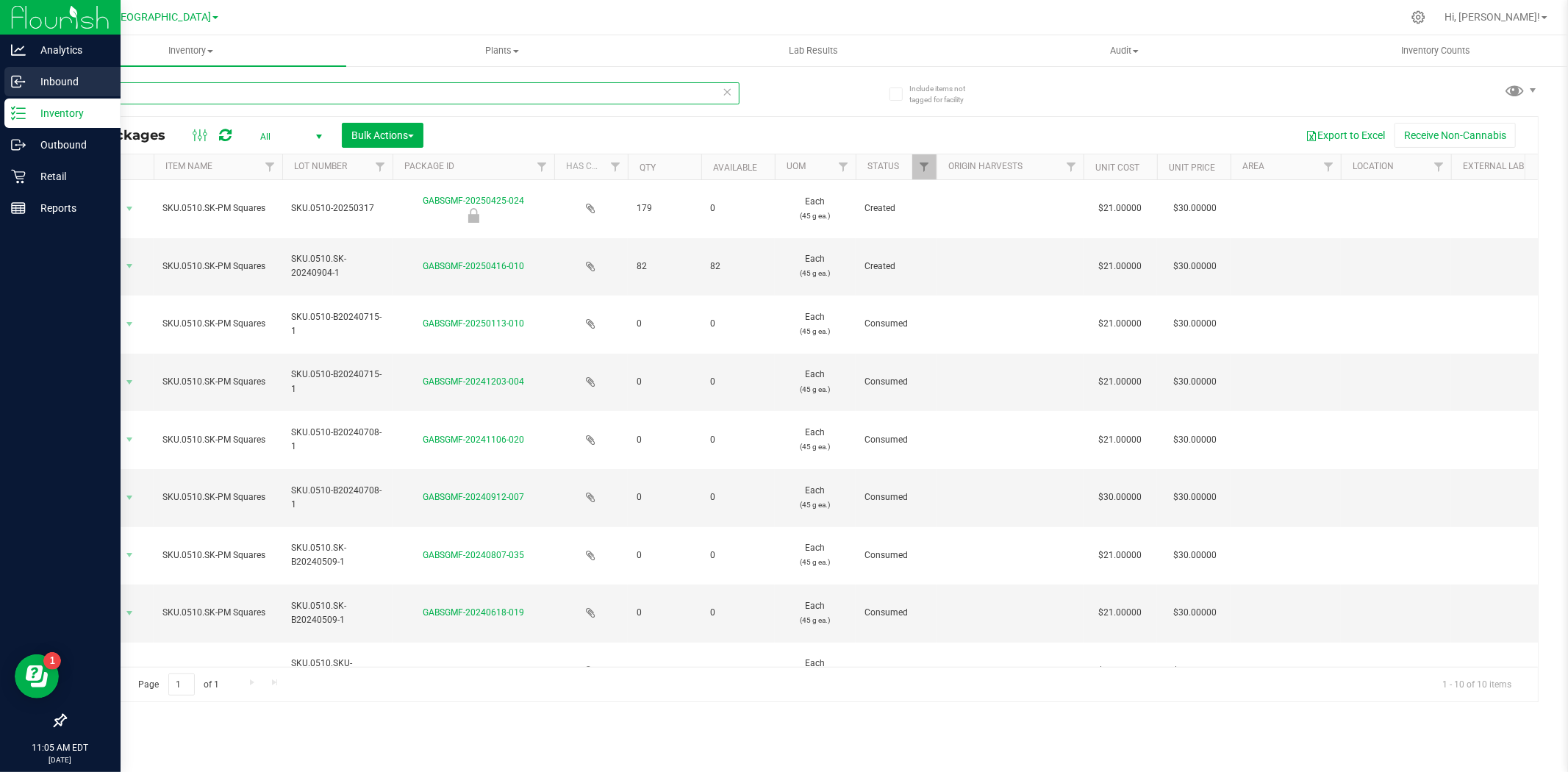
drag, startPoint x: 138, startPoint y: 92, endPoint x: 30, endPoint y: 83, distance: 108.4
click at [30, 84] on div "Analytics Inbound Inventory Outbound Retail Reports 11:05 AM EDT [DATE] 08/21 G…" at bounding box center [784, 386] width 1568 height 772
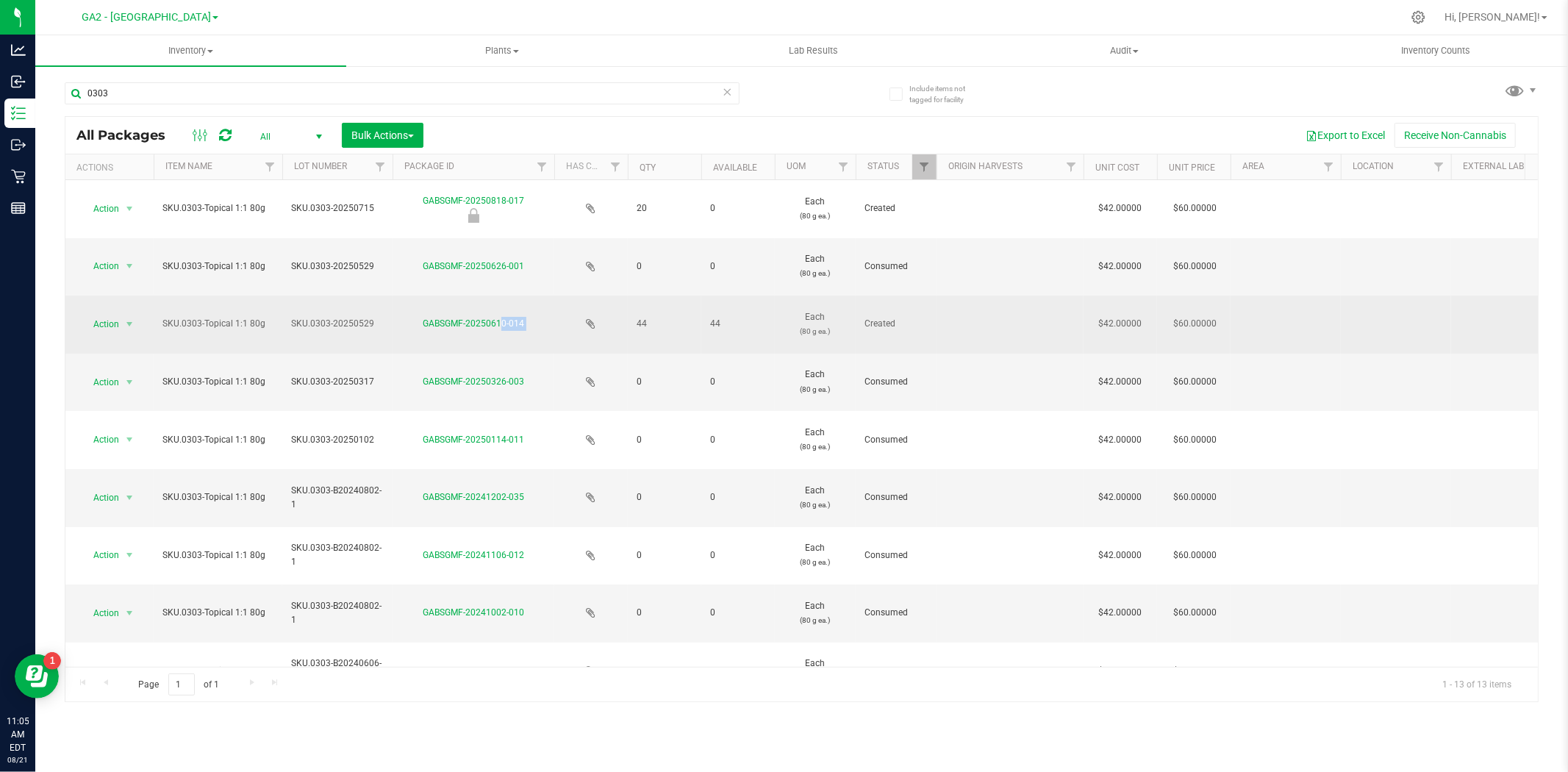
drag, startPoint x: 553, startPoint y: 322, endPoint x: 422, endPoint y: 317, distance: 131.1
copy tr "GABSGMF-20250610-014"
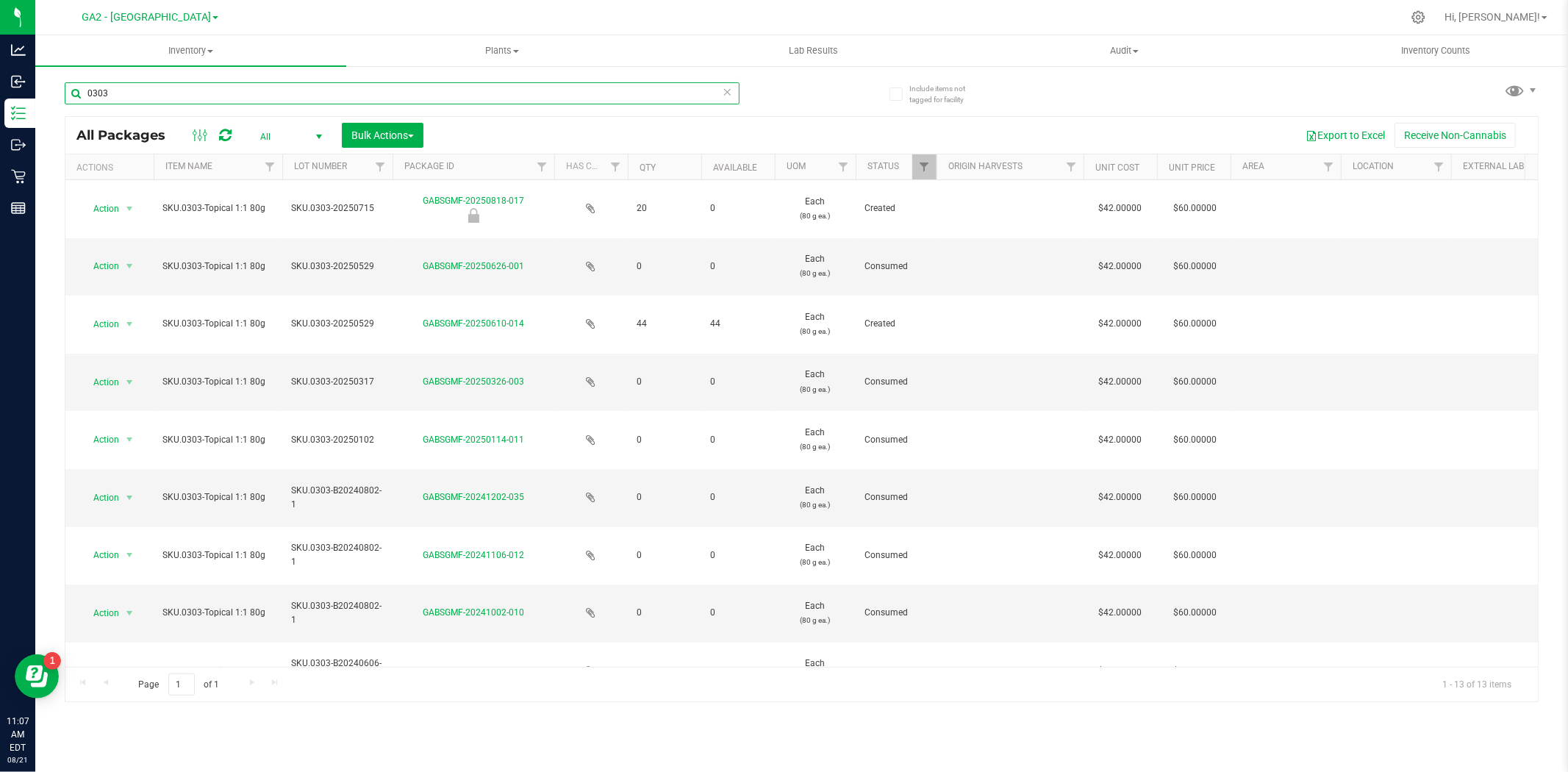
drag, startPoint x: 127, startPoint y: 84, endPoint x: -20, endPoint y: 73, distance: 147.4
click at [0, 73] on html "Analytics Inbound Inventory Outbound Retail Reports 11:07 AM EDT [DATE] 08/21 G…" at bounding box center [784, 386] width 1568 height 772
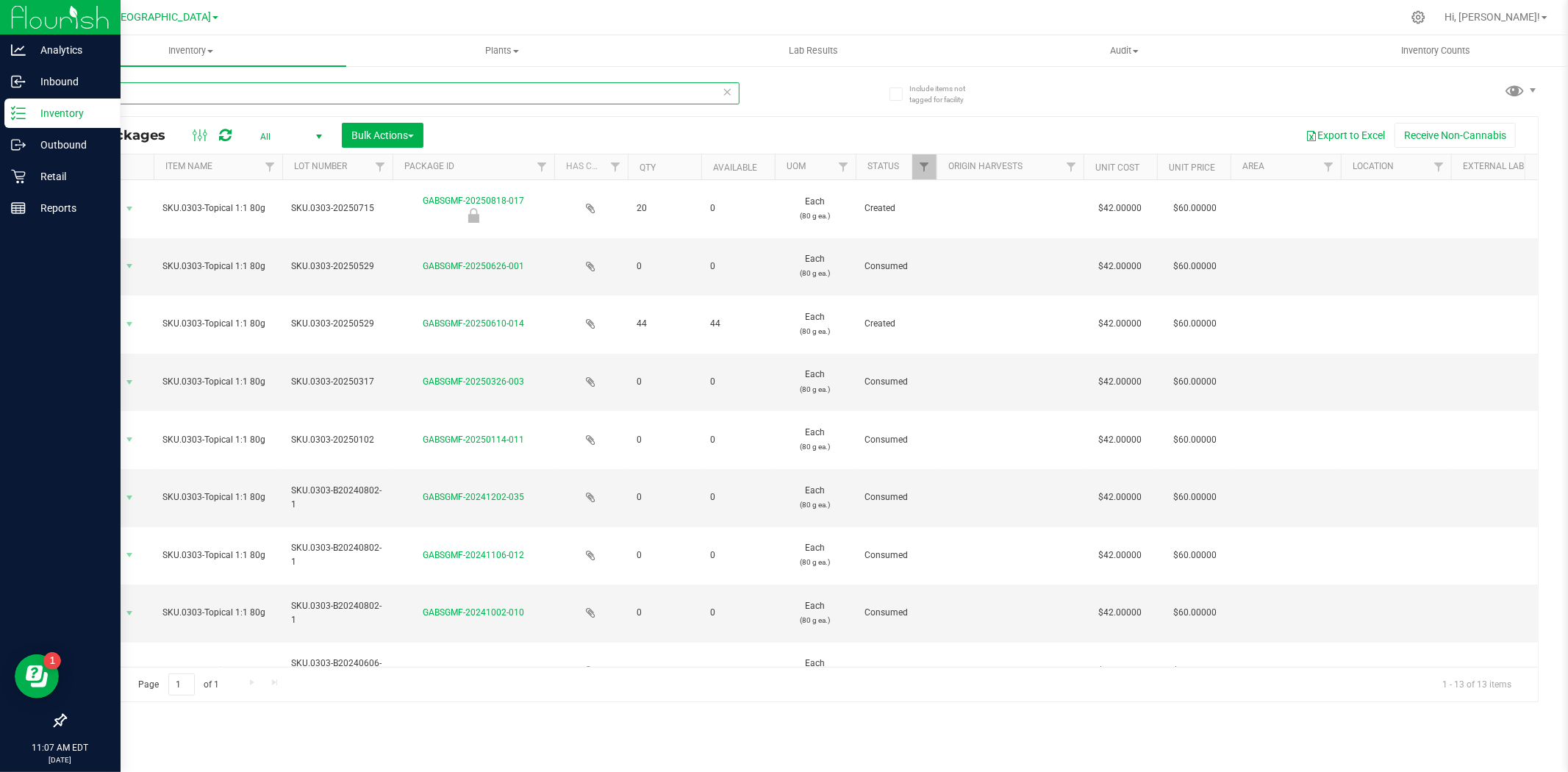
type input "0509"
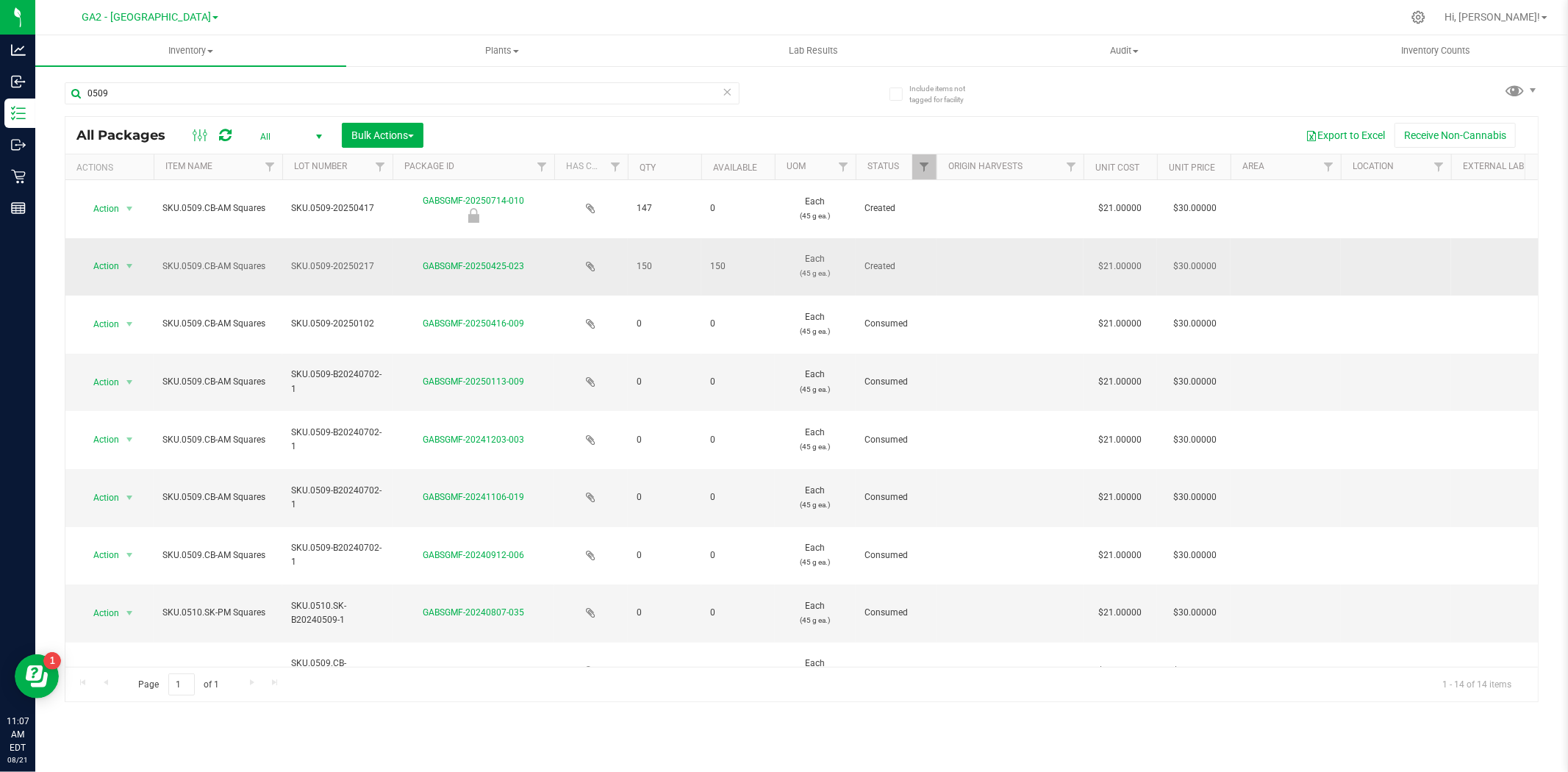
drag, startPoint x: 537, startPoint y: 264, endPoint x: 422, endPoint y: 268, distance: 115.1
click at [422, 268] on div "GABSGMF-20250425-023" at bounding box center [473, 266] width 166 height 14
copy link "GABSGMF-20250425-023"
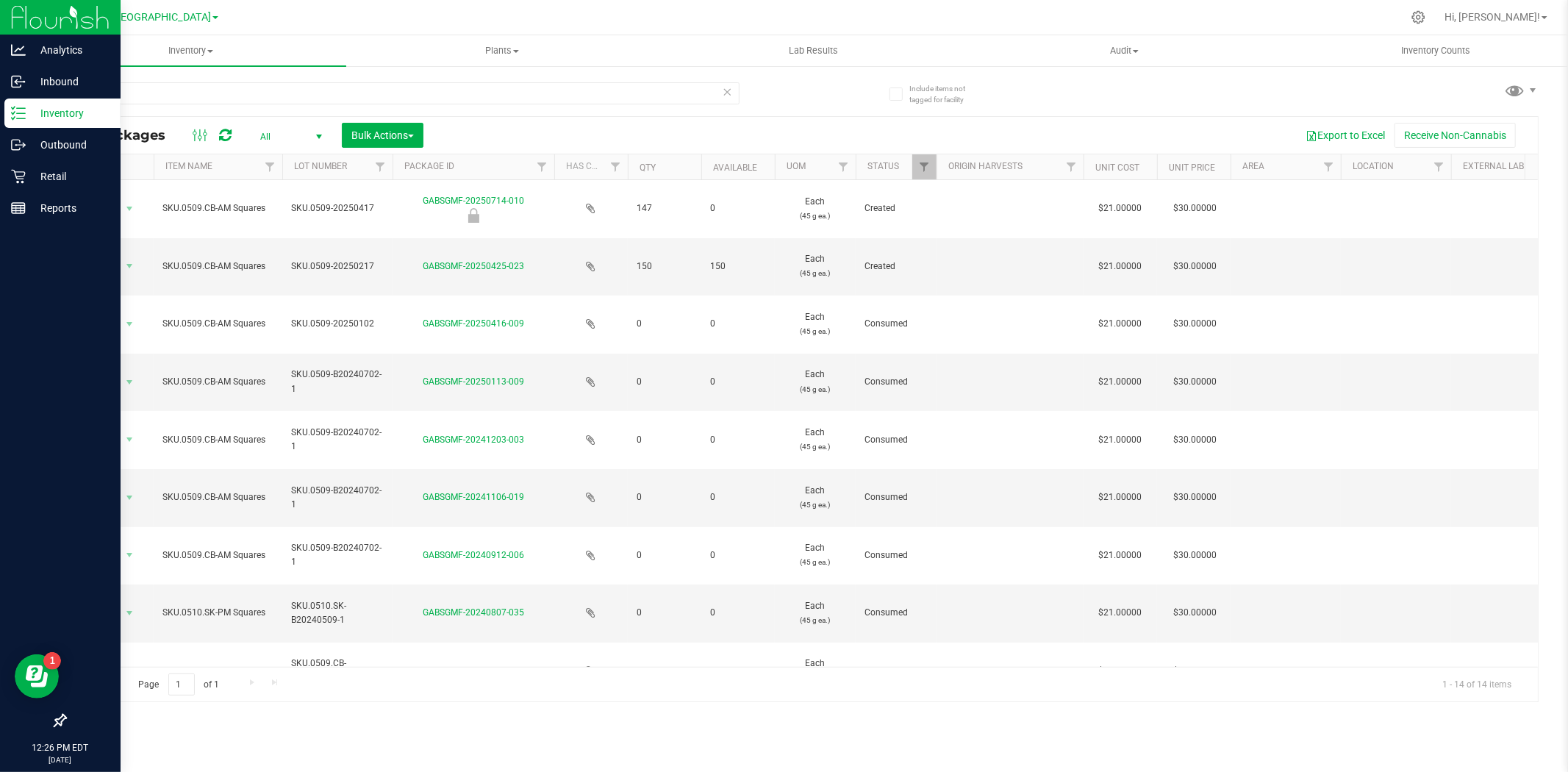
click at [19, 115] on icon at bounding box center [19, 113] width 15 height 15
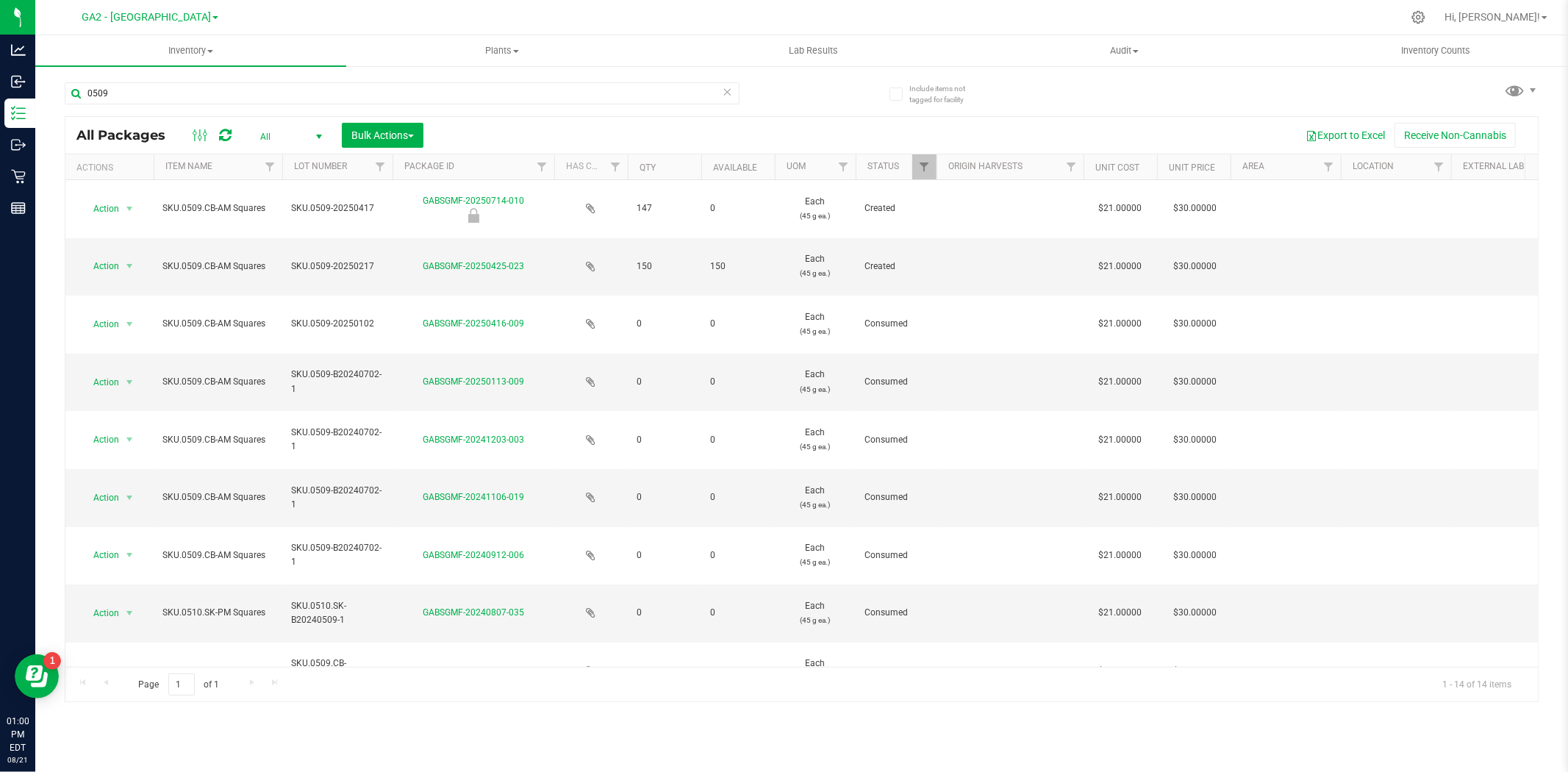
click at [1098, 127] on div "Export to Excel Receive Non-Cannabis" at bounding box center [981, 136] width 1092 height 25
click at [1522, 15] on span "Hi, [PERSON_NAME]!" at bounding box center [1492, 17] width 96 height 12
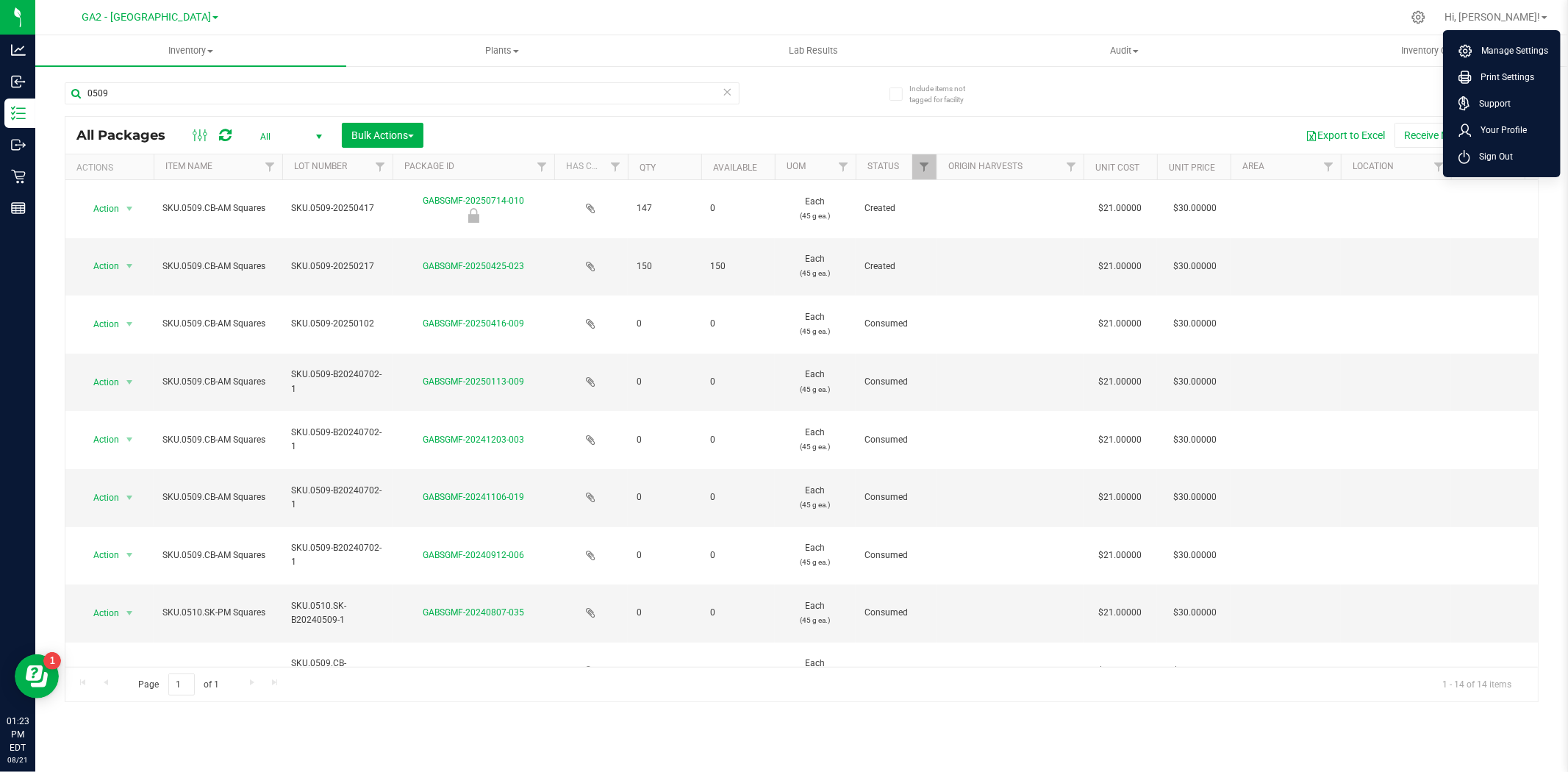
click at [1487, 150] on span "Sign Out" at bounding box center [1492, 157] width 43 height 15
